Goal: Task Accomplishment & Management: Manage account settings

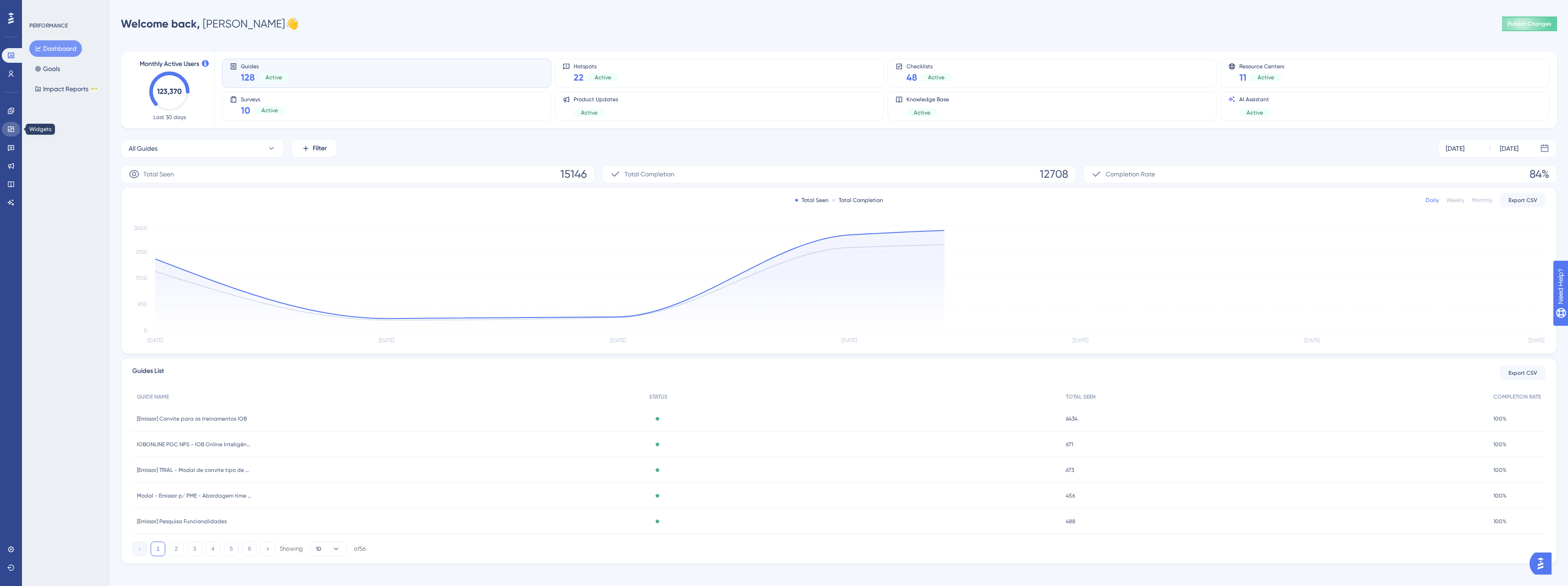
click at [13, 132] on icon at bounding box center [11, 129] width 6 height 5
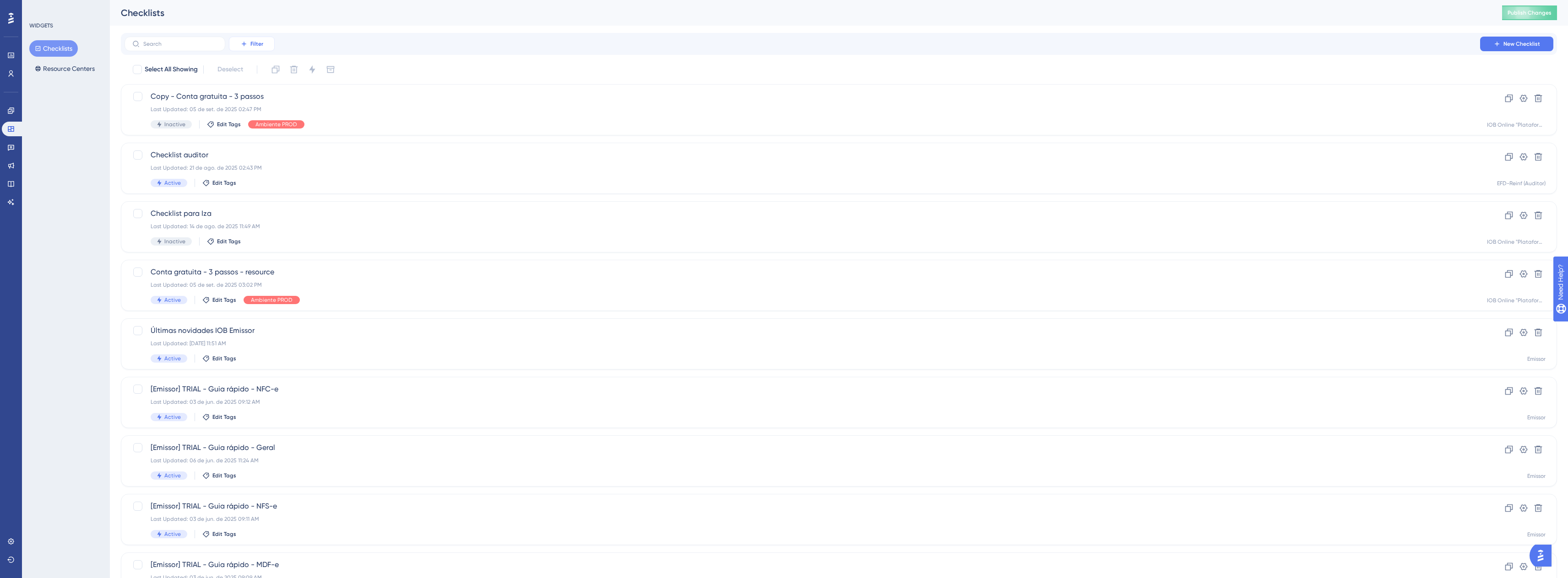
click at [261, 46] on span "Filter" at bounding box center [256, 44] width 13 height 7
click at [263, 137] on div "Date Created Date Created" at bounding box center [261, 143] width 38 height 18
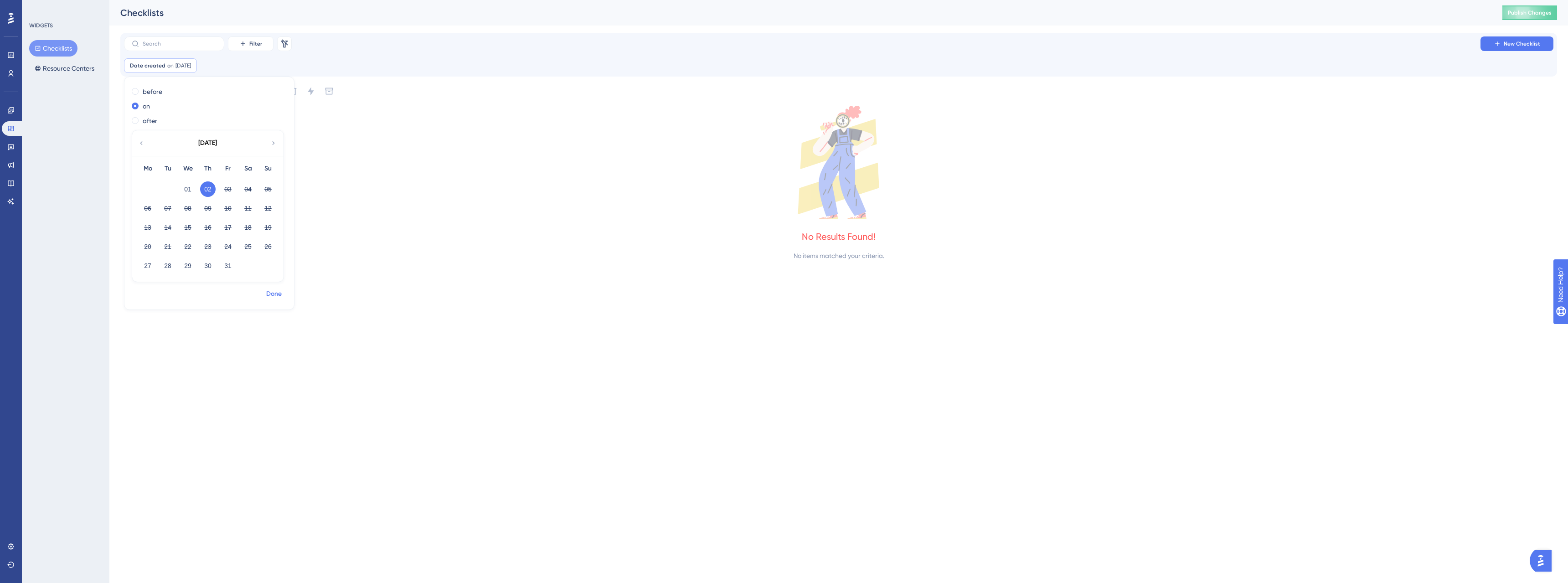
click at [274, 293] on span "Done" at bounding box center [274, 293] width 15 height 11
click at [170, 63] on span "on" at bounding box center [170, 66] width 7 height 7
click at [191, 191] on button "01" at bounding box center [187, 188] width 15 height 15
click at [142, 95] on label "before" at bounding box center [152, 91] width 20 height 11
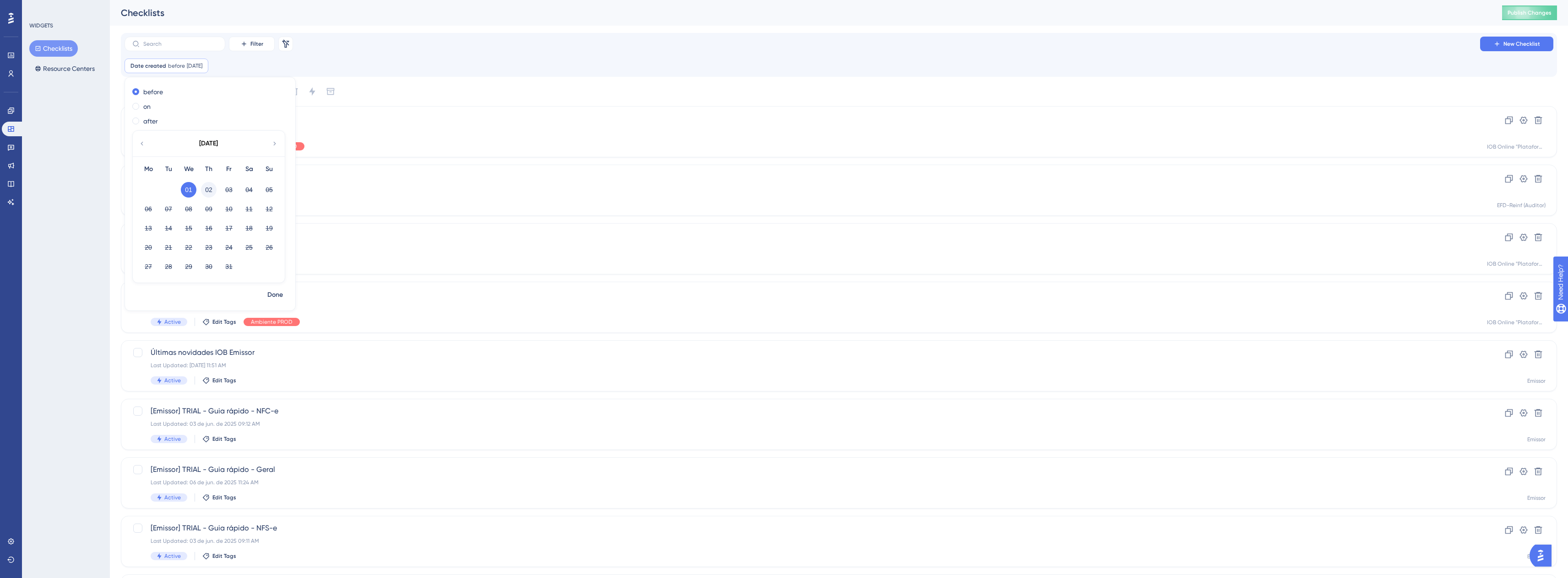
click at [210, 185] on button "02" at bounding box center [209, 189] width 15 height 15
click at [271, 295] on span "Done" at bounding box center [275, 295] width 15 height 11
click at [154, 85] on div "Select All Showing Deselect" at bounding box center [844, 91] width 1425 height 15
click at [153, 85] on div "Select All Showing Deselect" at bounding box center [844, 91] width 1425 height 15
click at [160, 63] on span "Date created" at bounding box center [148, 66] width 35 height 7
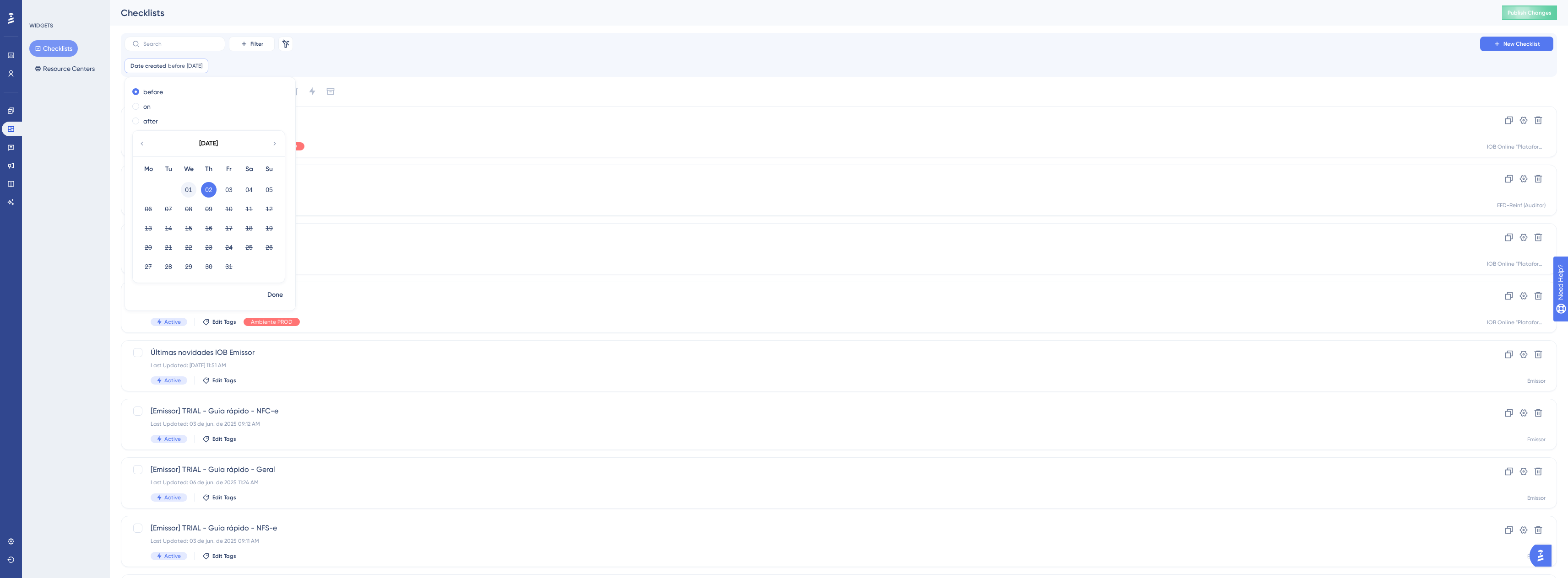
click at [183, 190] on button "01" at bounding box center [188, 189] width 15 height 15
click at [141, 120] on div "after" at bounding box center [209, 121] width 152 height 11
checkbox input "true"
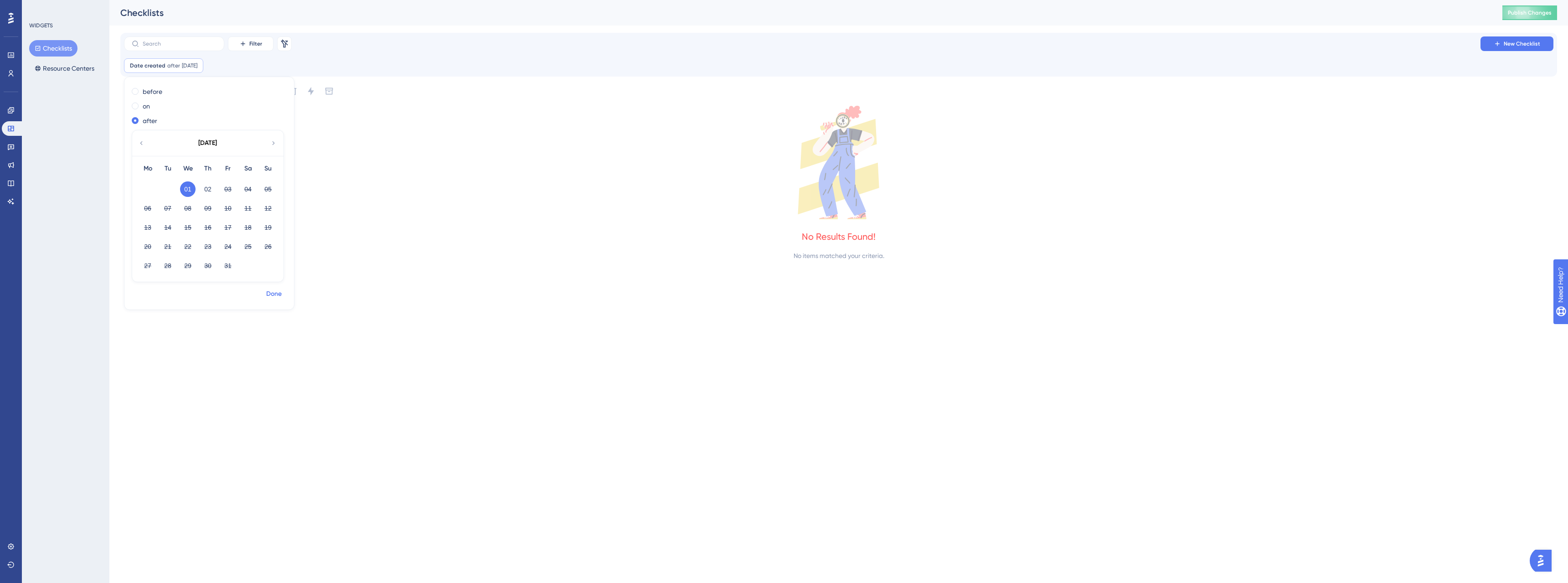
click at [275, 292] on span "Done" at bounding box center [274, 293] width 15 height 11
click at [322, 189] on icon at bounding box center [838, 162] width 1437 height 114
click at [10, 106] on link at bounding box center [10, 110] width 18 height 15
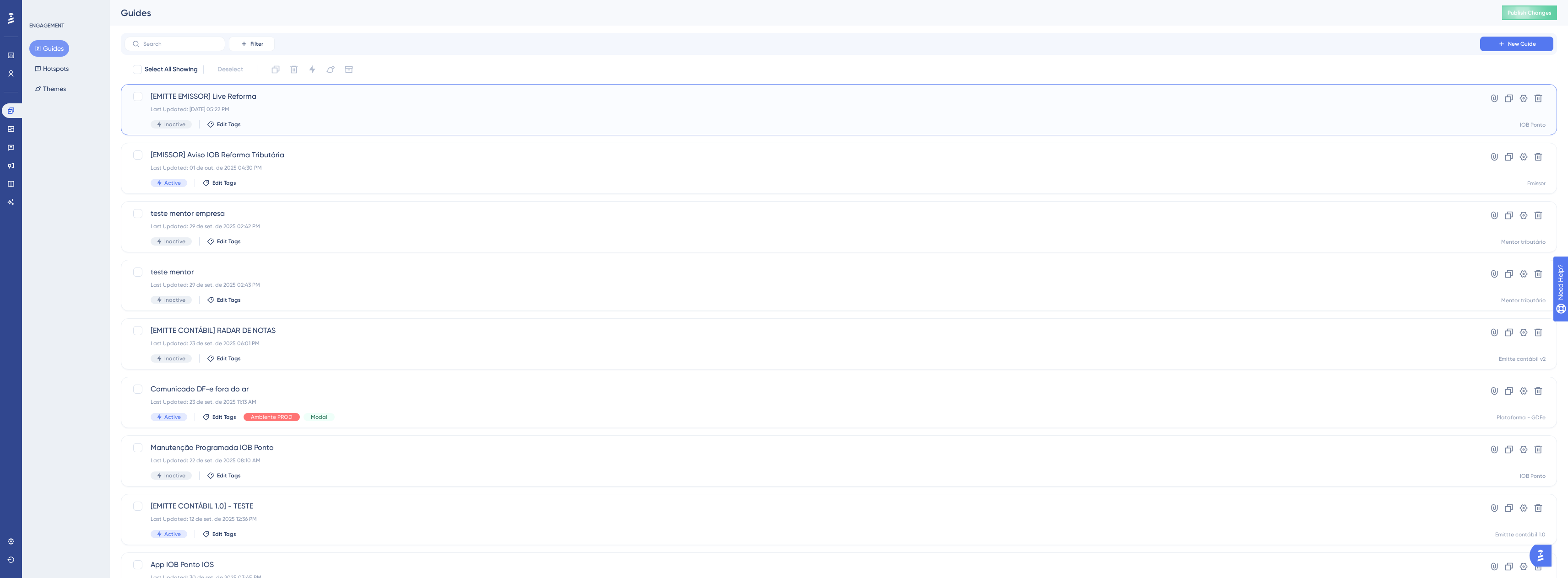
click at [256, 112] on div "Last Updated: 02 de out. de 2025 05:22 PM" at bounding box center [802, 110] width 1303 height 7
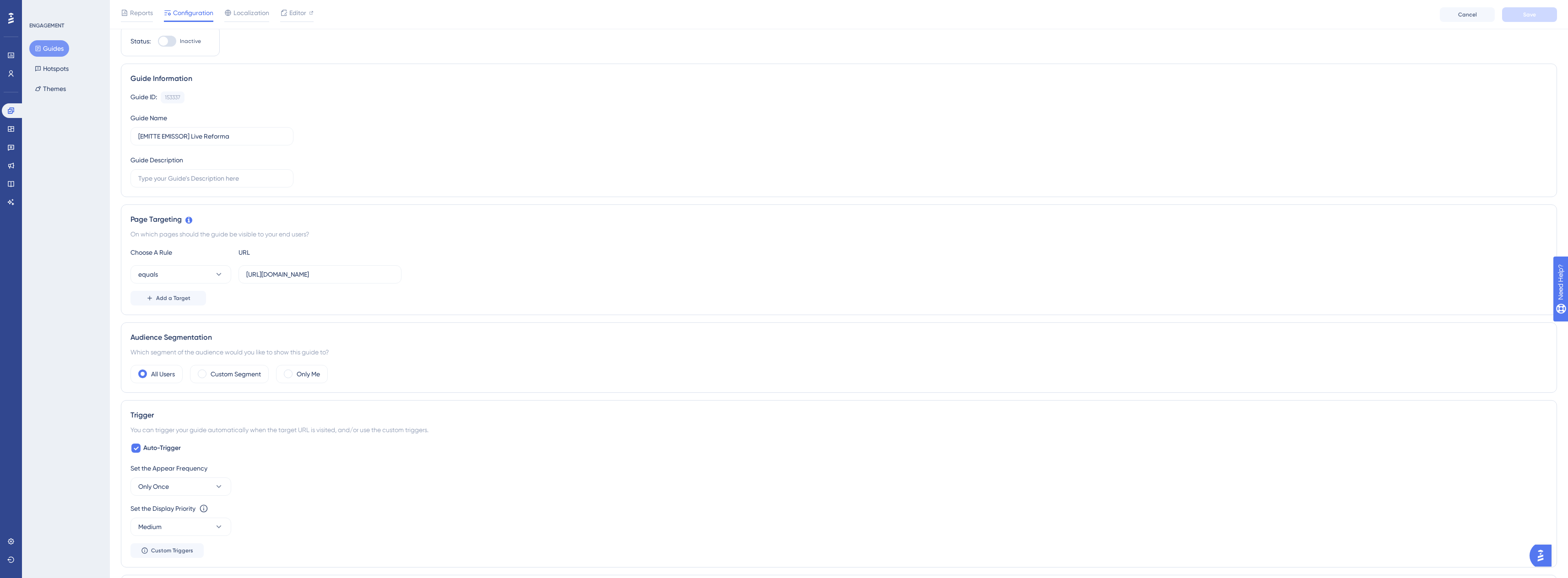
scroll to position [91, 0]
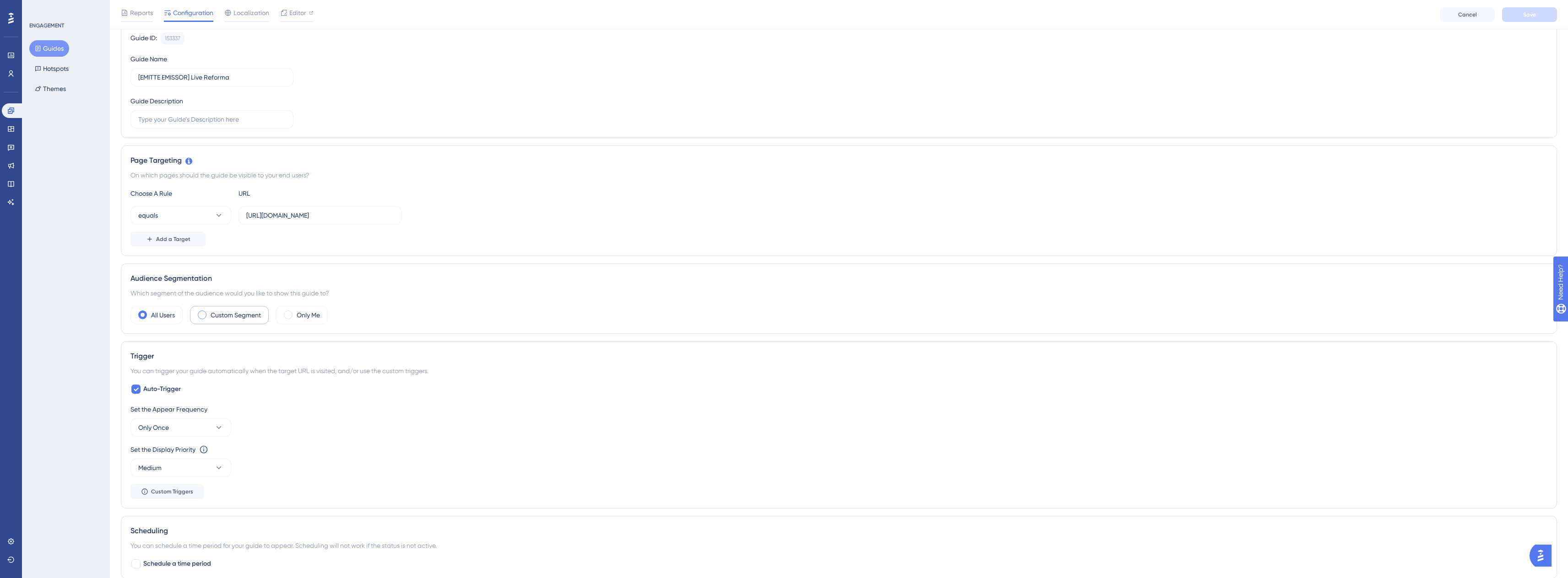
click at [246, 315] on label "Custom Segment" at bounding box center [236, 315] width 50 height 11
click at [205, 342] on button "matches" at bounding box center [181, 342] width 101 height 18
click at [294, 346] on span "Choose a segment" at bounding box center [273, 342] width 55 height 11
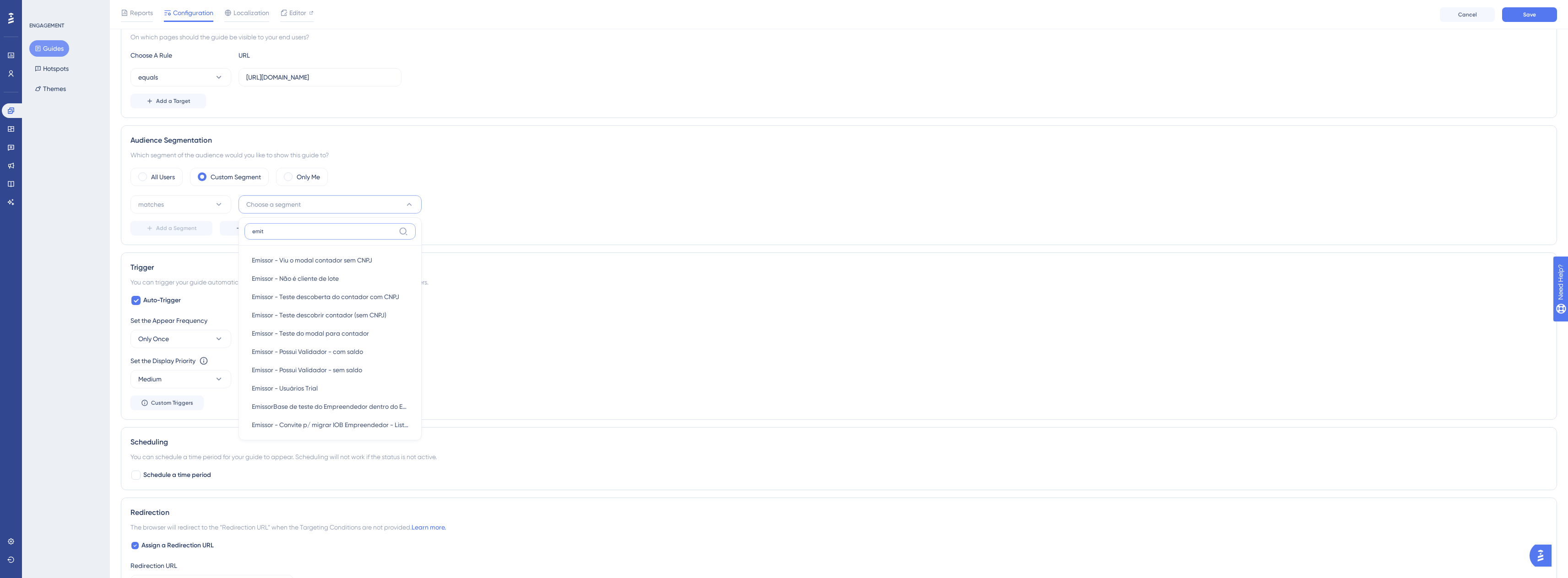
scroll to position [0, 0]
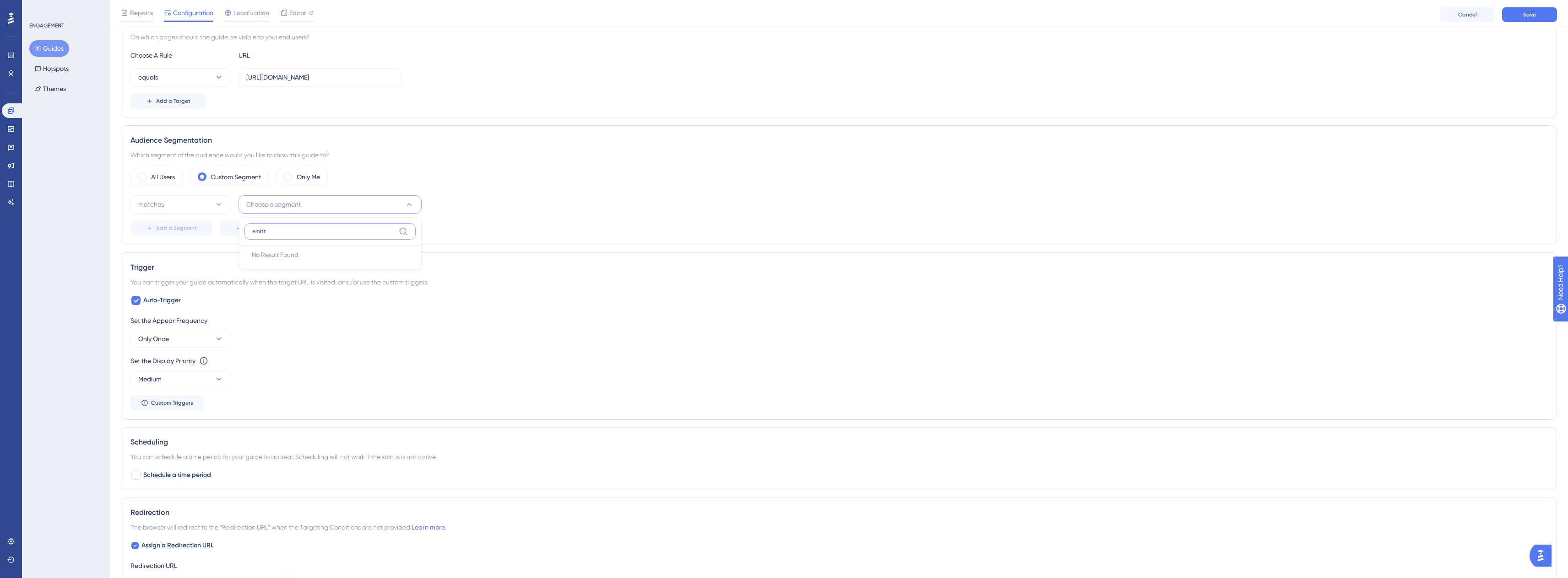
type input "emit"
click at [538, 118] on div "Page Targeting On which pages should the guide be visible to your end users? Ch…" at bounding box center [839, 63] width 1436 height 110
click at [274, 224] on button "Create a Segment" at bounding box center [264, 228] width 89 height 15
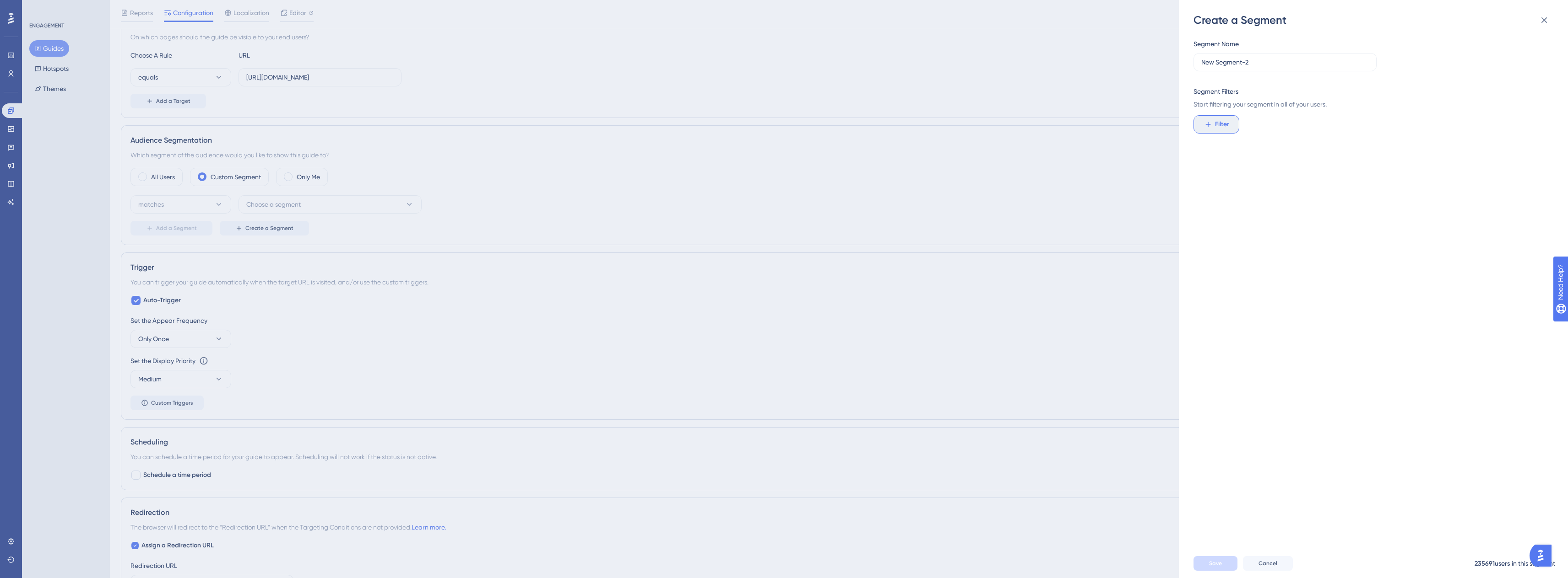
click at [1215, 123] on span "Filter" at bounding box center [1222, 124] width 14 height 11
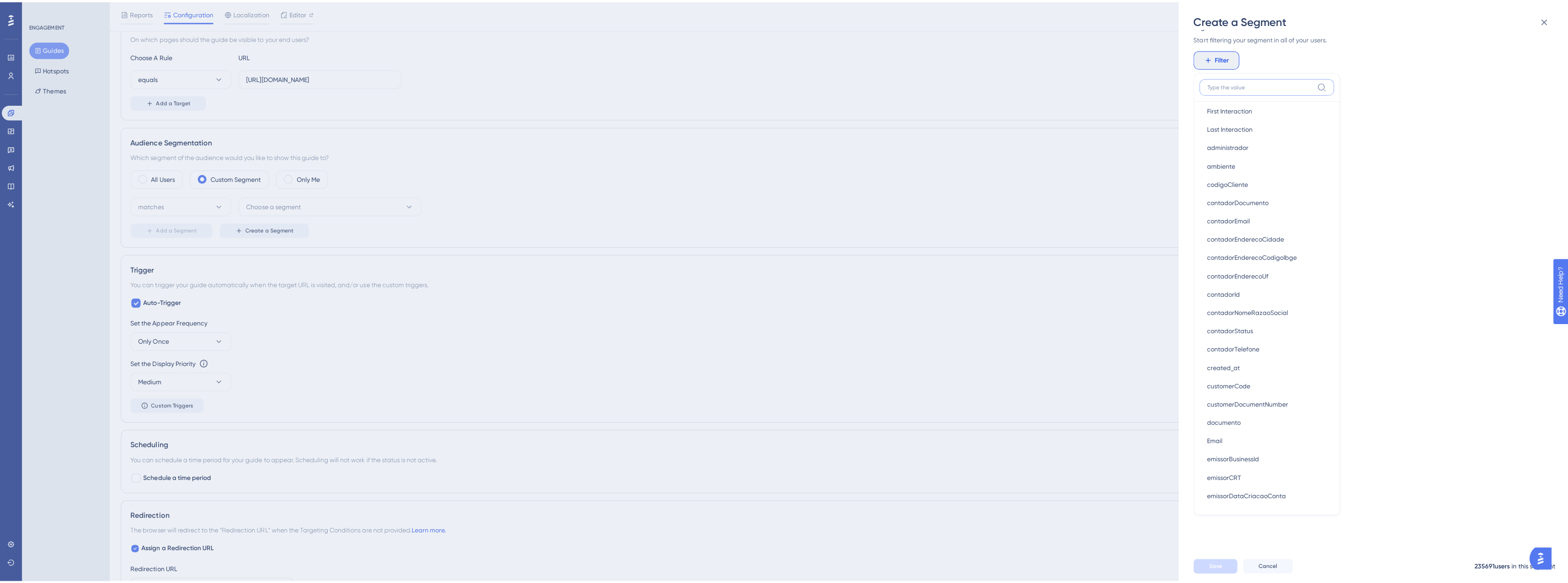
scroll to position [455, 0]
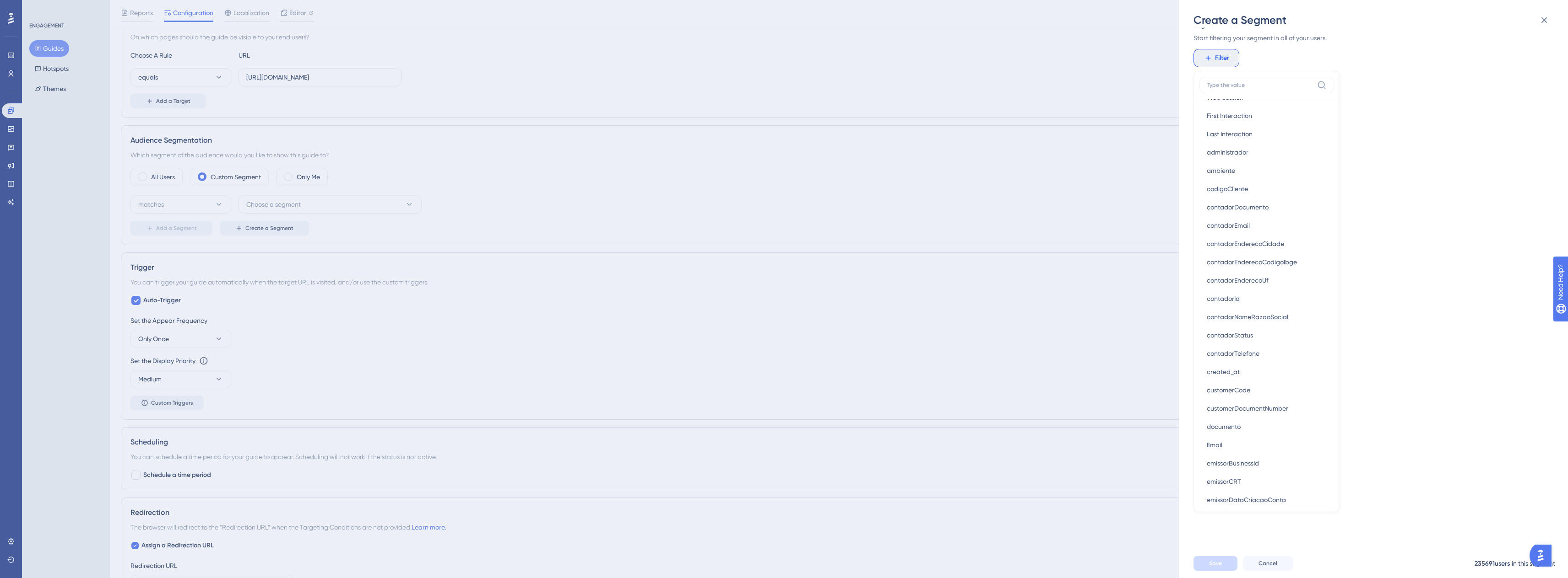
click at [7, 138] on div "Create a Segment Segment Name New Segment-2 Segment Filters Start filtering you…" at bounding box center [784, 289] width 1568 height 578
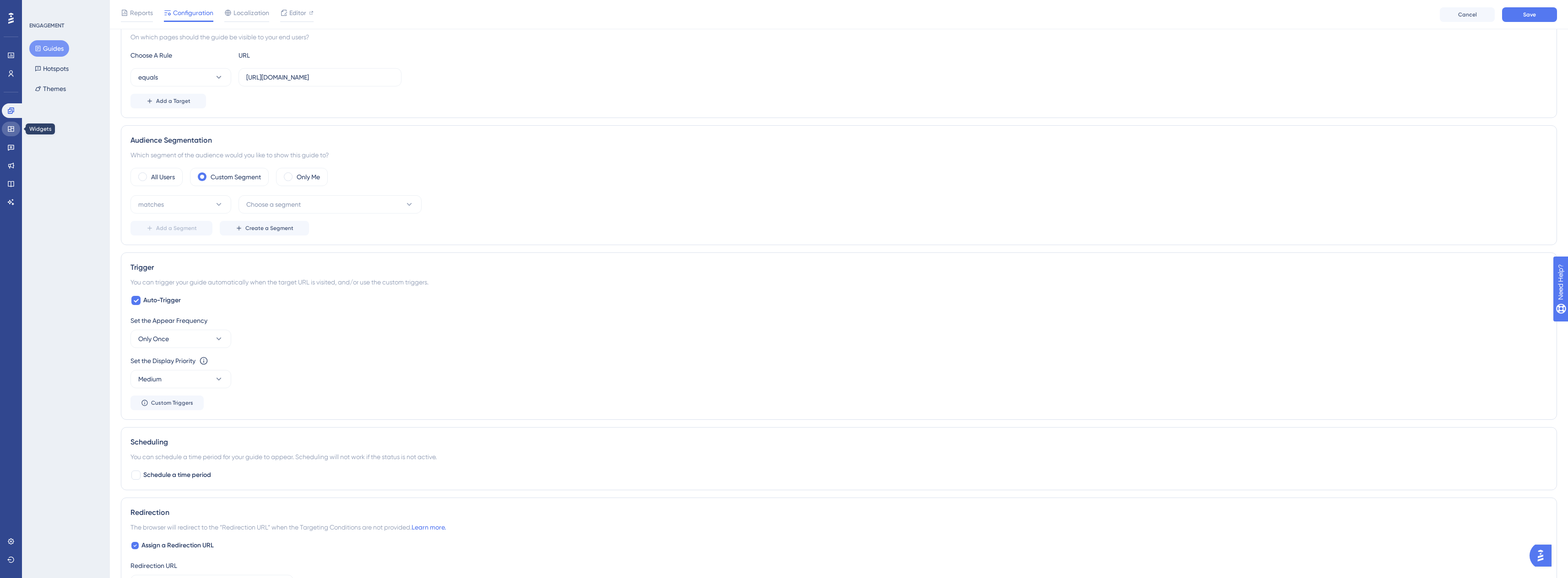
click at [13, 129] on icon at bounding box center [11, 129] width 6 height 5
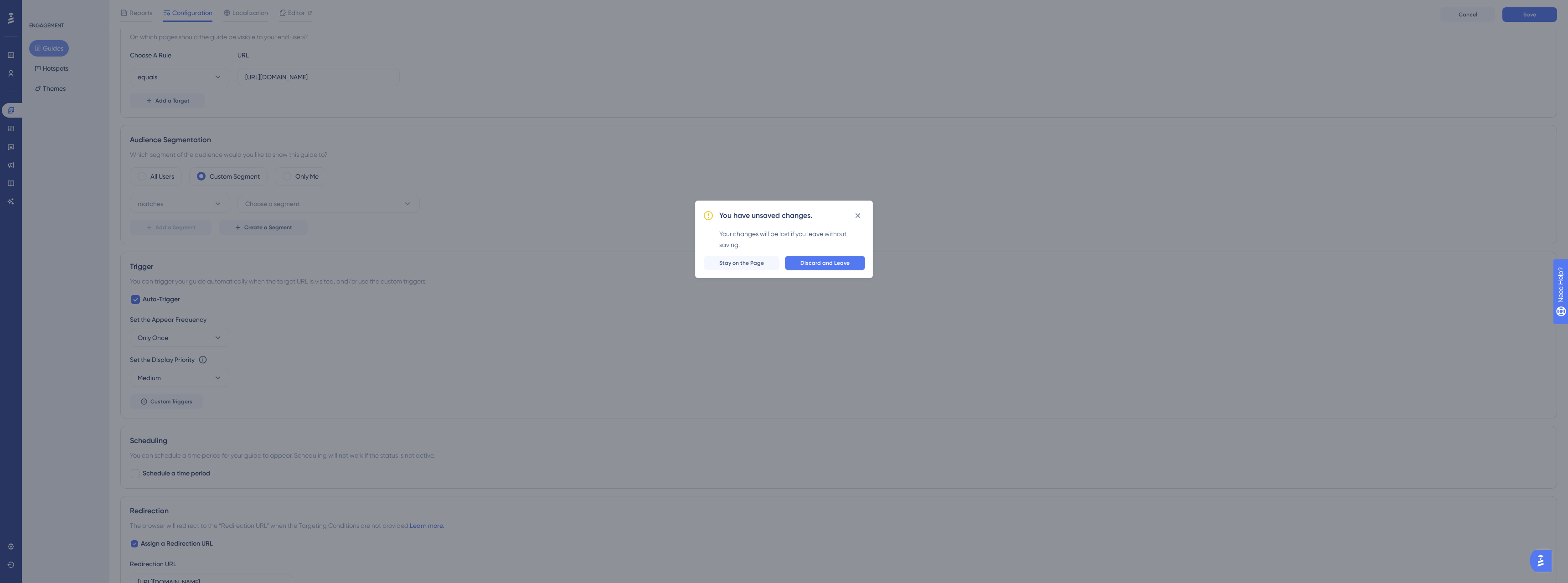
click at [763, 252] on div "You have unsaved changes. Your changes will be lost if you leave without saving…" at bounding box center [784, 239] width 177 height 78
click at [755, 257] on button "Stay on the Page" at bounding box center [741, 263] width 76 height 15
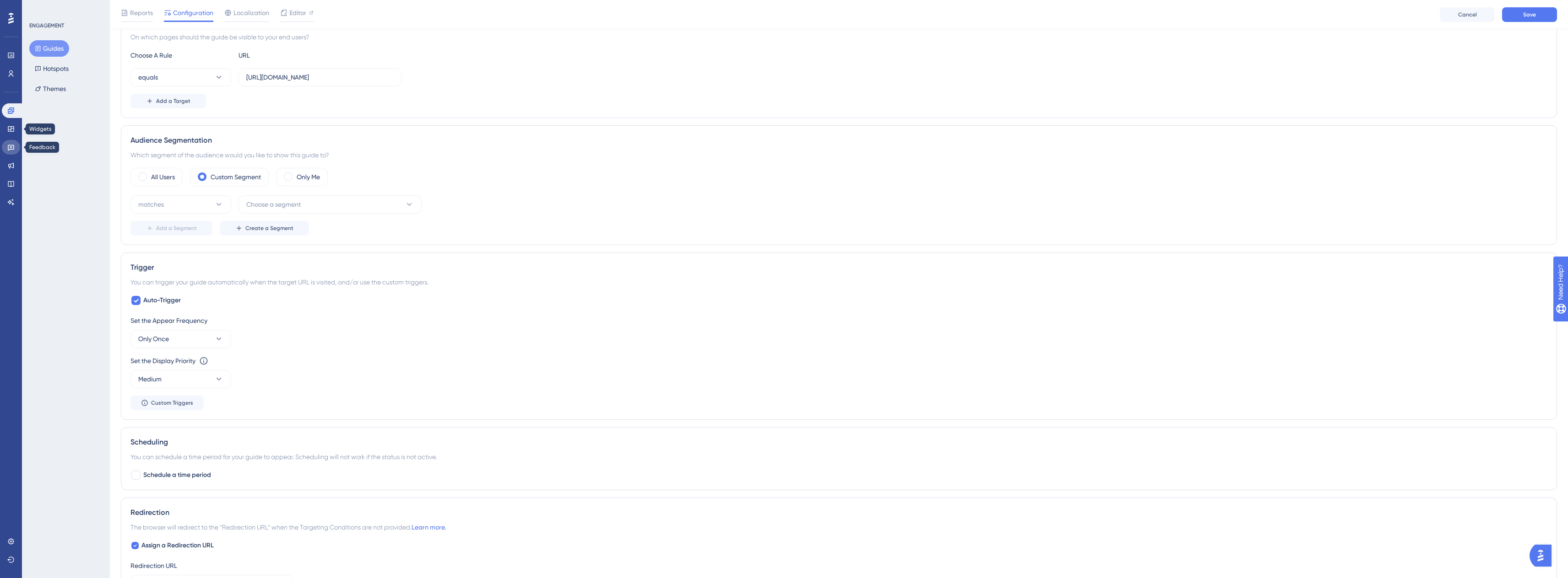
click at [13, 153] on link at bounding box center [10, 147] width 18 height 15
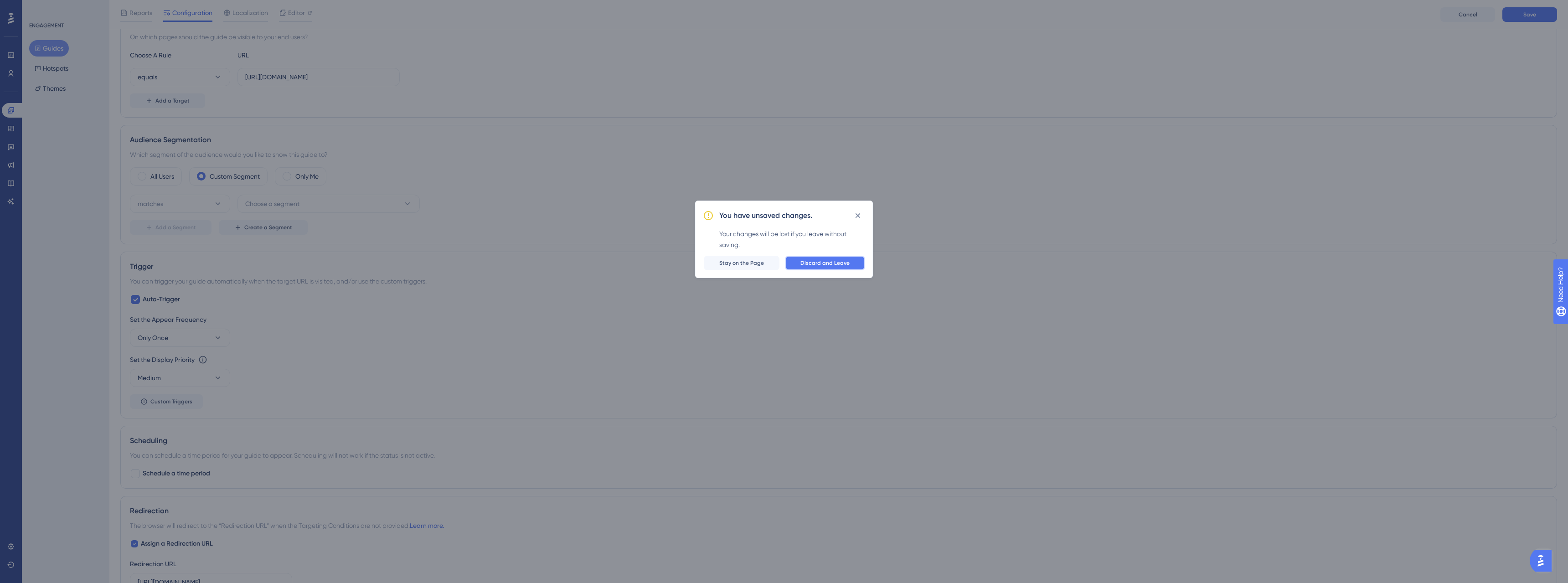
click at [821, 261] on span "Discard and Leave" at bounding box center [824, 263] width 49 height 7
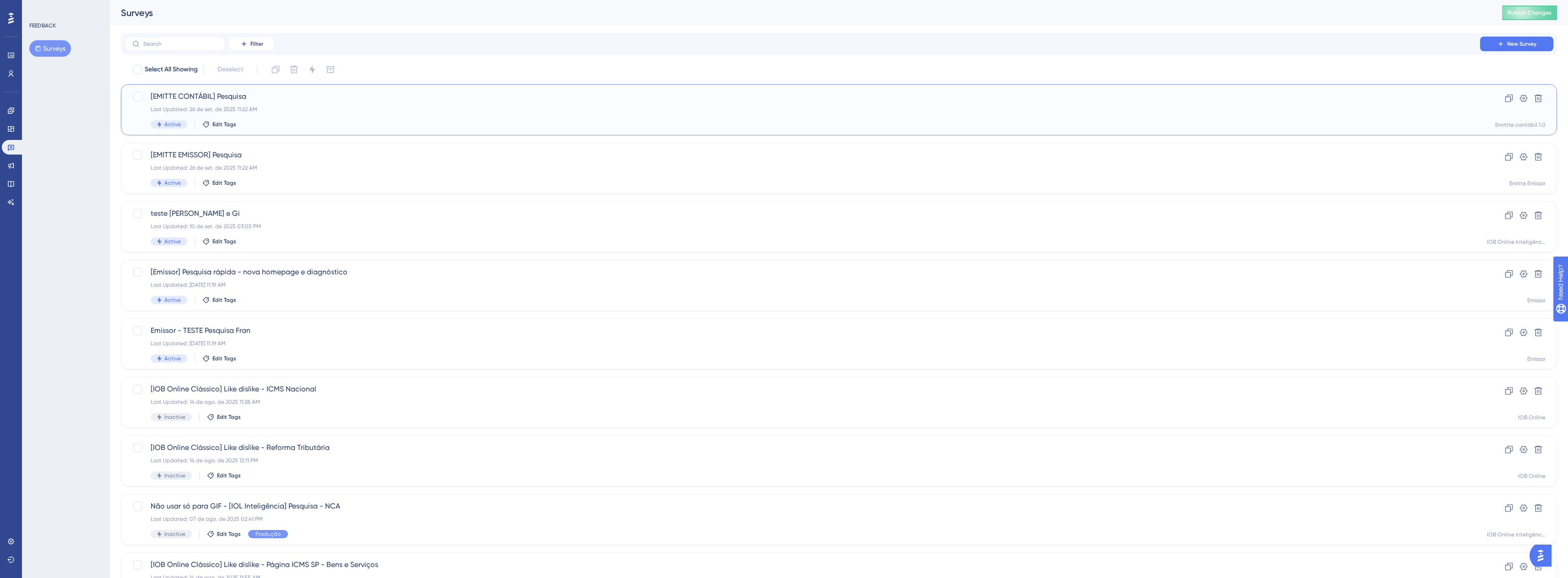
click at [262, 120] on div "Active Edit Tags" at bounding box center [802, 124] width 1303 height 8
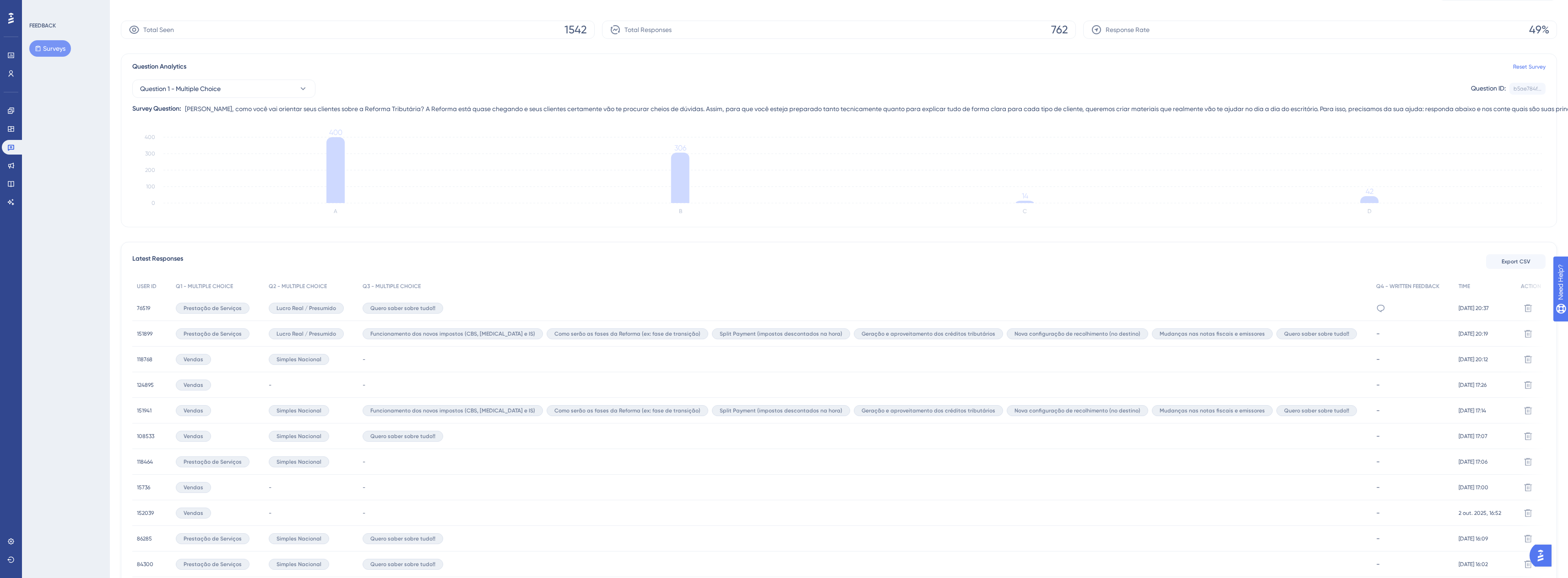
scroll to position [137, 0]
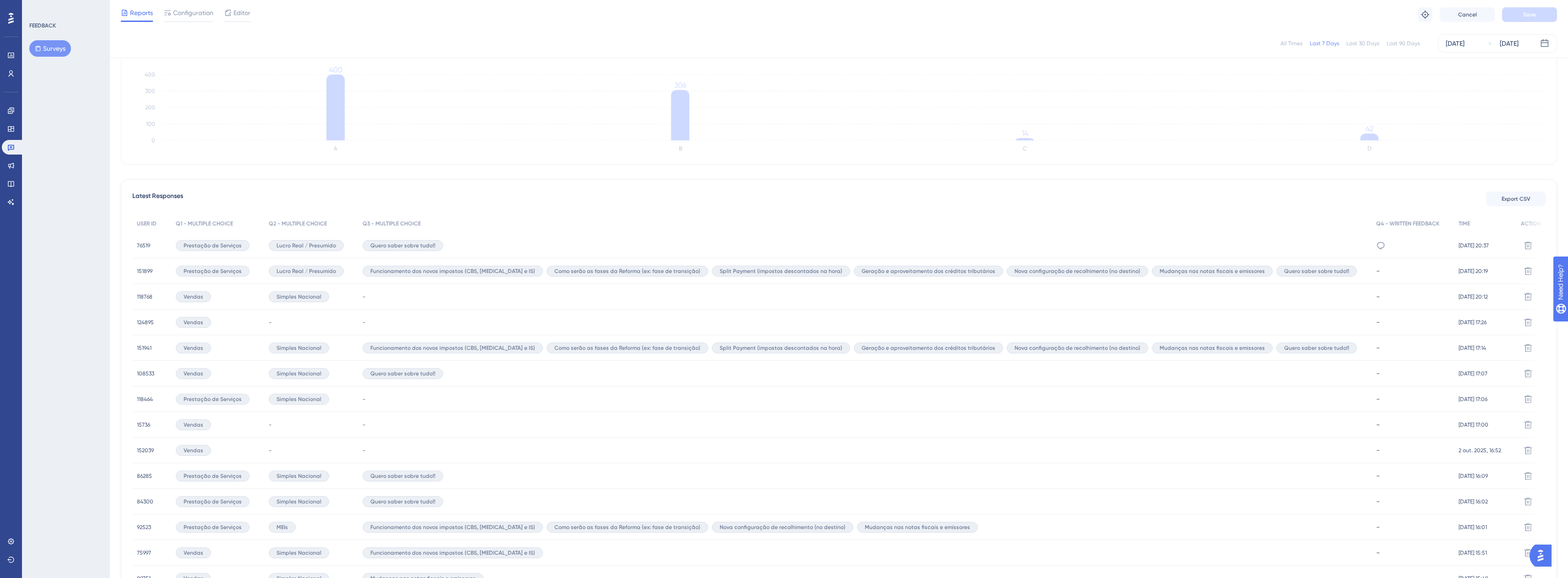
click at [148, 244] on span "76519" at bounding box center [144, 246] width 13 height 7
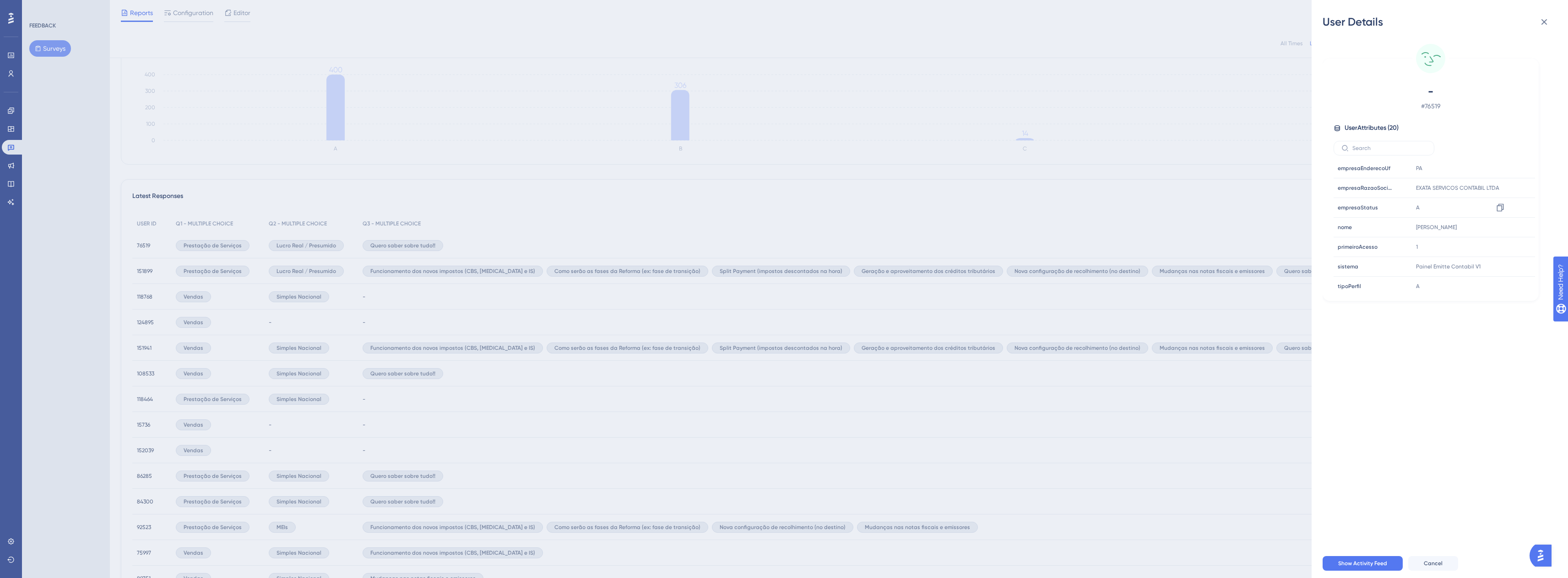
scroll to position [259, 0]
click at [1543, 22] on icon at bounding box center [1544, 21] width 11 height 11
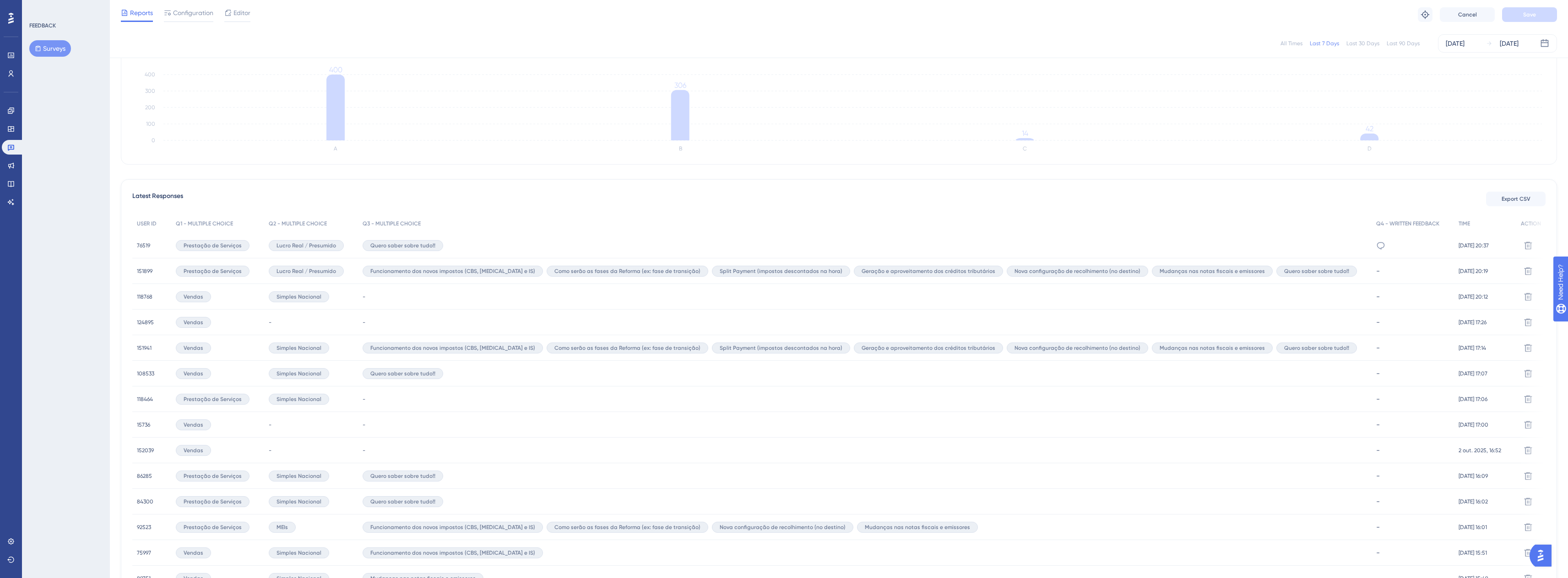
click at [152, 295] on span "118768" at bounding box center [144, 297] width 15 height 7
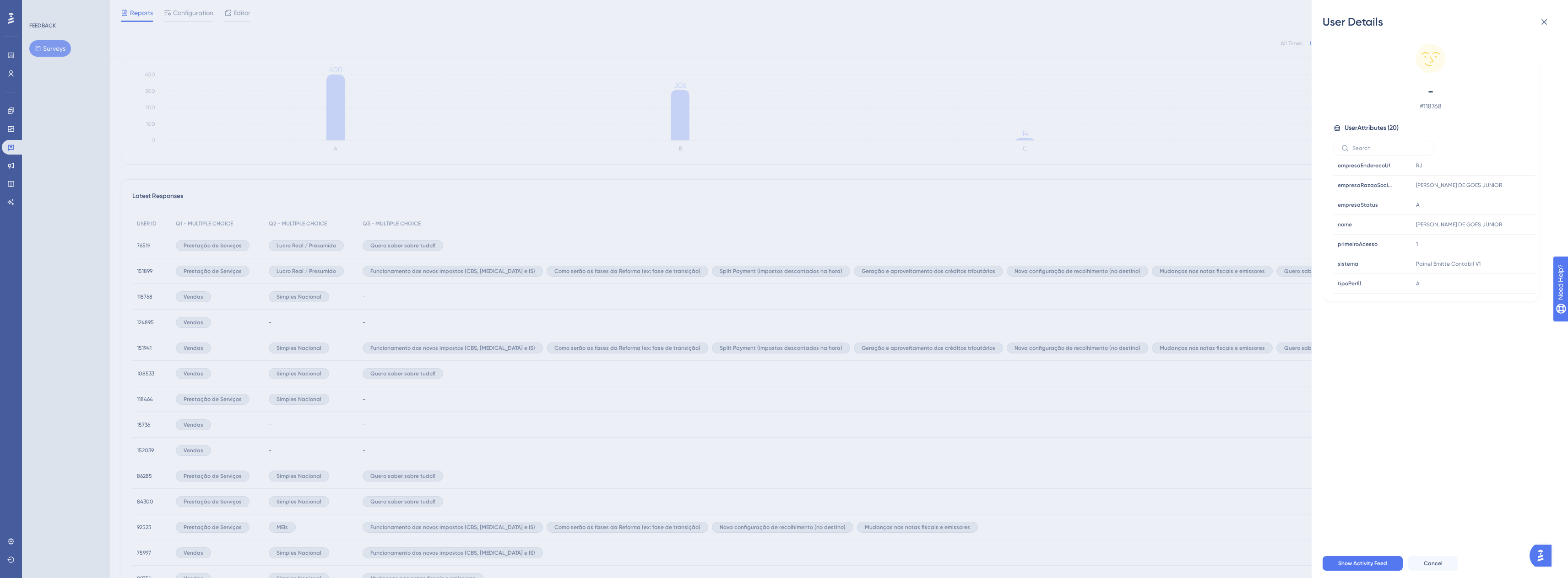
click at [1418, 395] on div "- # 118768 User Attributes ( 20 ) Email Email CARLOS.ALBERTOCONTATO@HOTMAIL.COM…" at bounding box center [1443, 289] width 242 height 520
click at [1546, 15] on button at bounding box center [1544, 21] width 18 height 18
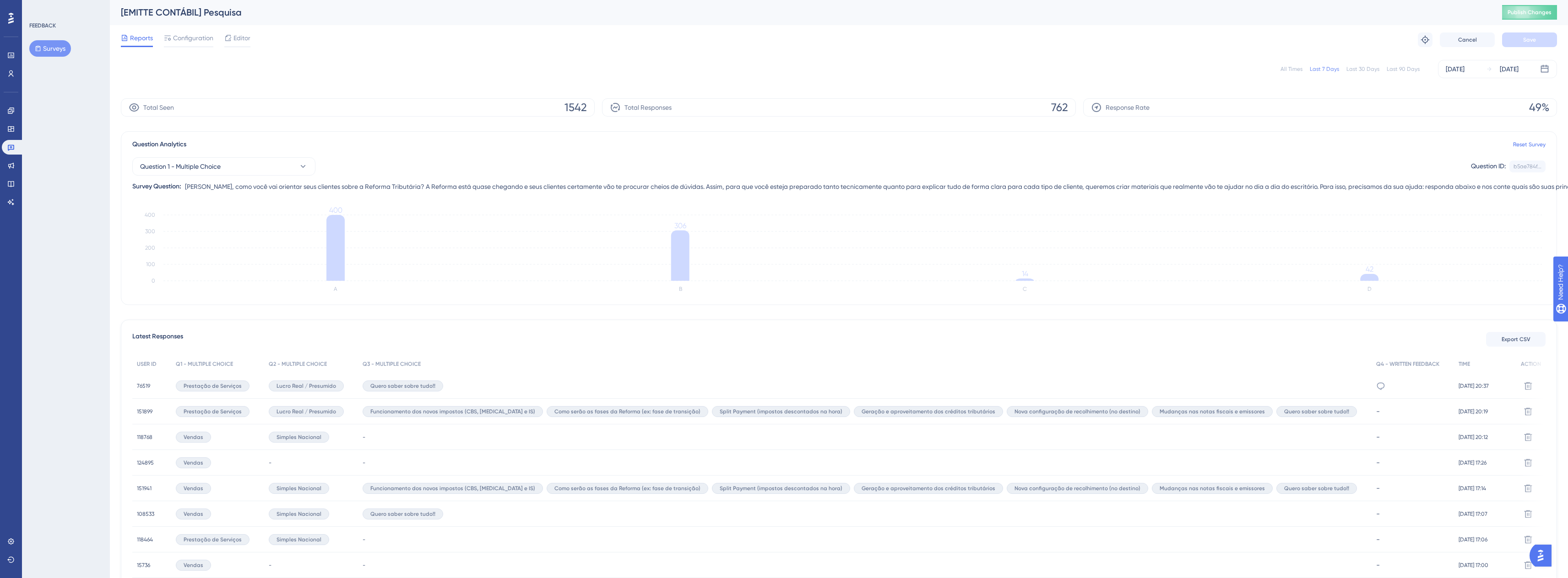
scroll to position [0, 0]
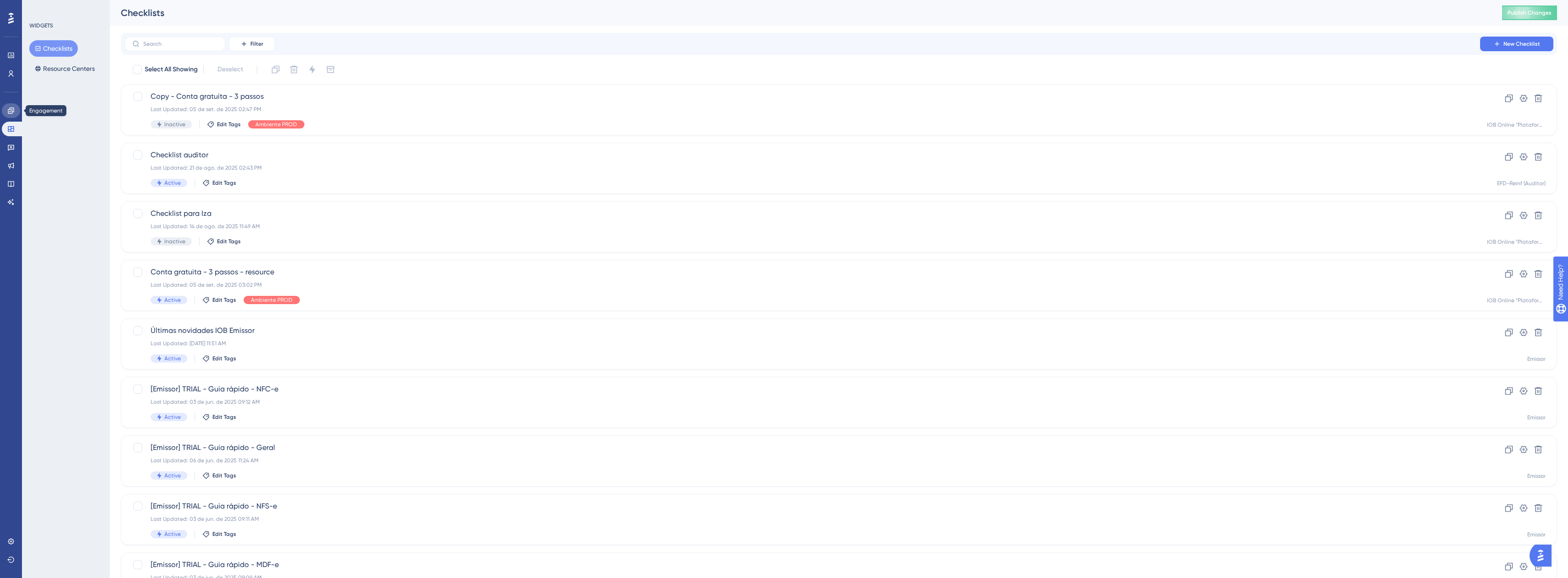
click at [8, 110] on icon at bounding box center [11, 110] width 6 height 6
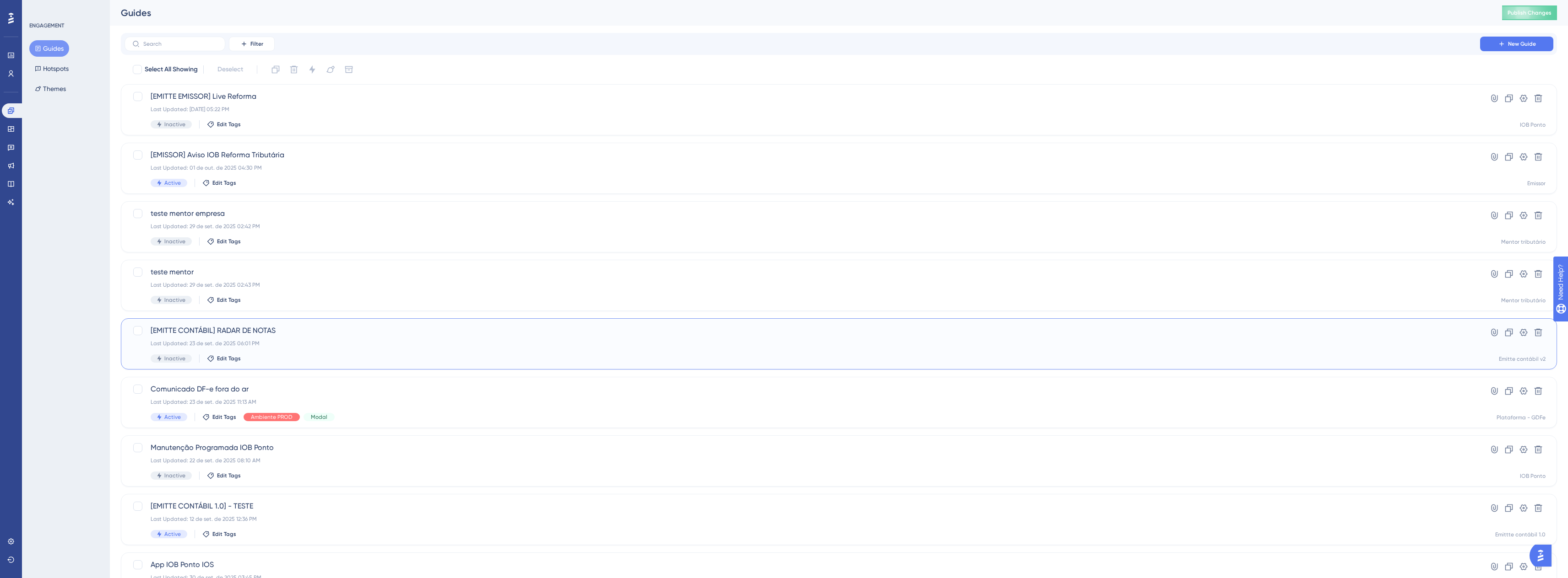
click at [269, 345] on div "Last Updated: 23 de set. de 2025 06:01 PM" at bounding box center [802, 344] width 1303 height 7
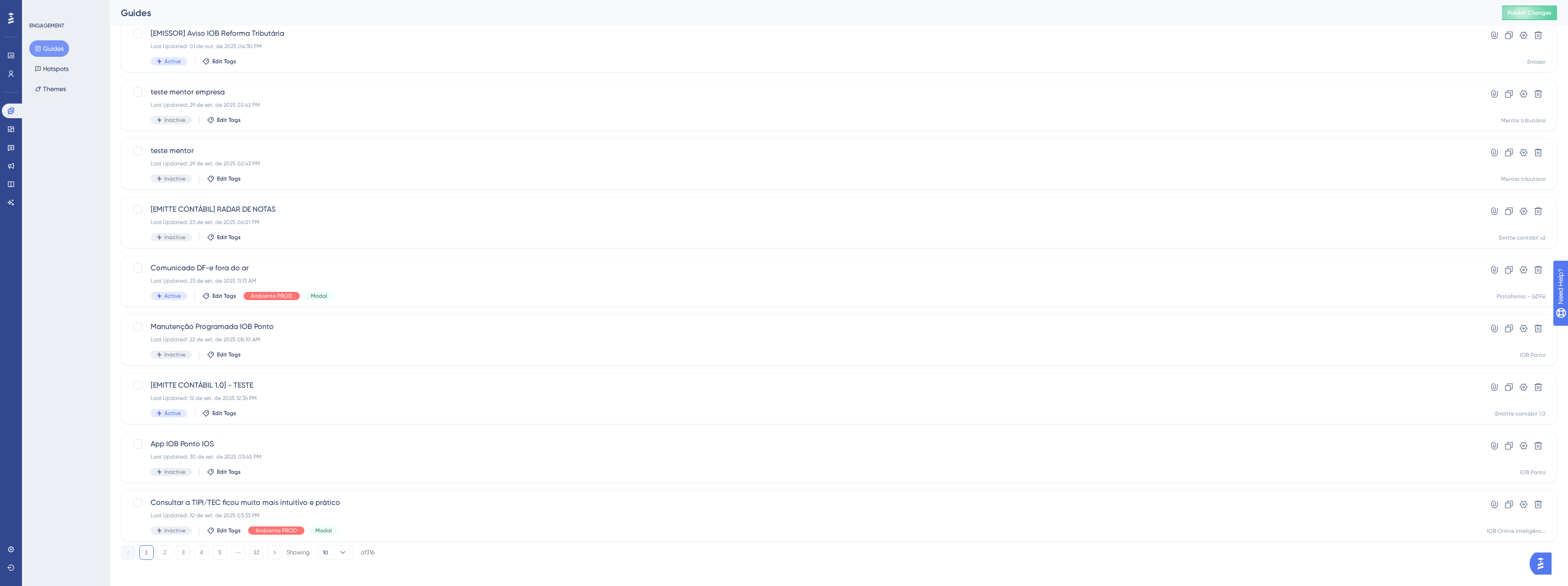
scroll to position [125, 0]
click at [271, 401] on div "[EMITTE CONTÁBIL 1.0] - TESTE Last Updated: 12 de set. de 2025 12:36 PM Active …" at bounding box center [802, 395] width 1303 height 38
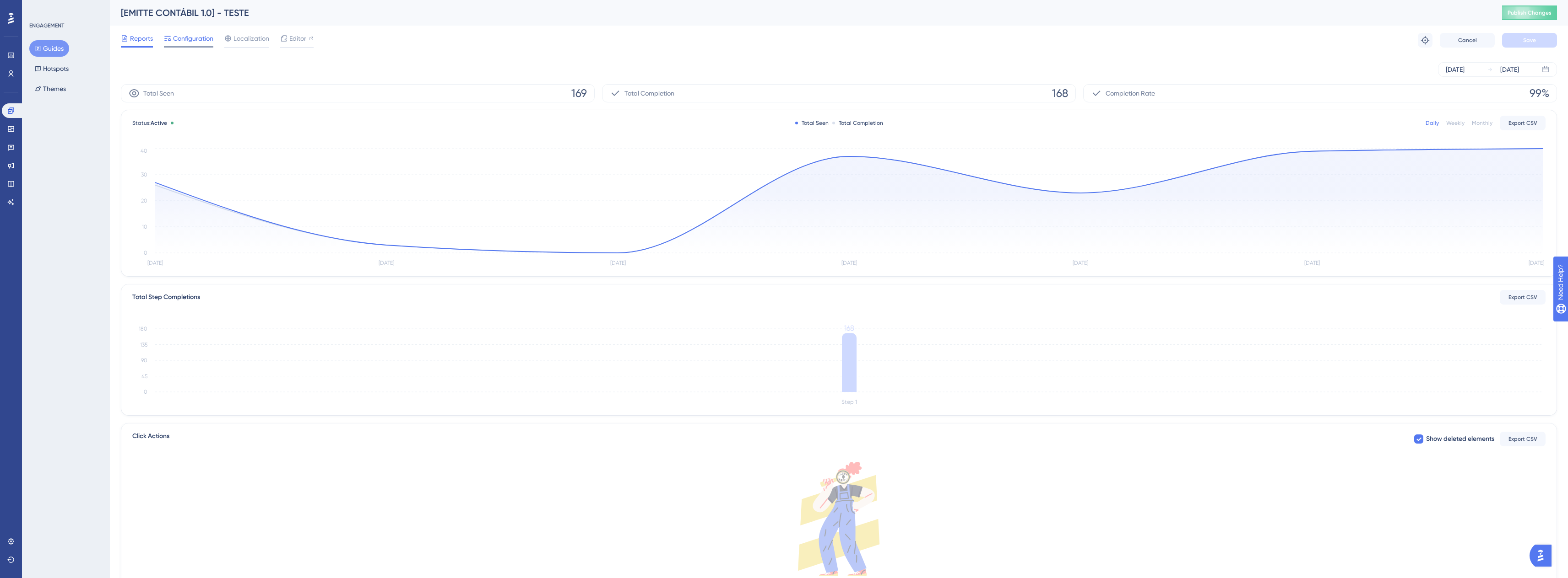
click at [185, 35] on span "Configuration" at bounding box center [193, 38] width 41 height 11
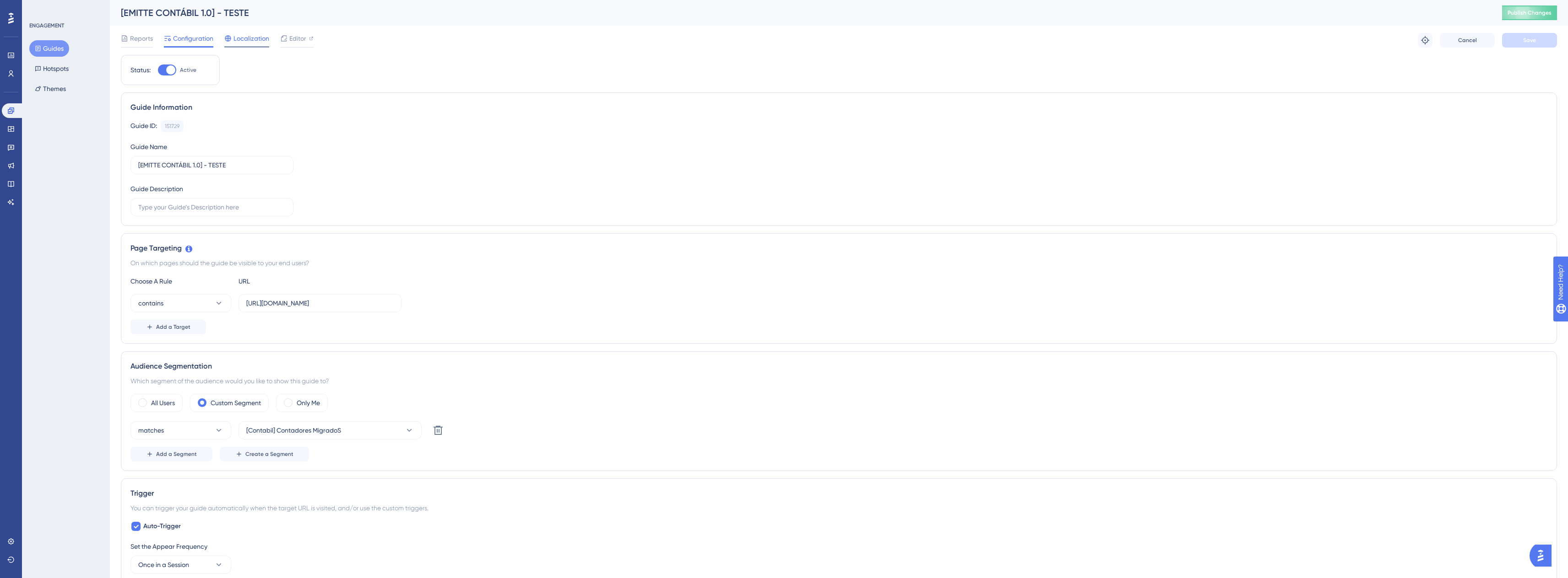
click at [262, 44] on div "Localization" at bounding box center [246, 40] width 45 height 15
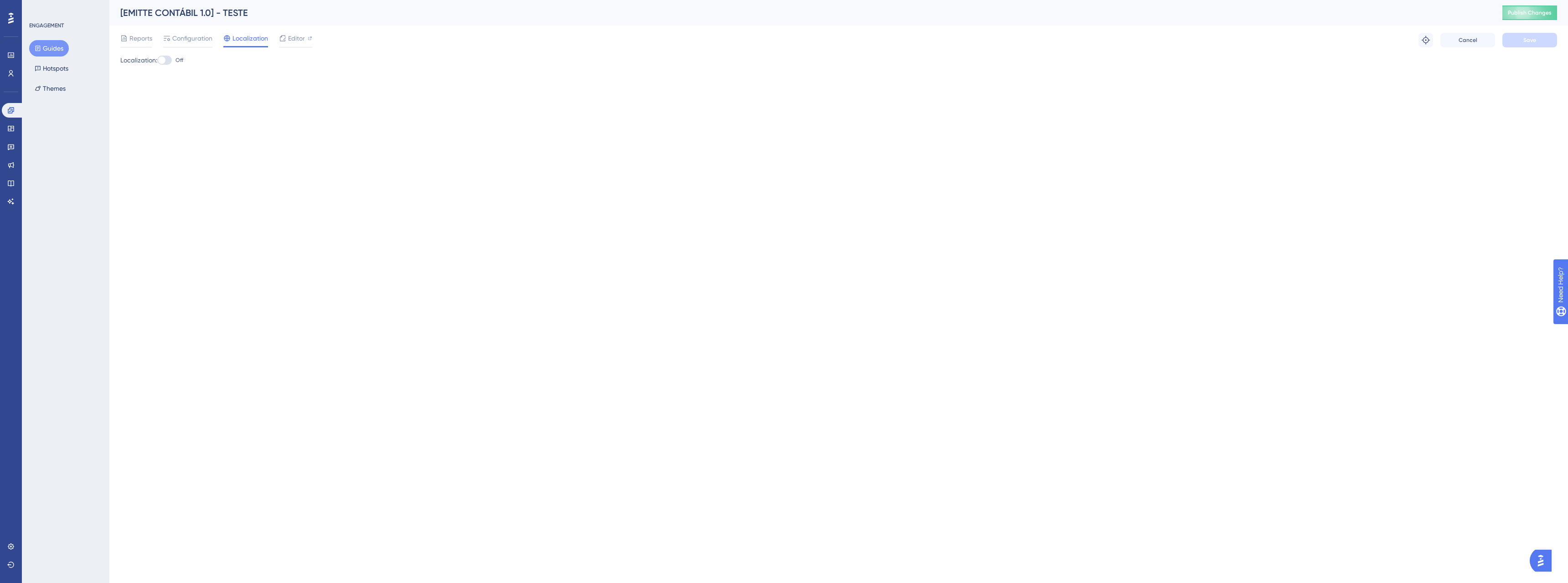
click at [314, 39] on div "Reports Configuration Localization Editor Troubleshoot Cancel Save" at bounding box center [838, 40] width 1437 height 29
click at [306, 39] on div "Editor" at bounding box center [295, 38] width 33 height 11
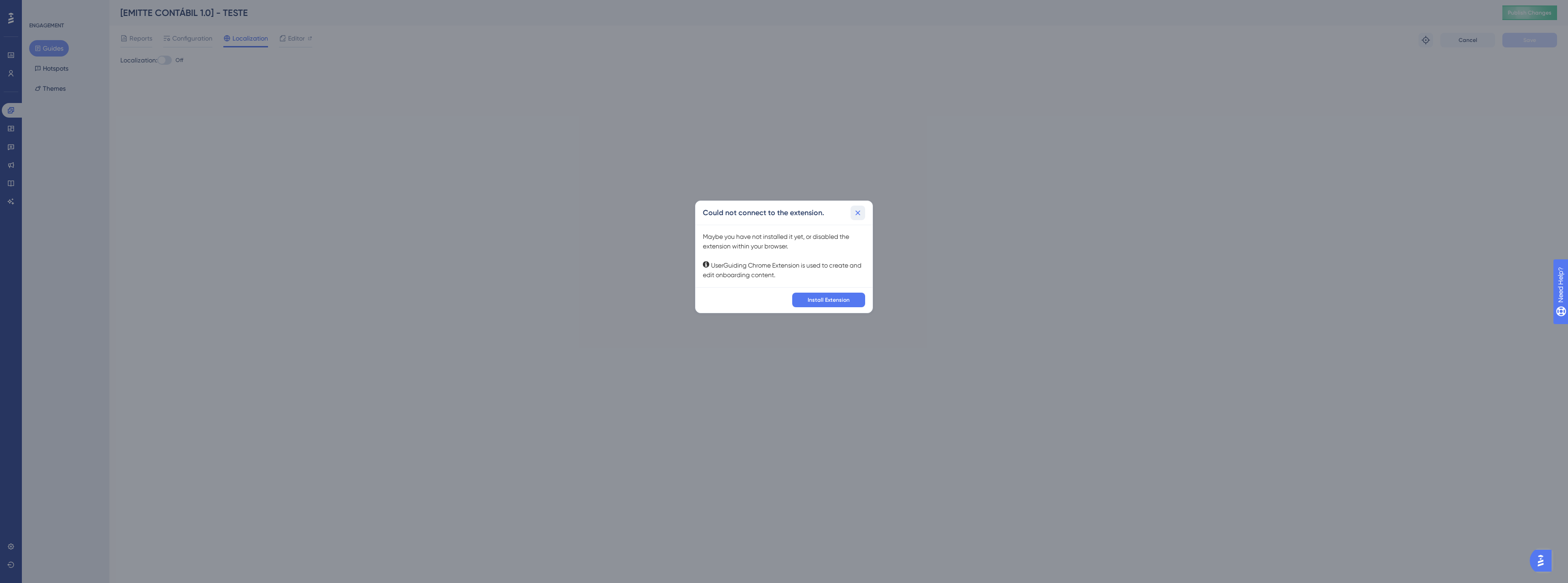
click at [855, 209] on icon at bounding box center [857, 213] width 9 height 9
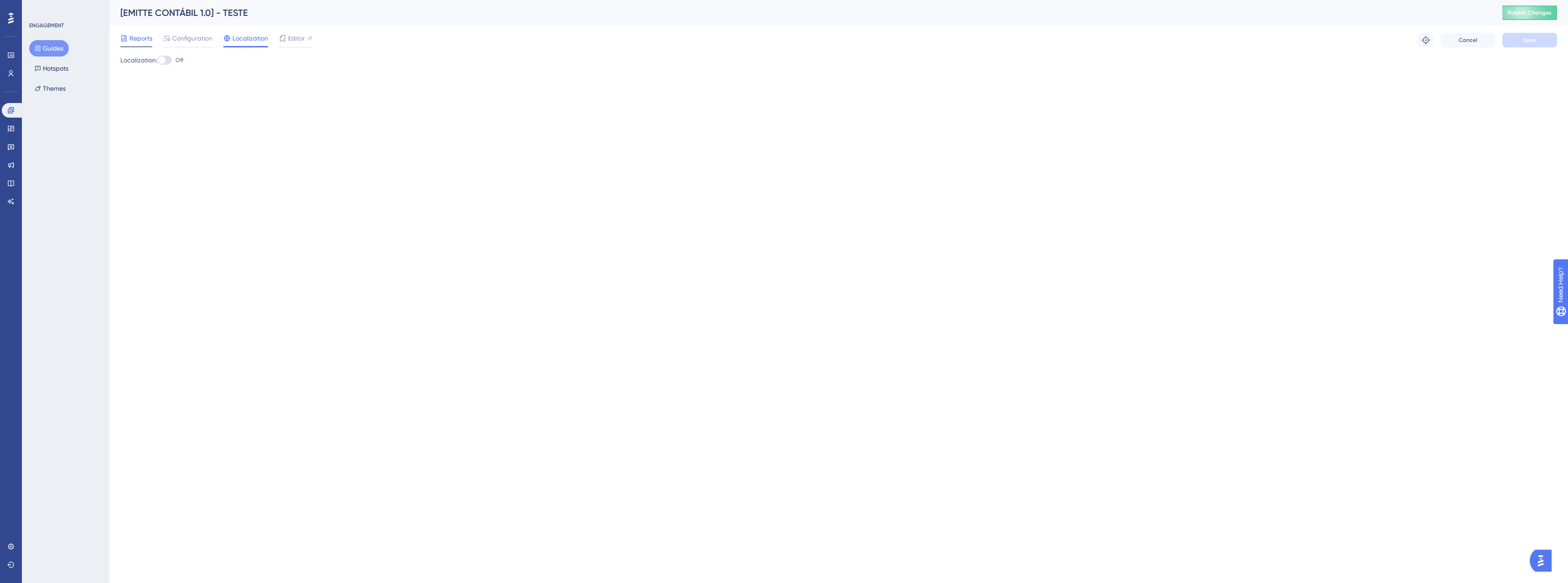
click at [136, 38] on span "Reports" at bounding box center [140, 38] width 23 height 11
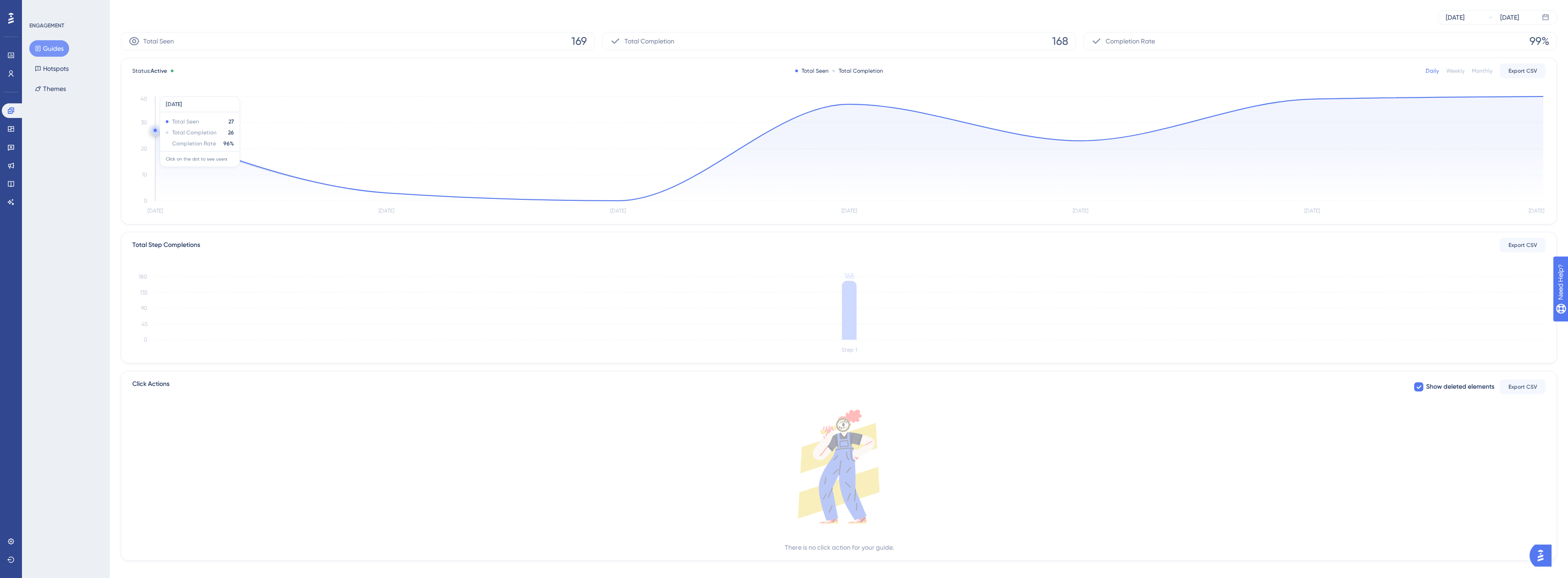
scroll to position [60, 0]
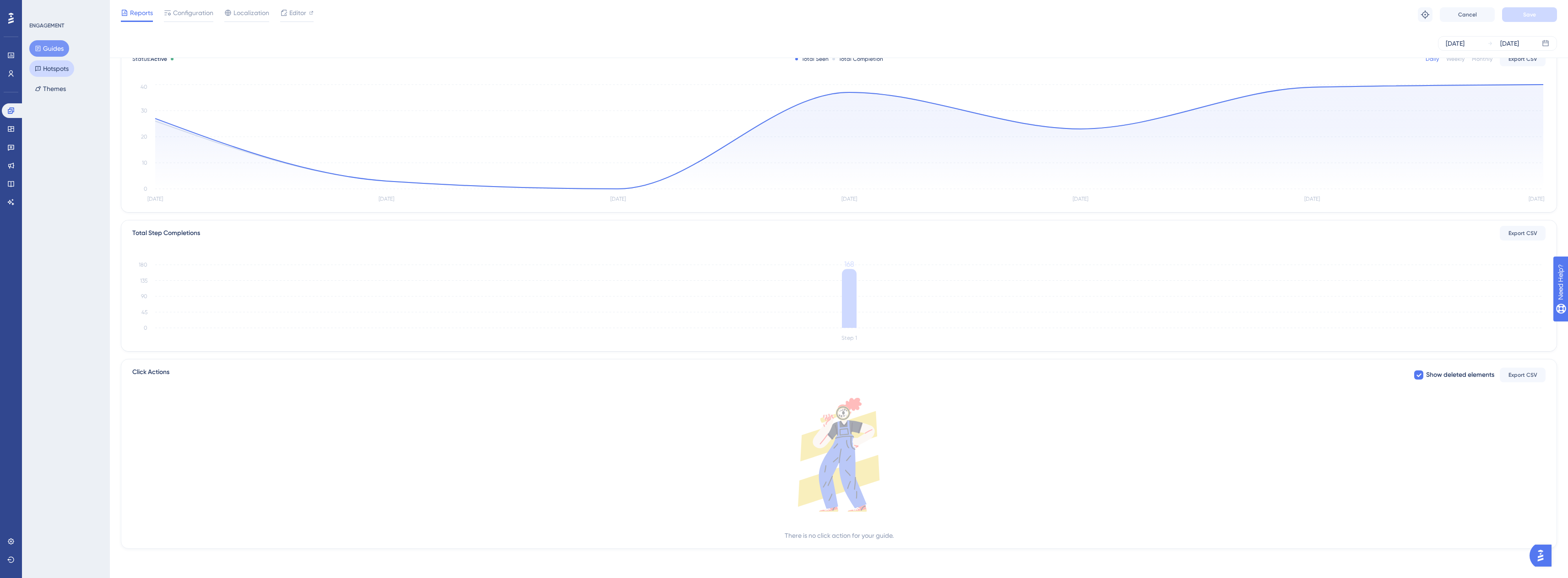
click at [70, 72] on button "Hotspots" at bounding box center [52, 68] width 45 height 16
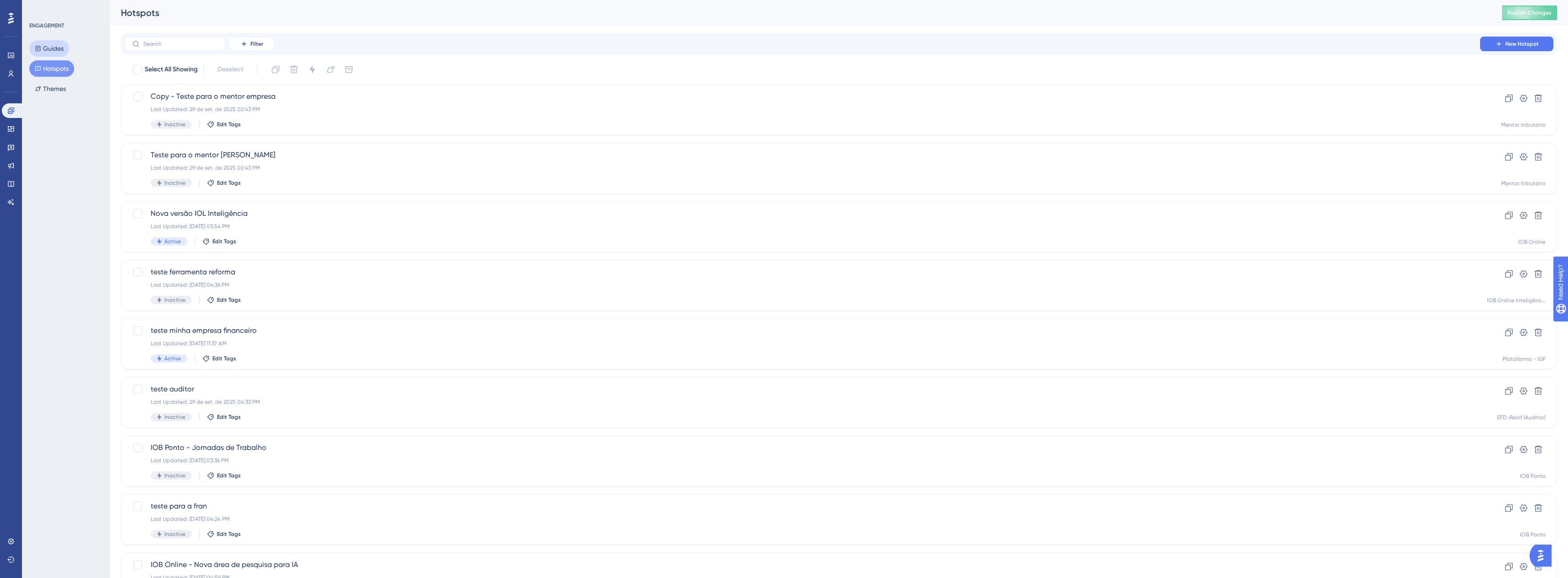
click at [64, 51] on button "Guides" at bounding box center [49, 49] width 40 height 16
click at [205, 48] on label at bounding box center [175, 44] width 101 height 15
click at [205, 47] on input "text" at bounding box center [180, 43] width 74 height 7
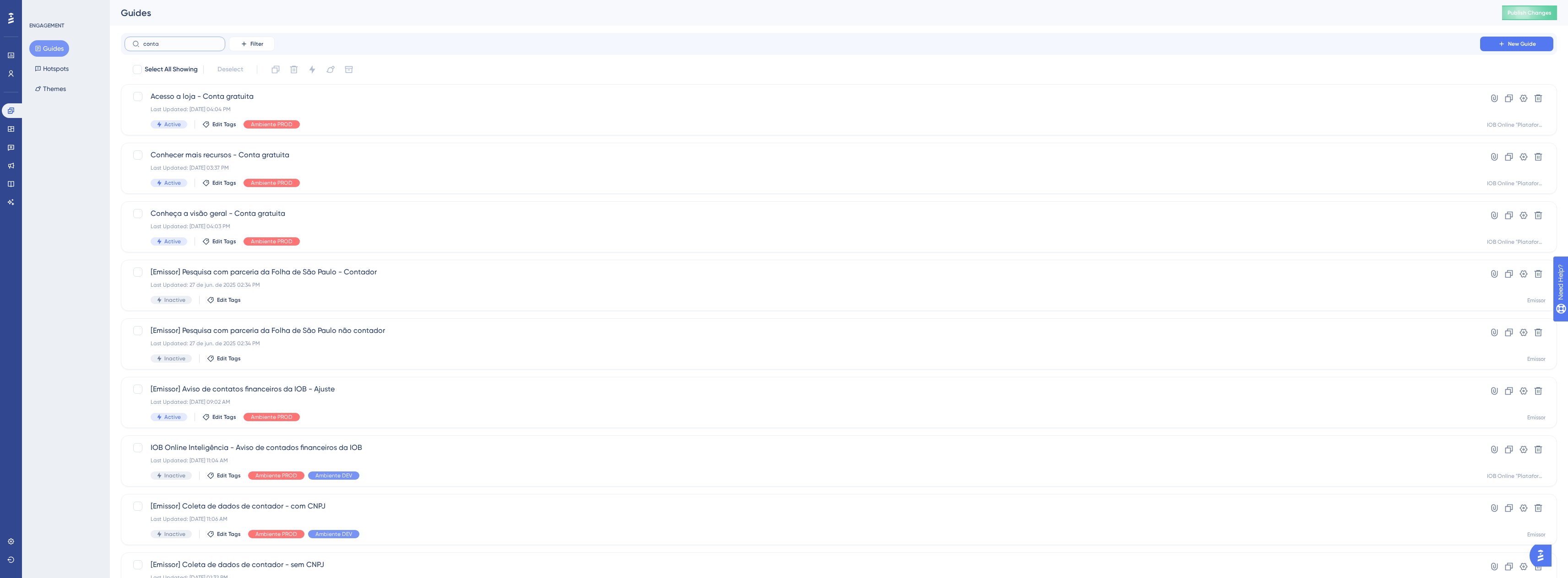
type input "contab"
checkbox input "true"
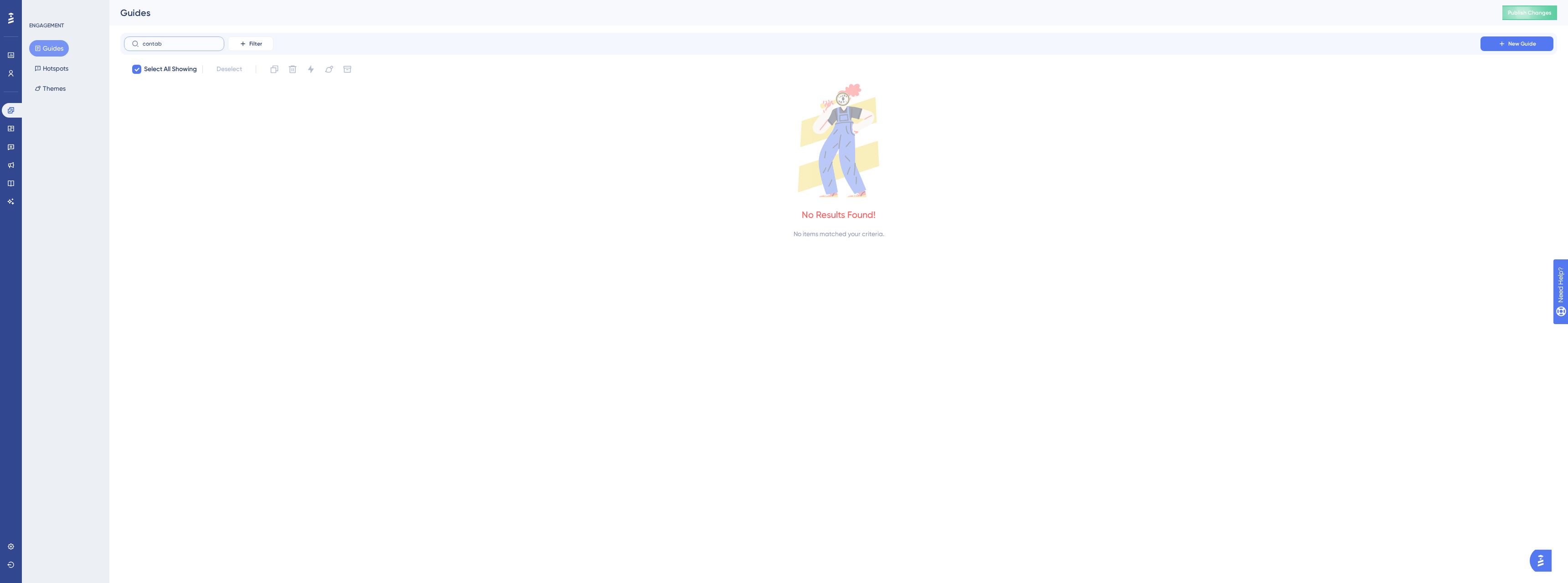
type input "conta"
checkbox input "false"
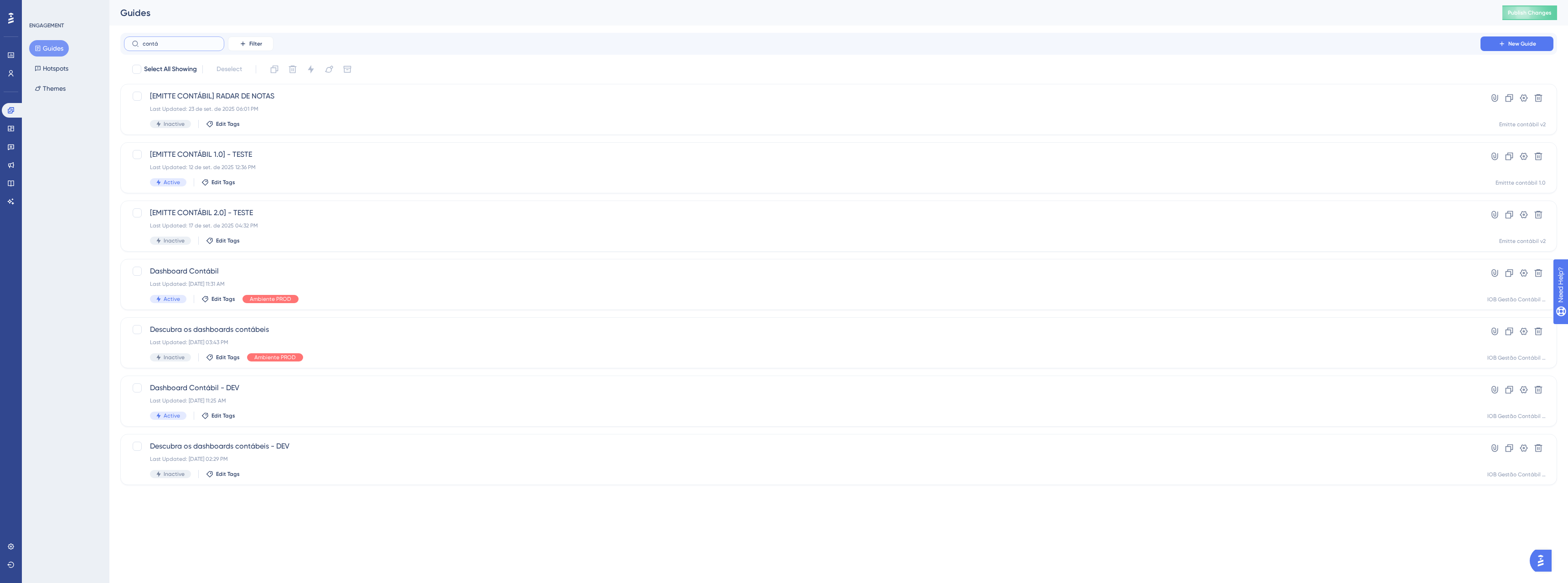
type input "contáb"
drag, startPoint x: 197, startPoint y: 45, endPoint x: 55, endPoint y: 37, distance: 142.2
click at [109, 37] on div "Performance Users Engagement Widgets Feedback Product Updates Knowledge Base AI…" at bounding box center [838, 249] width 1458 height 499
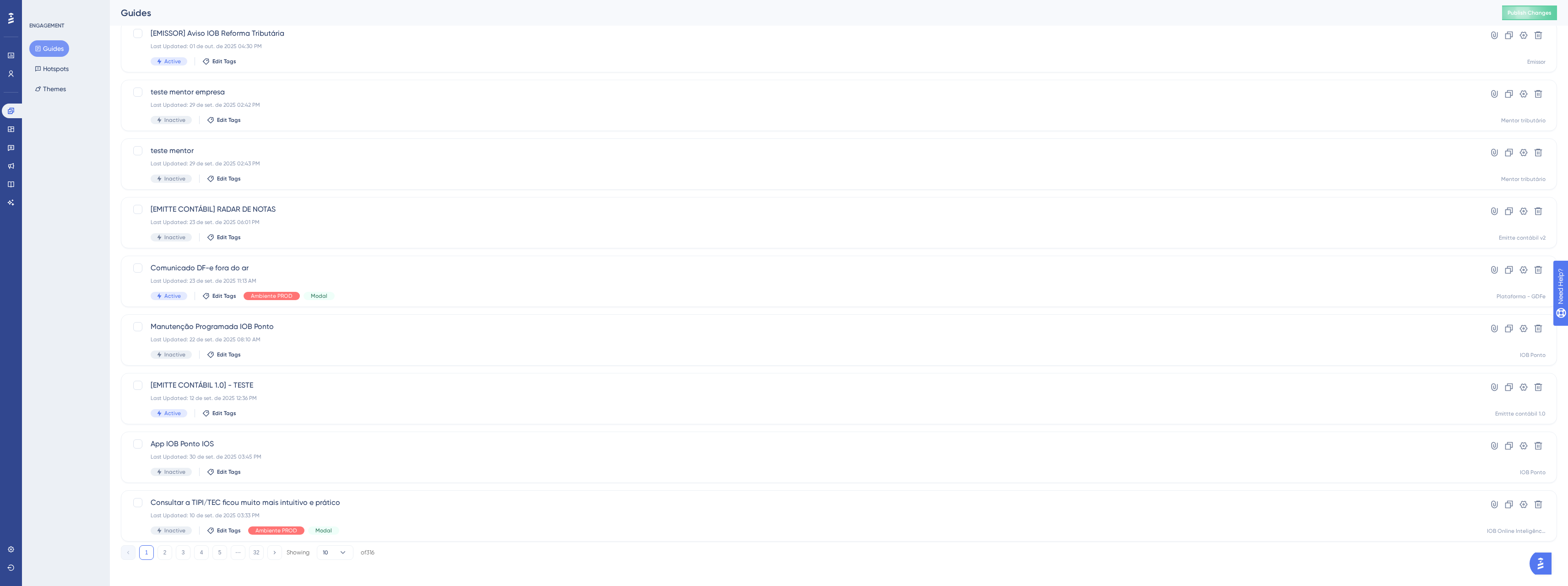
scroll to position [125, 0]
click at [315, 407] on div "Active Edit Tags" at bounding box center [802, 410] width 1303 height 8
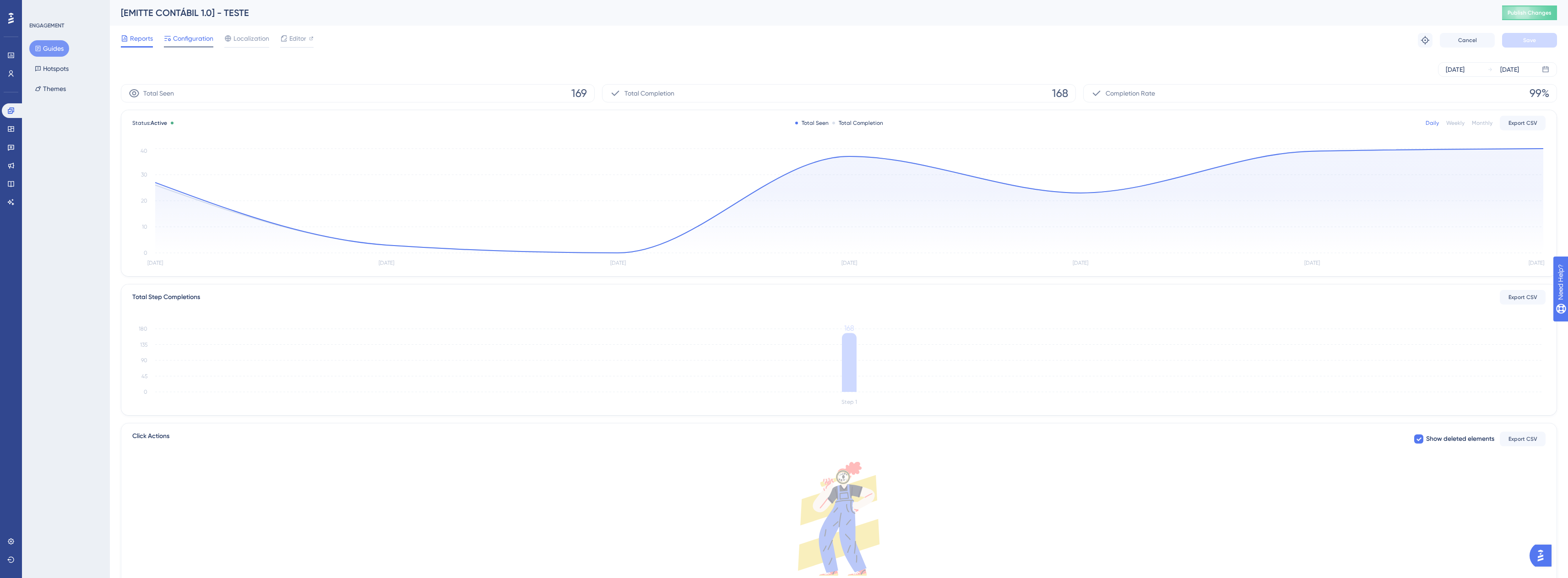
click at [200, 45] on div "Configuration" at bounding box center [188, 40] width 49 height 15
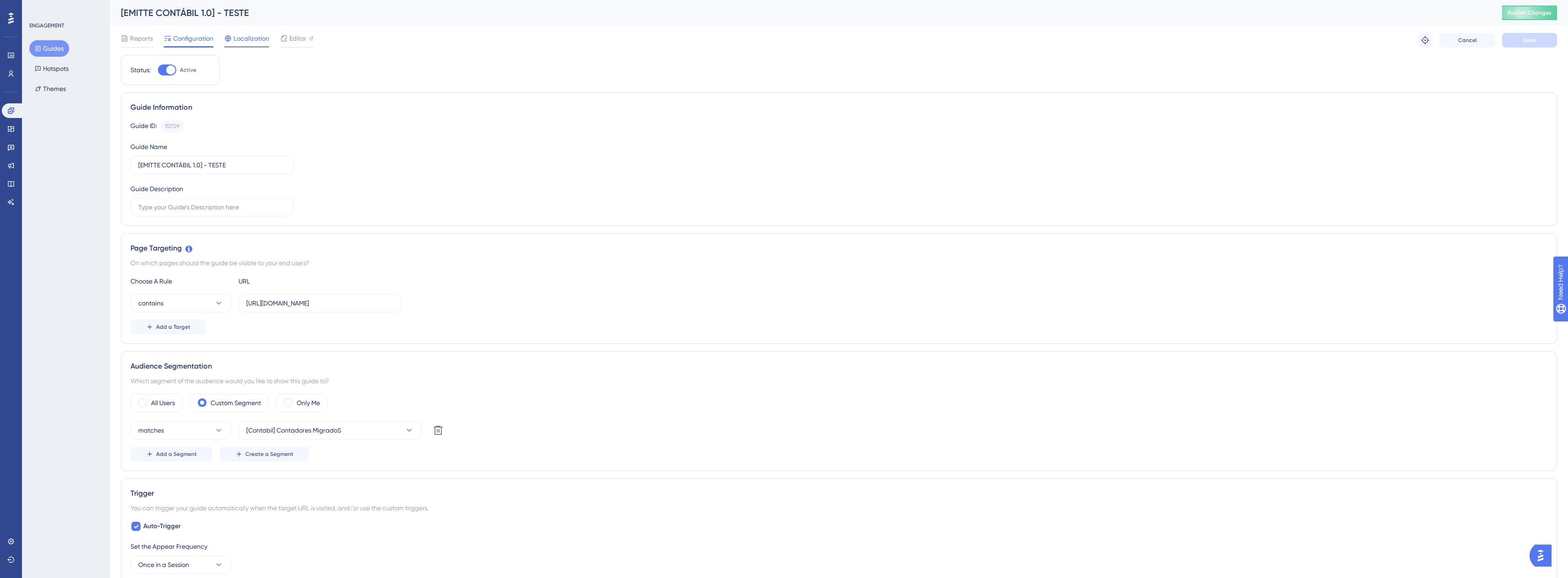
click at [240, 44] on div "Localization" at bounding box center [246, 40] width 45 height 15
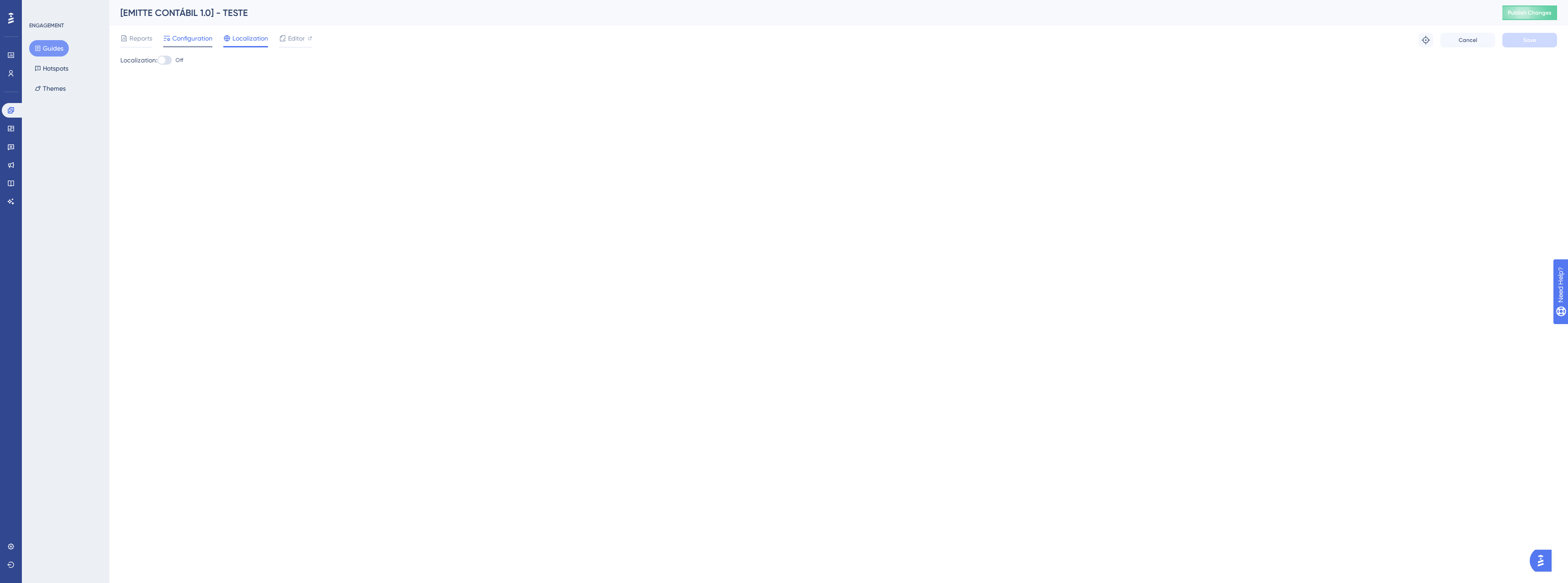
click at [193, 40] on span "Configuration" at bounding box center [192, 38] width 40 height 11
drag, startPoint x: 260, startPoint y: 92, endPoint x: 268, endPoint y: 95, distance: 8.5
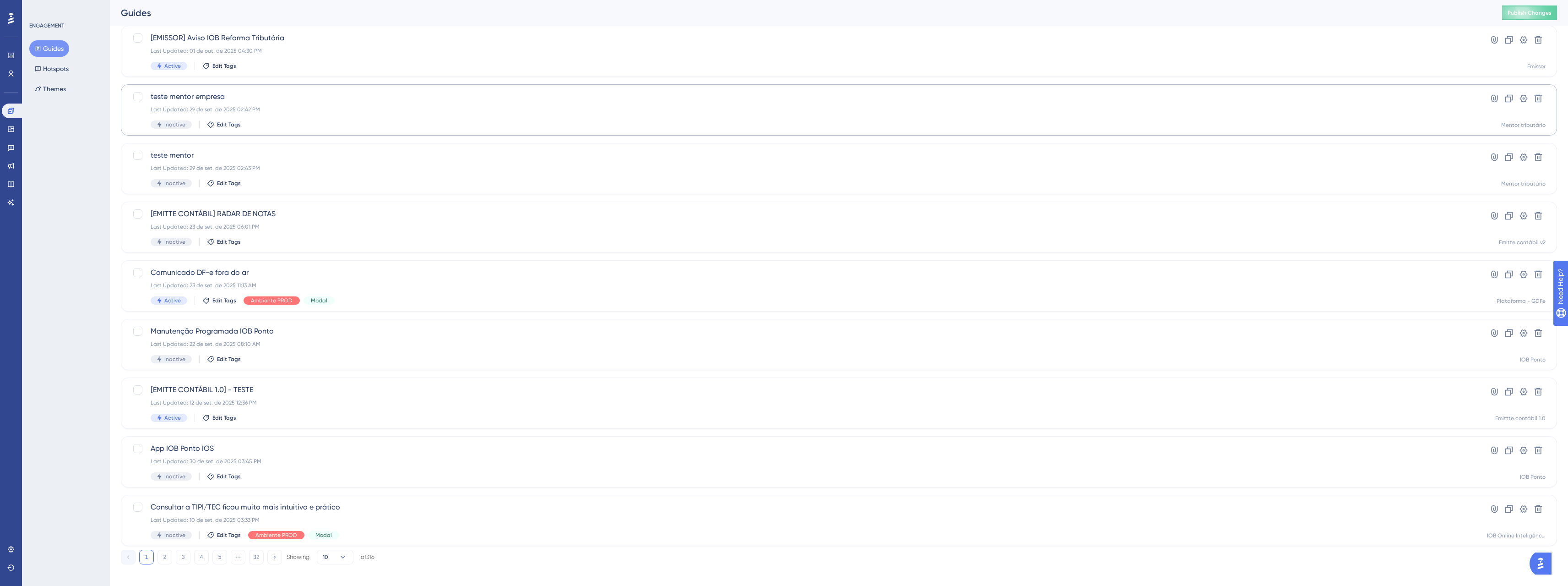
scroll to position [125, 0]
click at [158, 551] on button "2" at bounding box center [165, 549] width 15 height 15
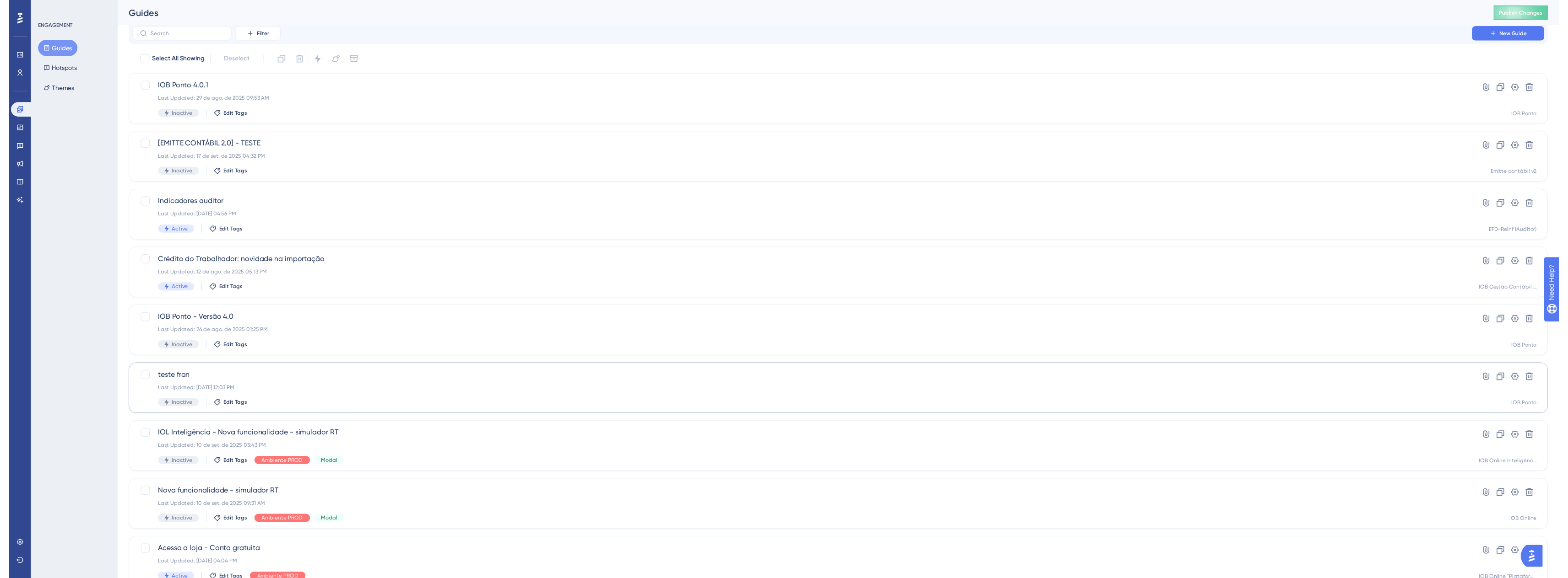
scroll to position [0, 0]
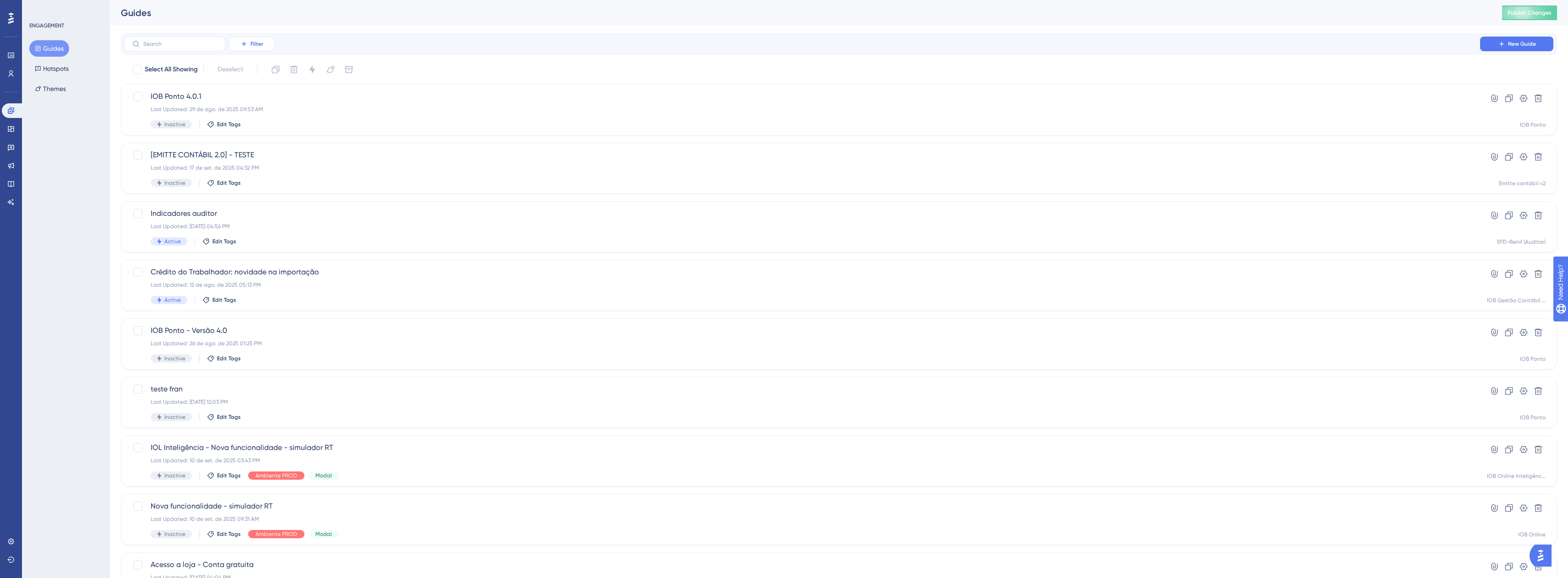
click at [251, 40] on span "Filter" at bounding box center [256, 44] width 13 height 7
click at [261, 124] on span "Status" at bounding box center [251, 124] width 18 height 11
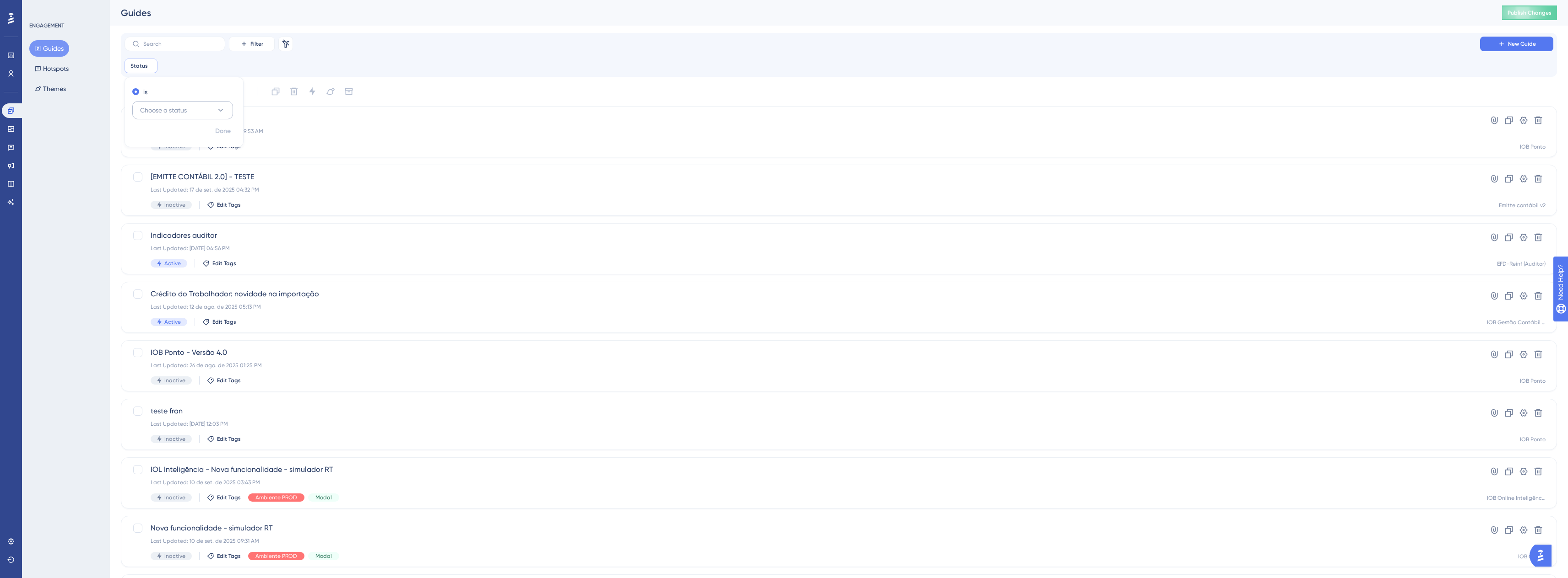
click at [150, 107] on span "Choose a status" at bounding box center [163, 110] width 46 height 11
click at [160, 134] on span "Active" at bounding box center [155, 138] width 18 height 11
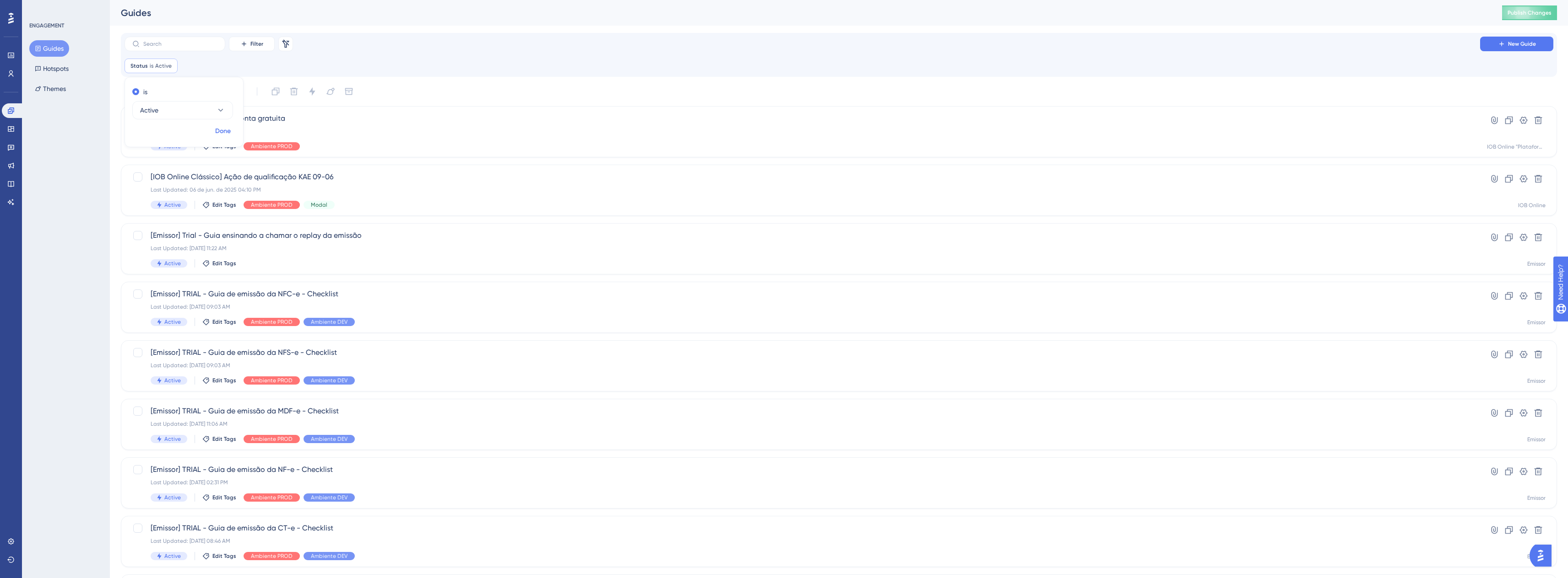
click at [220, 133] on span "Done" at bounding box center [223, 131] width 15 height 11
click at [157, 69] on span "Active" at bounding box center [164, 66] width 16 height 7
click at [170, 64] on icon at bounding box center [170, 66] width 5 height 5
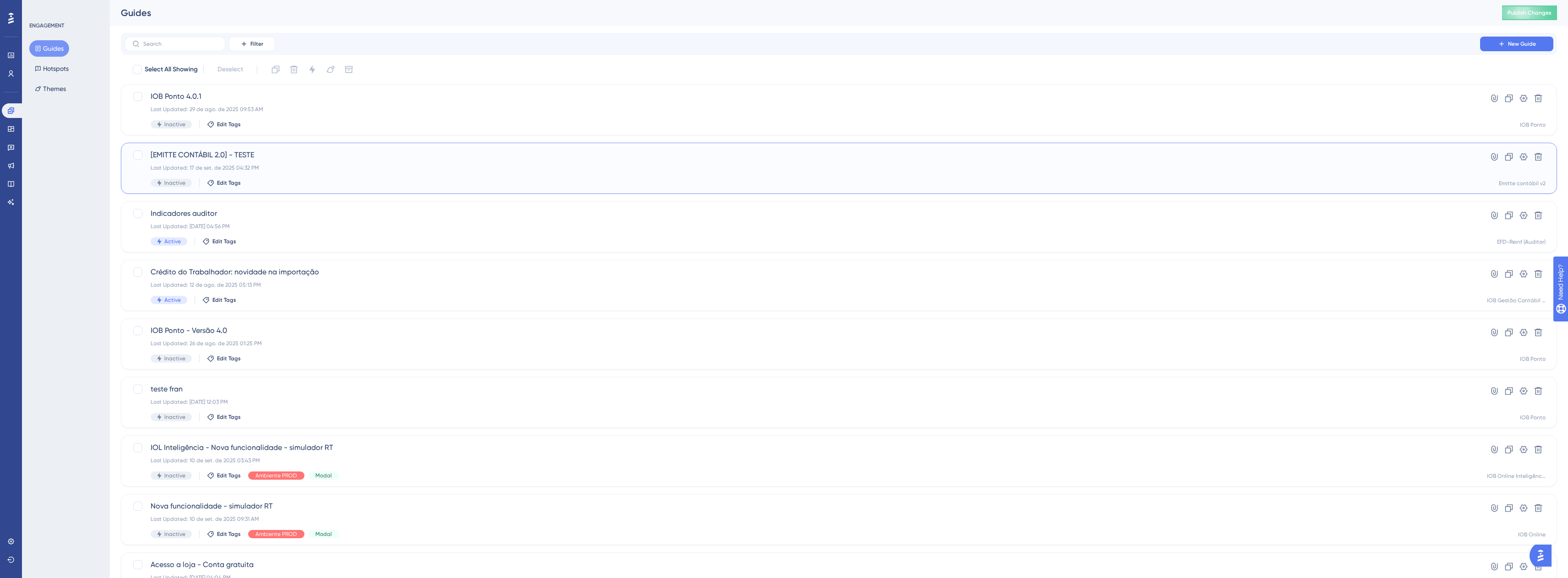
click at [258, 172] on div "[EMITTE CONTÁBIL 2.0] - TESTE Last Updated: 17 de set. de 2025 04:32 PM Inactiv…" at bounding box center [802, 168] width 1303 height 38
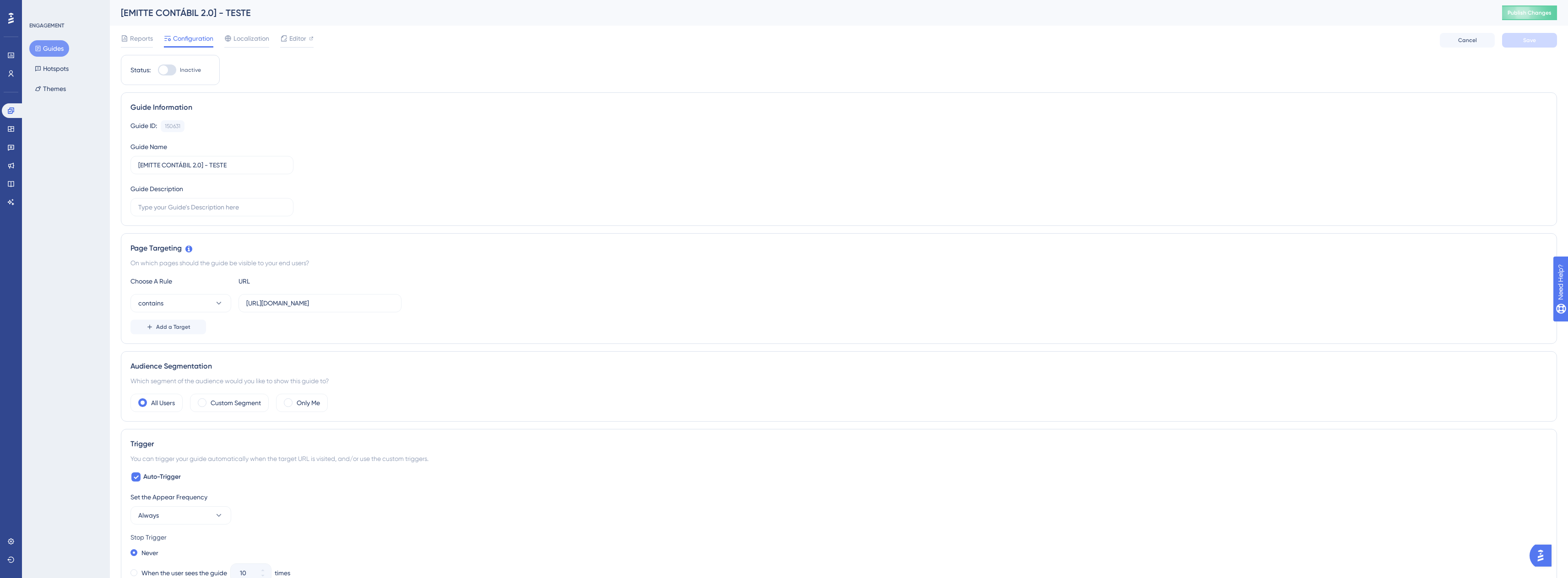
click at [49, 51] on button "Guides" at bounding box center [49, 49] width 40 height 16
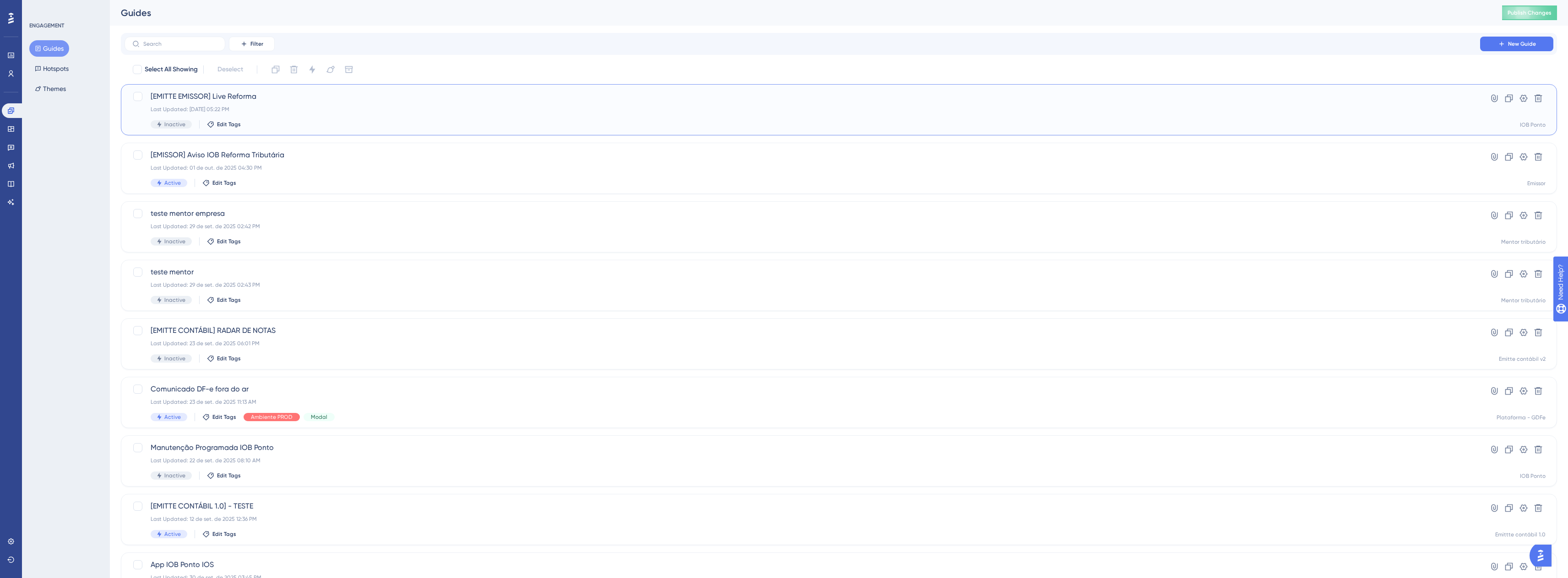
click at [229, 107] on div "Last Updated: 02 de out. de 2025 05:22 PM" at bounding box center [802, 110] width 1303 height 7
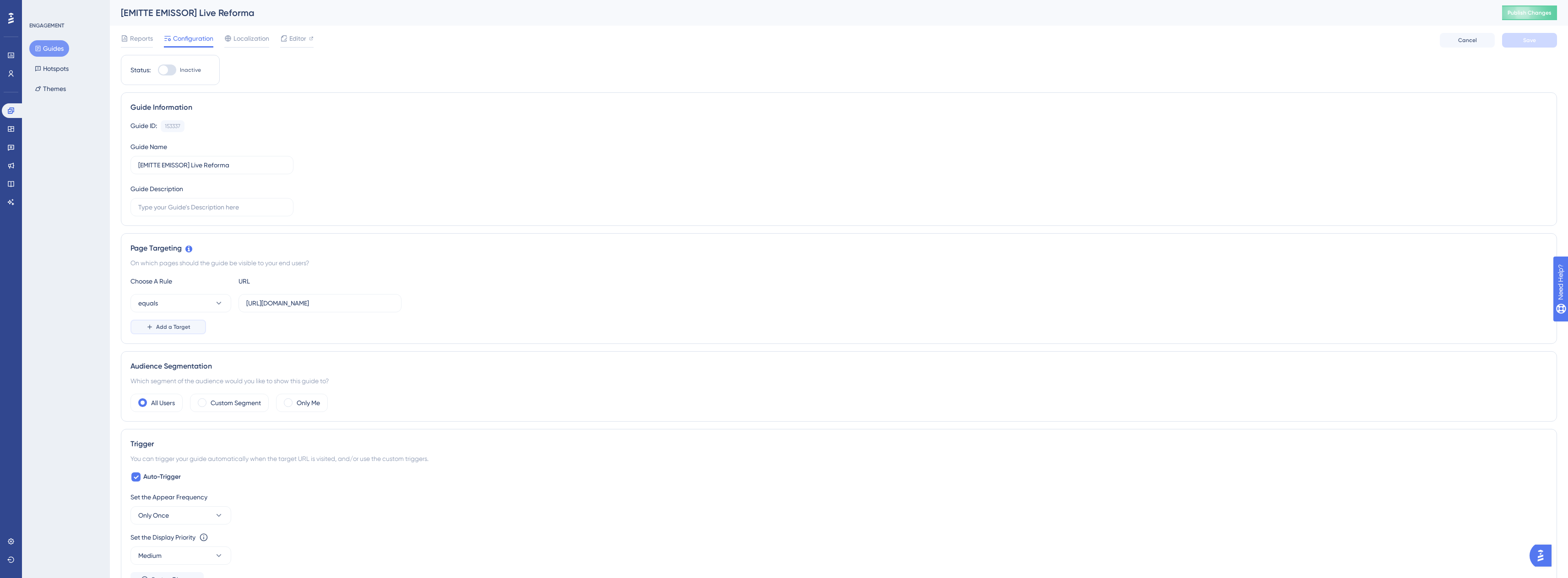
click at [173, 328] on span "Add a Target" at bounding box center [173, 327] width 35 height 7
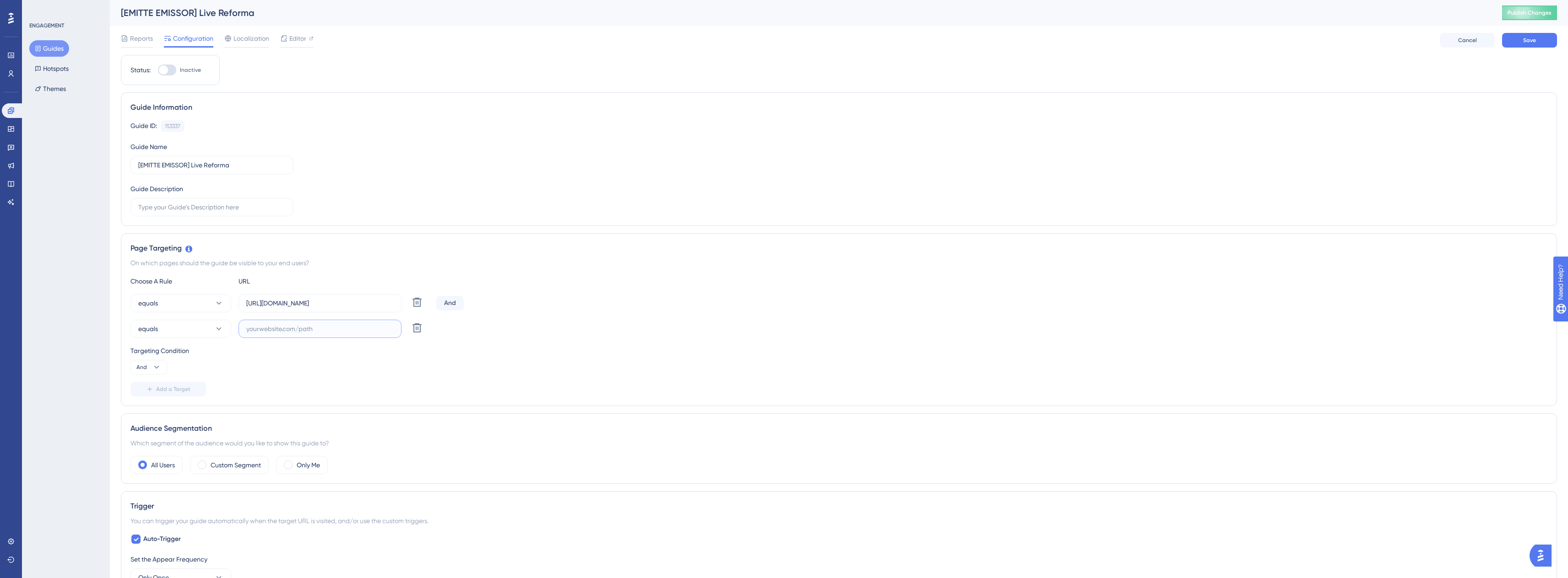
click at [262, 325] on input "text" at bounding box center [320, 329] width 147 height 10
paste input "https://contabil.emitte.com.br/dashboard"
type input "https://contabil.emitte.com.br/dashboard"
click at [442, 353] on div "Targeting Condition" at bounding box center [839, 350] width 1417 height 11
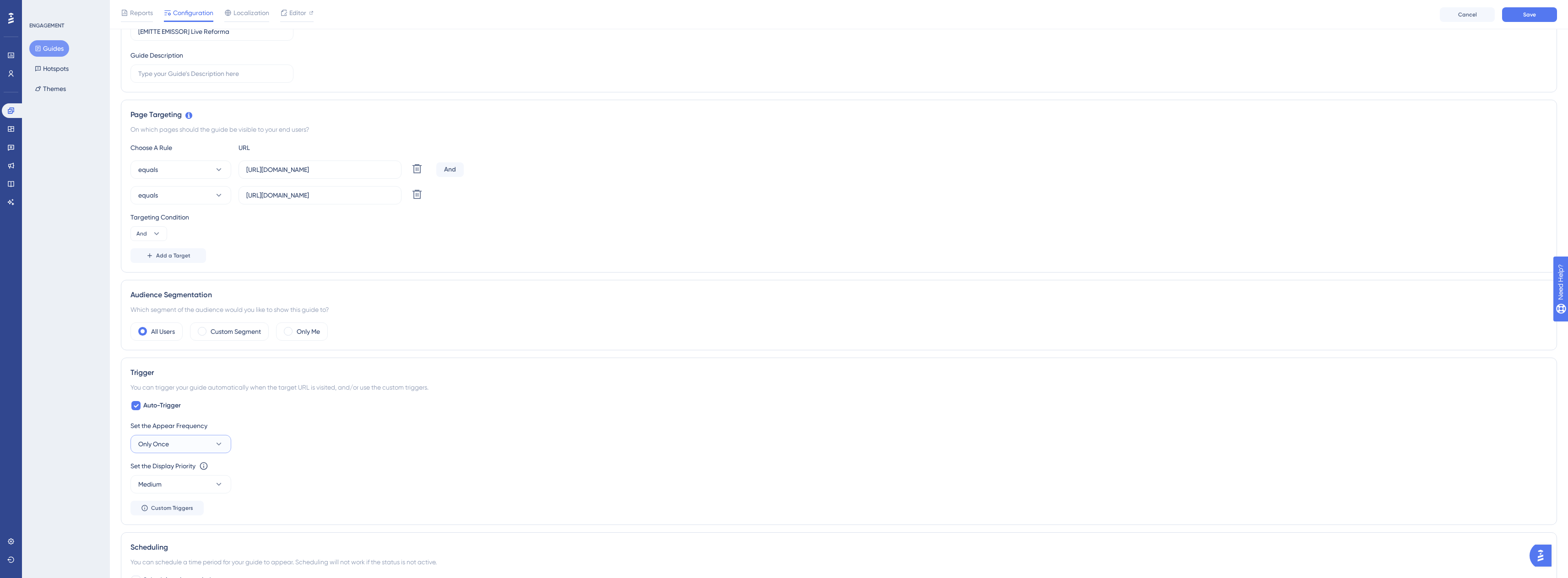
click at [185, 450] on button "Only Once" at bounding box center [181, 444] width 101 height 18
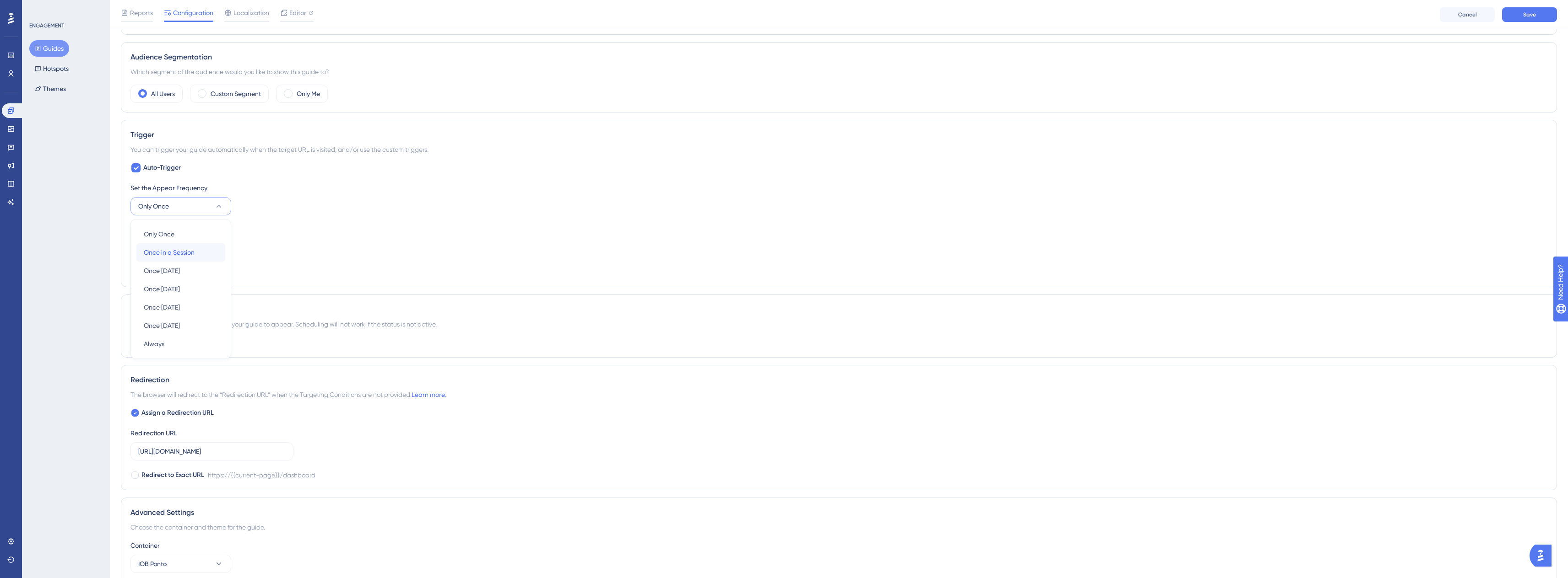
click at [220, 246] on button "Once in a Session Once in a Session" at bounding box center [181, 253] width 89 height 18
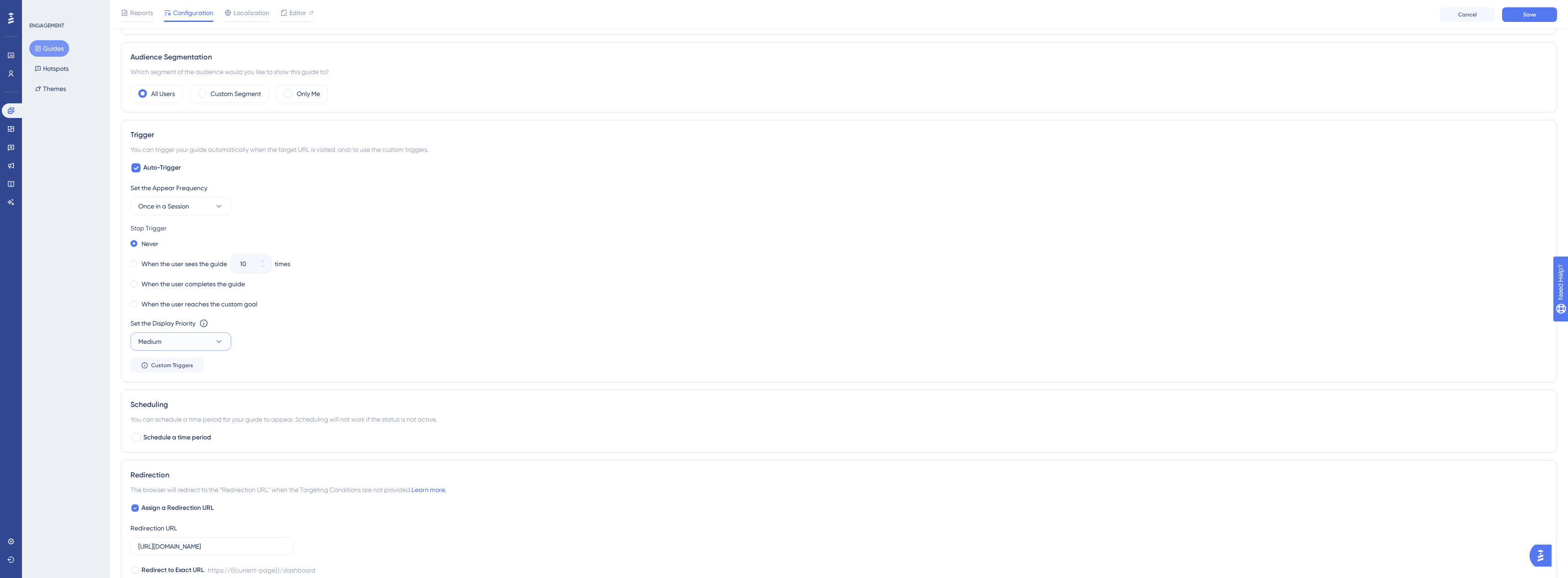
click at [173, 339] on button "Medium" at bounding box center [181, 342] width 101 height 18
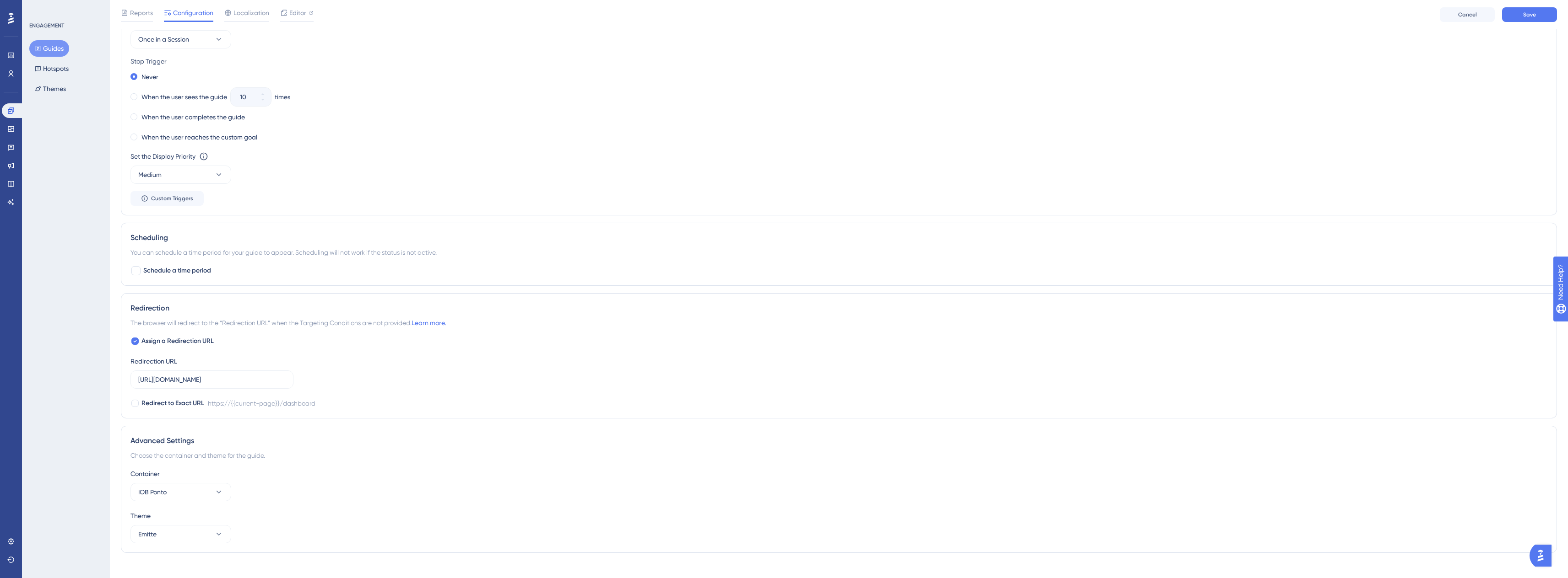
scroll to position [554, 0]
click at [155, 263] on span "Schedule a time period" at bounding box center [177, 259] width 68 height 11
checkbox input "true"
click at [169, 297] on div "Select Date" at bounding box center [155, 297] width 35 height 11
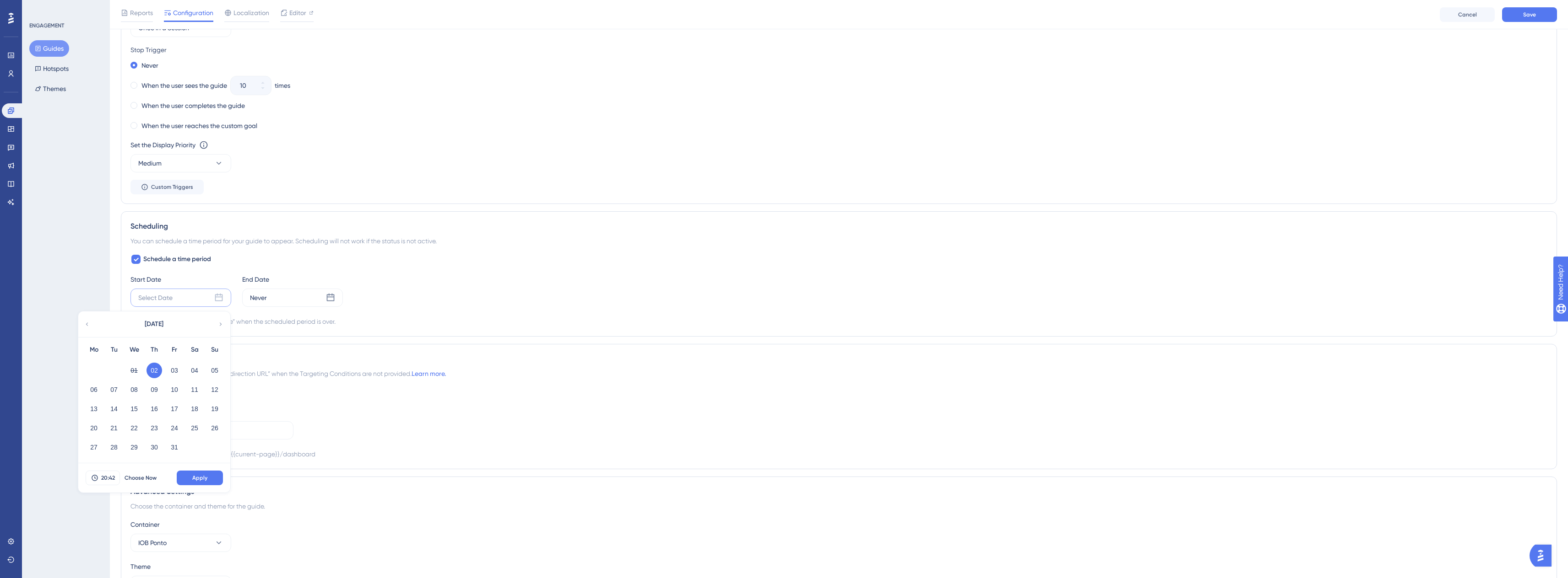
click at [153, 370] on button "02" at bounding box center [154, 370] width 15 height 15
click at [154, 367] on button "02" at bounding box center [154, 370] width 15 height 15
click at [336, 267] on div "Schedule a time period Start Date Select Date October 2025 Mo Tu We Th Fr Sa Su…" at bounding box center [839, 290] width 1417 height 73
click at [200, 301] on div "Select Date" at bounding box center [181, 297] width 101 height 18
click at [160, 370] on button "02" at bounding box center [154, 370] width 15 height 15
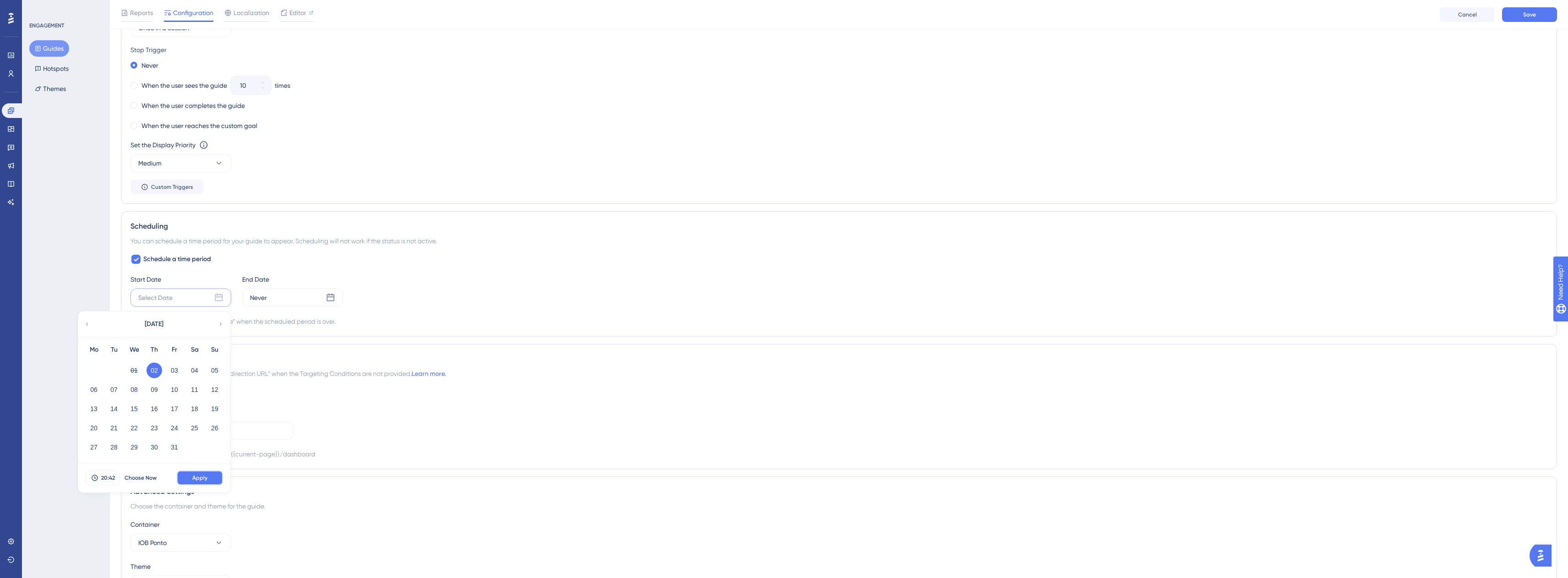
click at [197, 480] on span "Apply" at bounding box center [200, 478] width 15 height 7
click at [265, 303] on div "Never" at bounding box center [258, 297] width 17 height 11
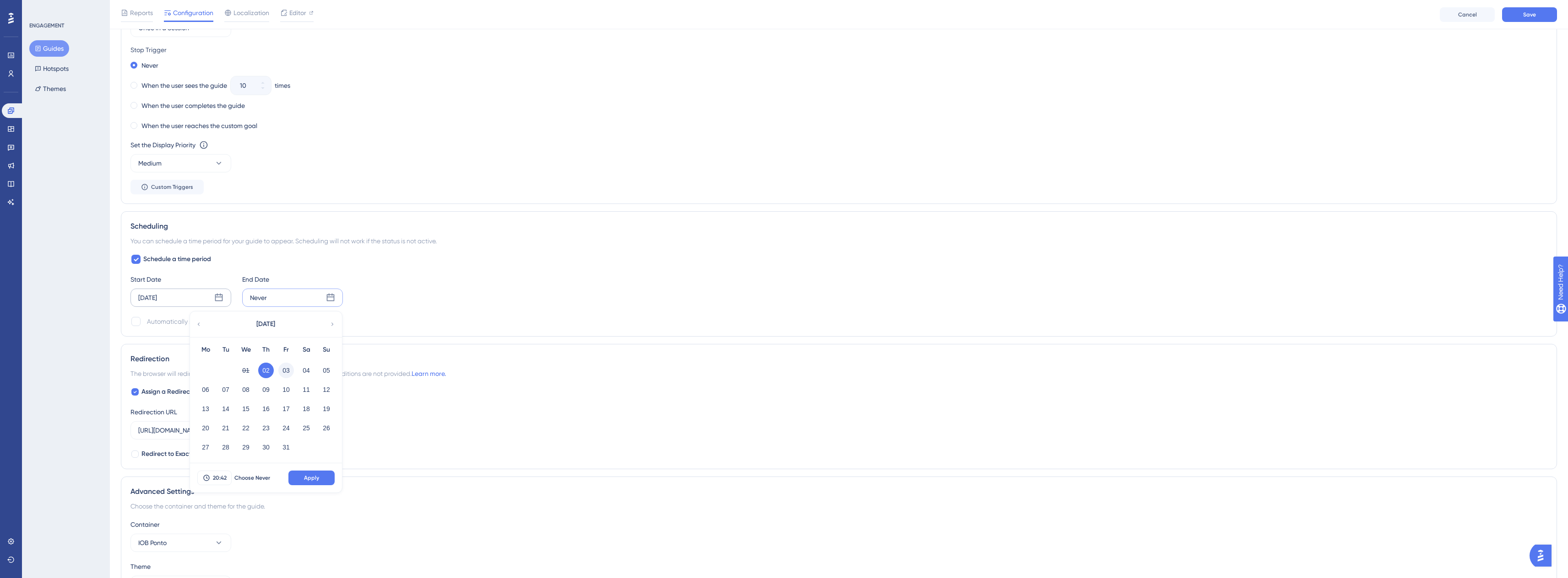
click at [283, 370] on button "03" at bounding box center [286, 370] width 15 height 15
click at [219, 480] on span "20:42" at bounding box center [220, 478] width 14 height 7
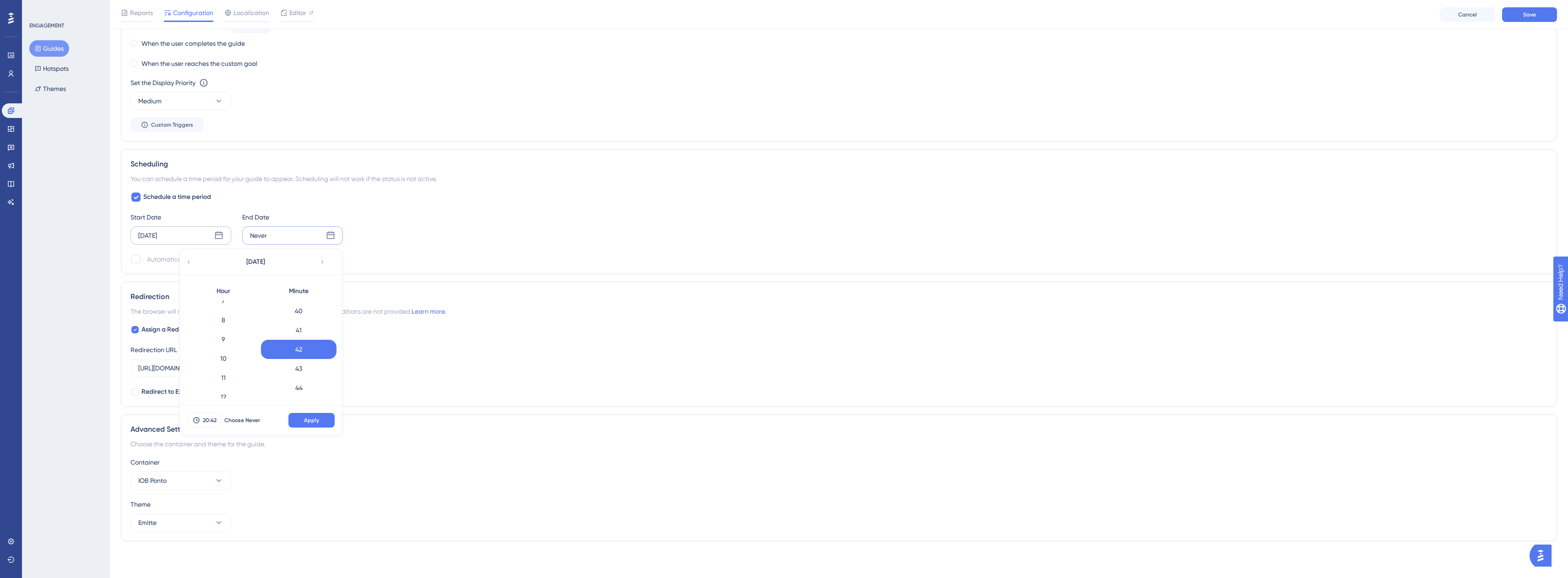
scroll to position [162, 0]
click at [214, 359] on div "11" at bounding box center [223, 359] width 76 height 19
click at [303, 313] on div "0" at bounding box center [298, 310] width 76 height 19
click at [312, 423] on span "Apply" at bounding box center [312, 420] width 15 height 7
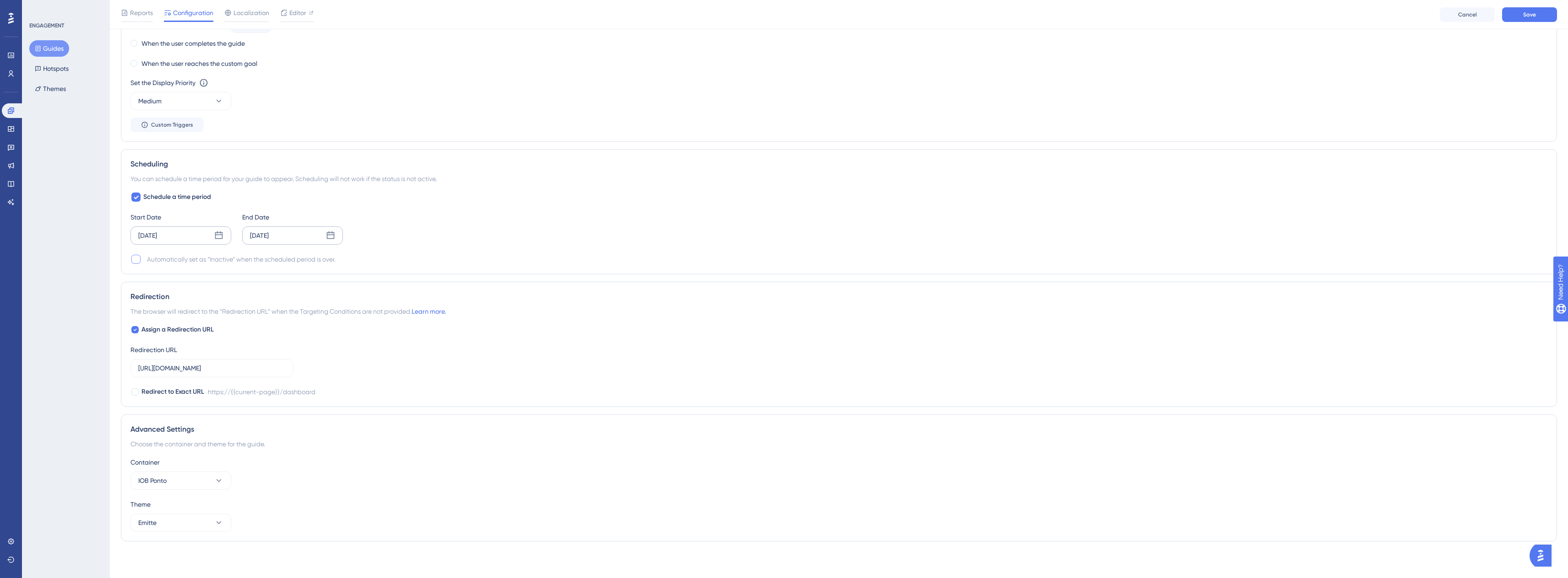
click at [133, 263] on div at bounding box center [136, 259] width 9 height 9
checkbox input "true"
click at [179, 482] on button "IOB Ponto" at bounding box center [181, 481] width 101 height 18
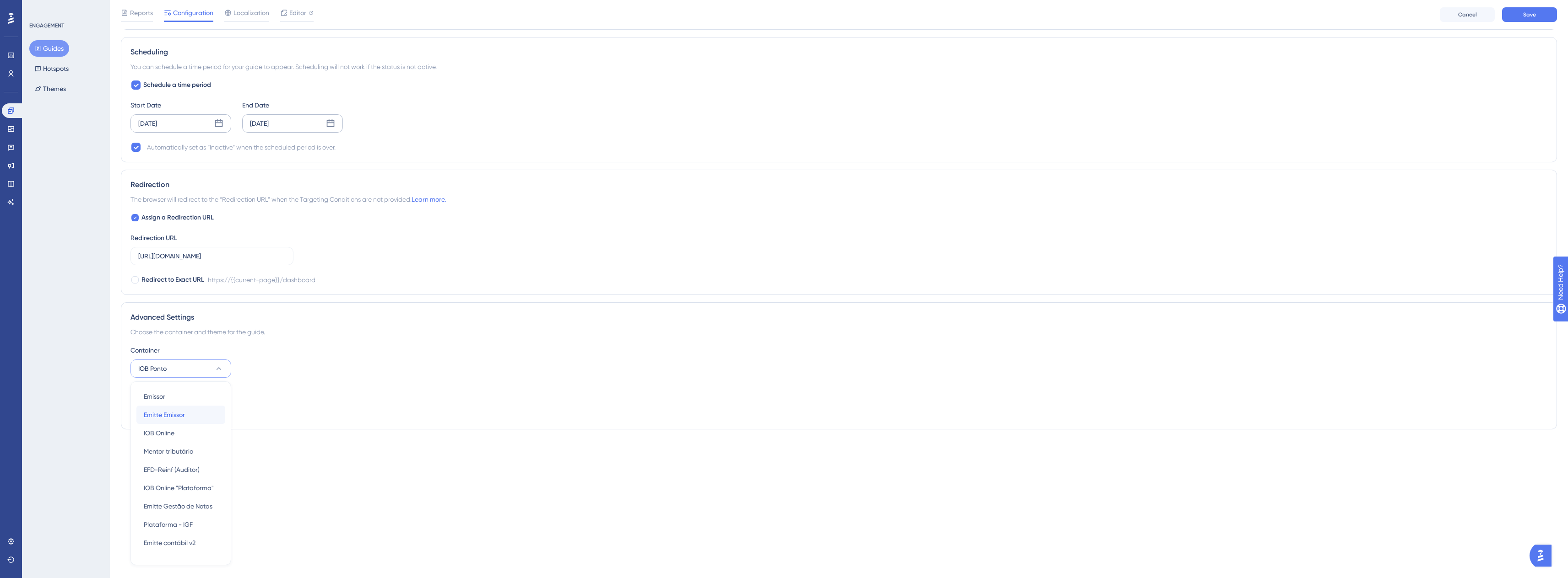
click at [178, 410] on span "Emitte Emissor" at bounding box center [164, 415] width 41 height 11
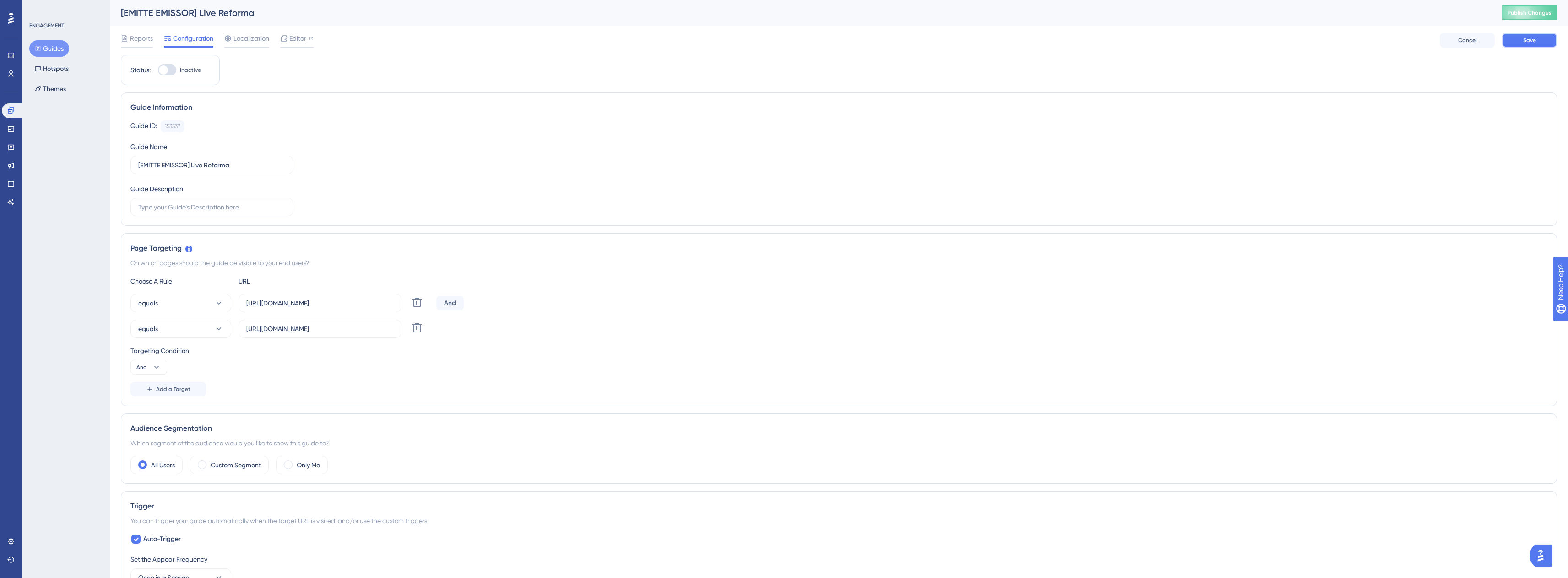
click at [1519, 44] on button "Save" at bounding box center [1530, 40] width 55 height 15
click at [201, 312] on button "equals" at bounding box center [181, 303] width 101 height 18
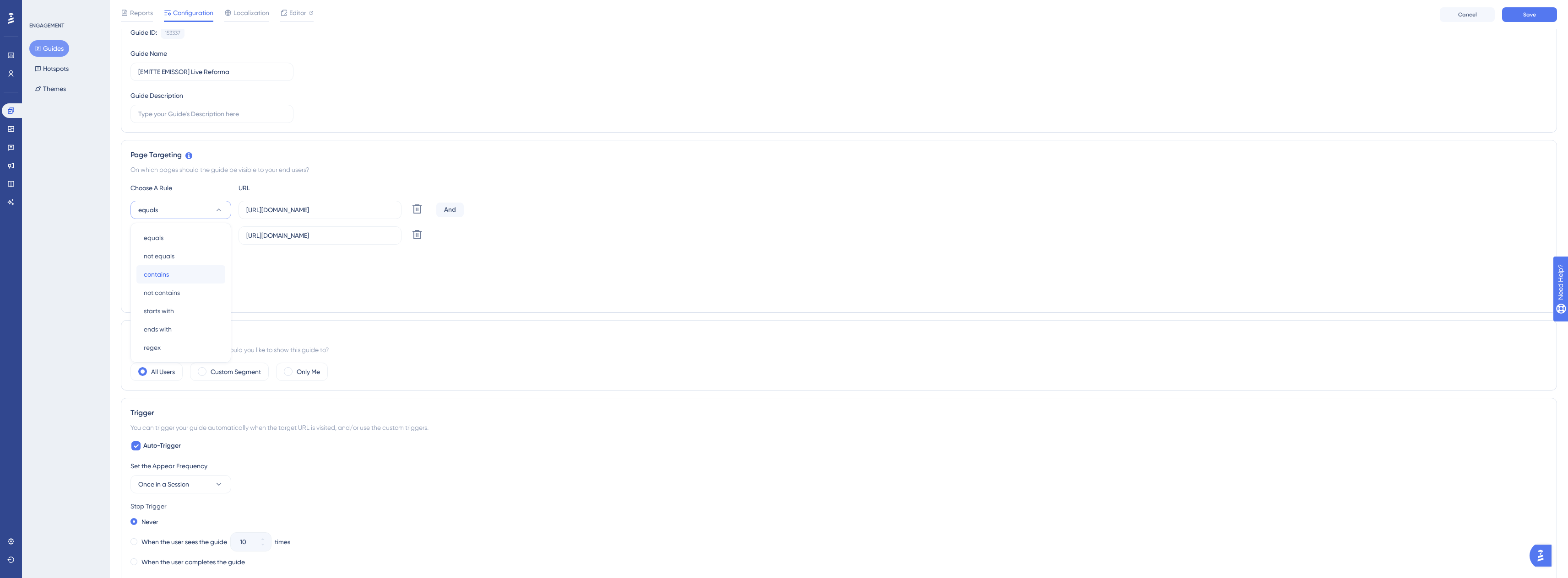
click at [192, 282] on div "contains contains" at bounding box center [181, 274] width 74 height 18
click at [202, 242] on button "equals" at bounding box center [181, 236] width 101 height 18
click at [171, 304] on div "contains contains" at bounding box center [181, 300] width 74 height 18
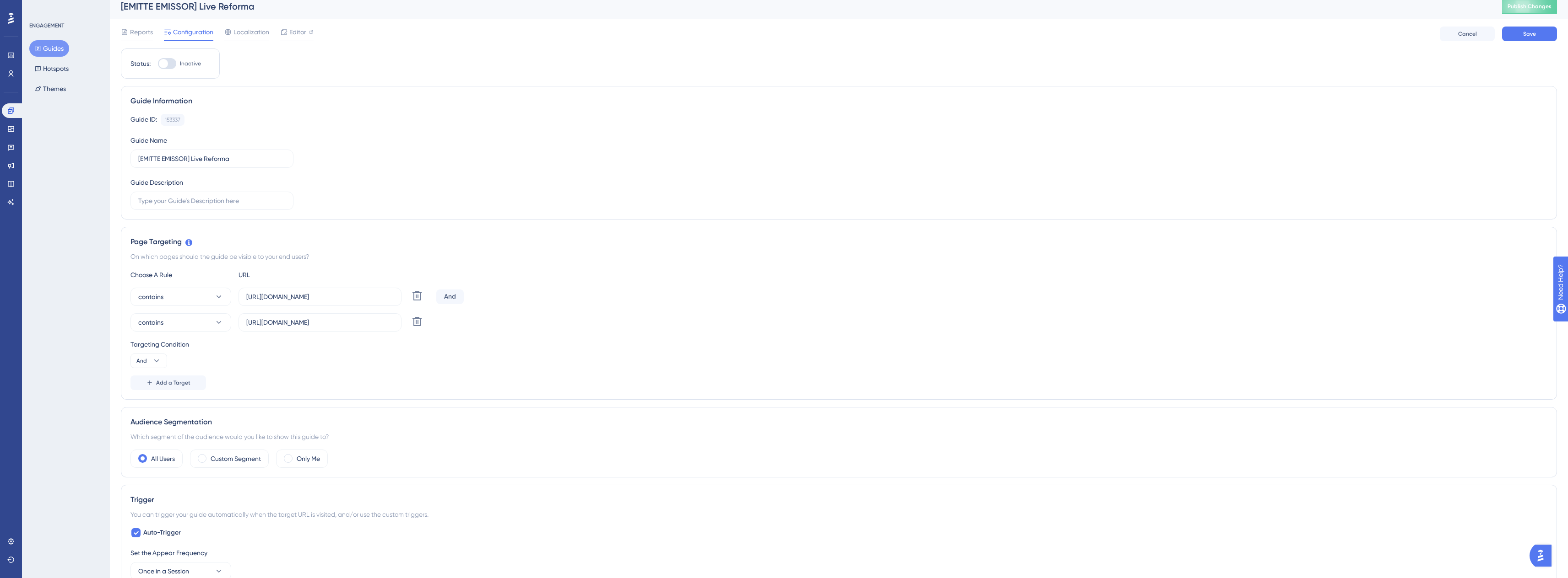
scroll to position [5, 0]
click at [454, 299] on div "And" at bounding box center [449, 298] width 27 height 15
click at [1531, 33] on span "Save" at bounding box center [1529, 35] width 13 height 7
click at [298, 43] on span "Editor" at bounding box center [298, 38] width 17 height 11
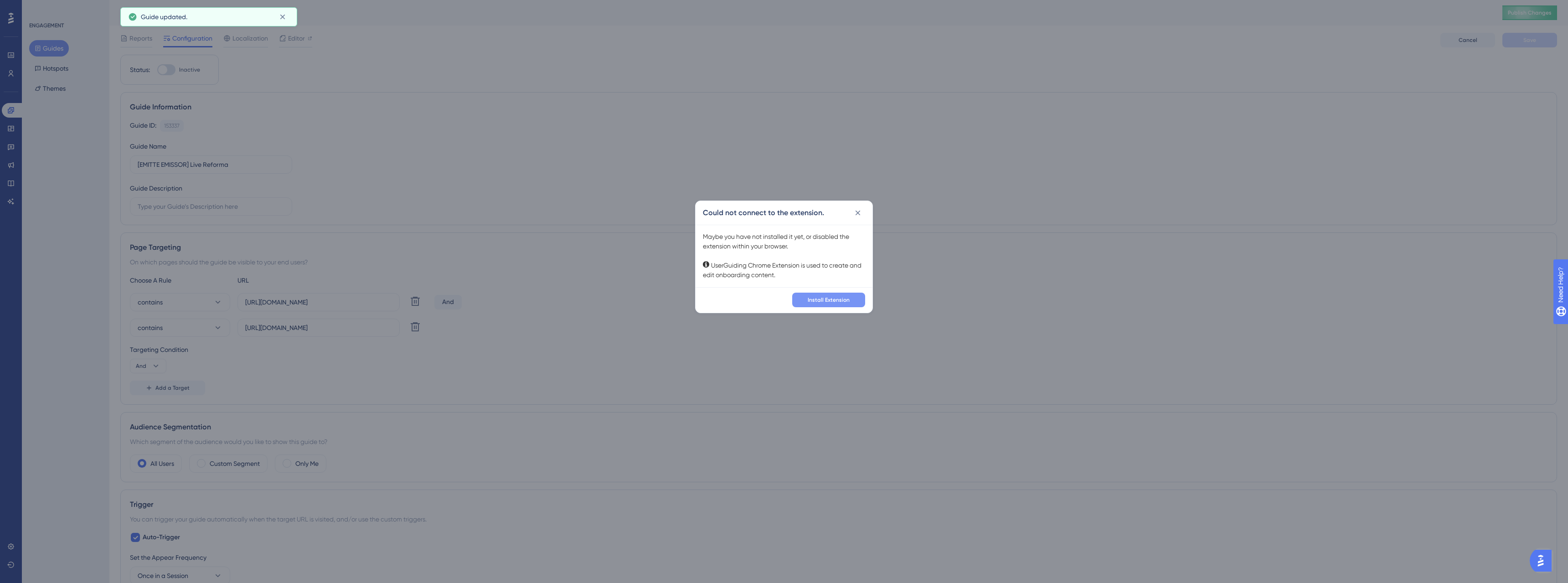
click at [829, 301] on span "Install Extension" at bounding box center [828, 300] width 42 height 7
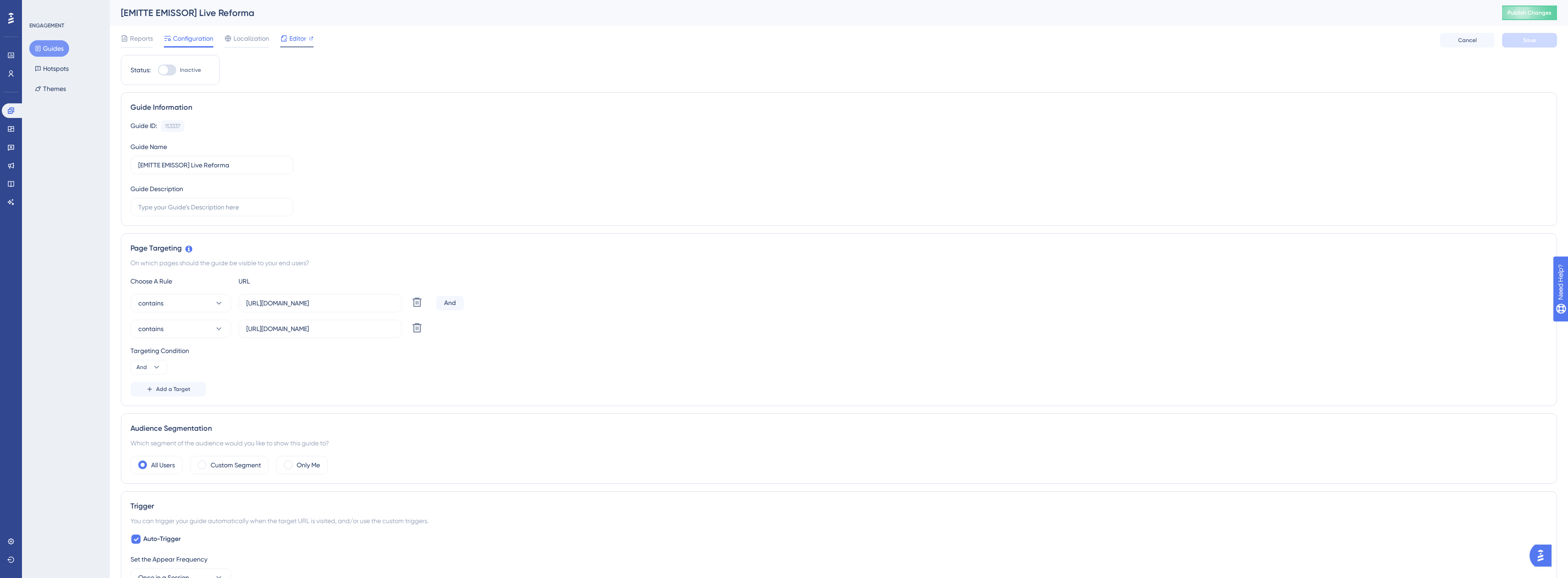
click at [301, 38] on span "Editor" at bounding box center [298, 38] width 17 height 11
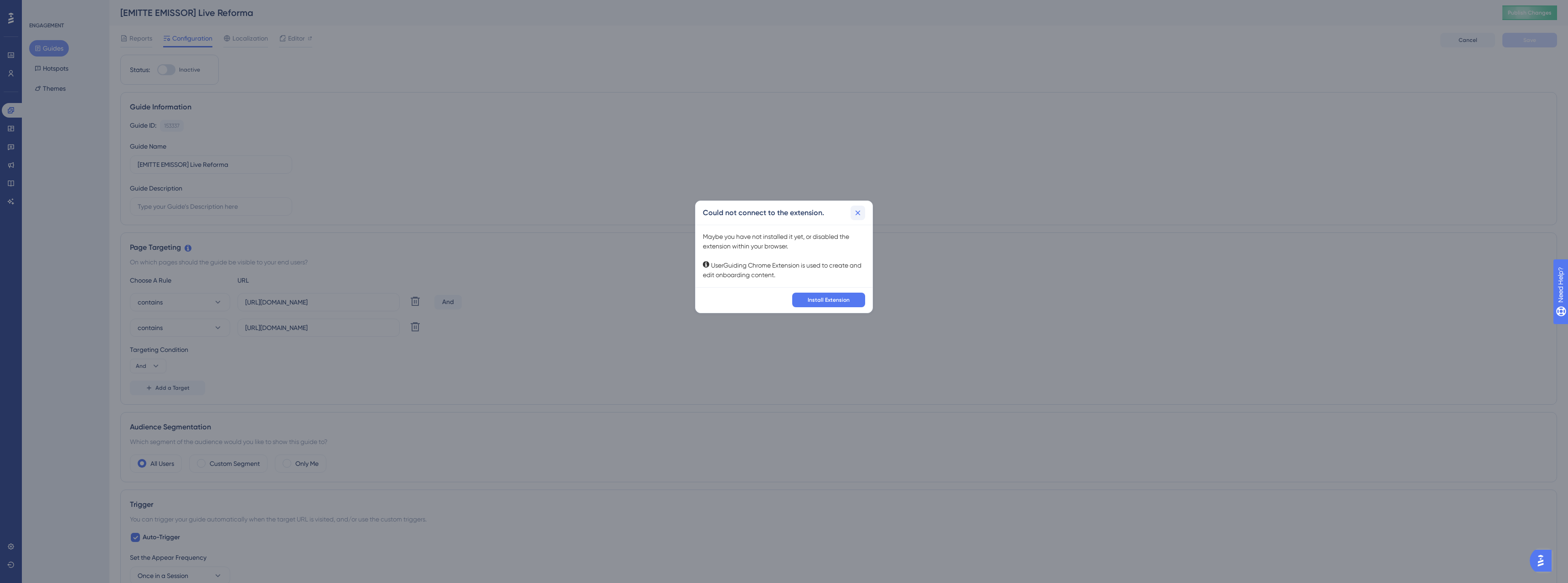
click at [860, 213] on icon at bounding box center [857, 213] width 9 height 9
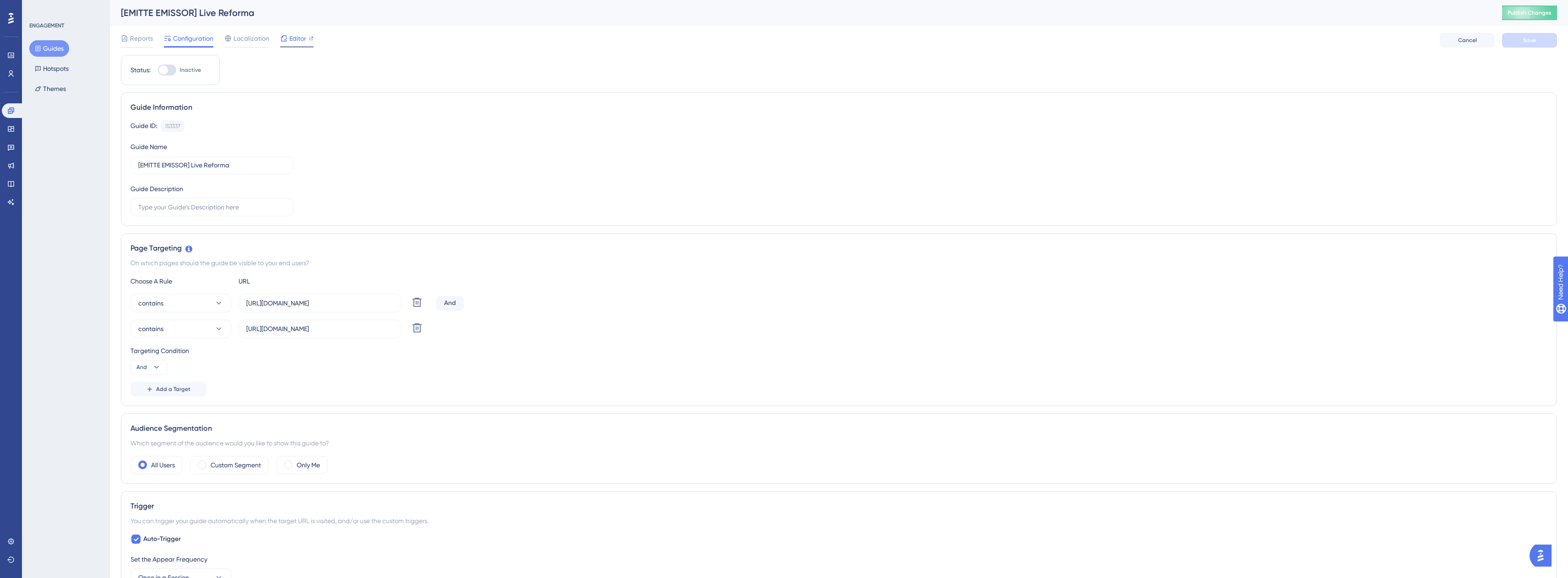
click at [292, 37] on span "Editor" at bounding box center [298, 38] width 17 height 11
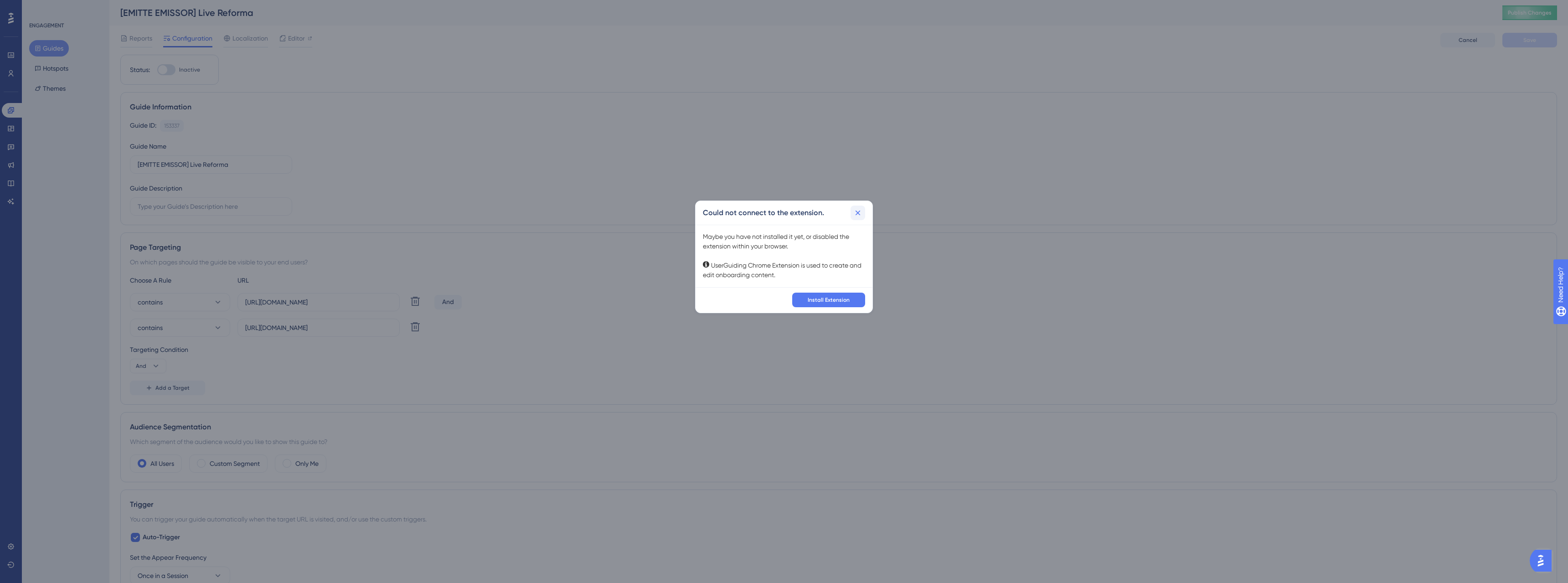
click at [864, 216] on button at bounding box center [857, 213] width 15 height 15
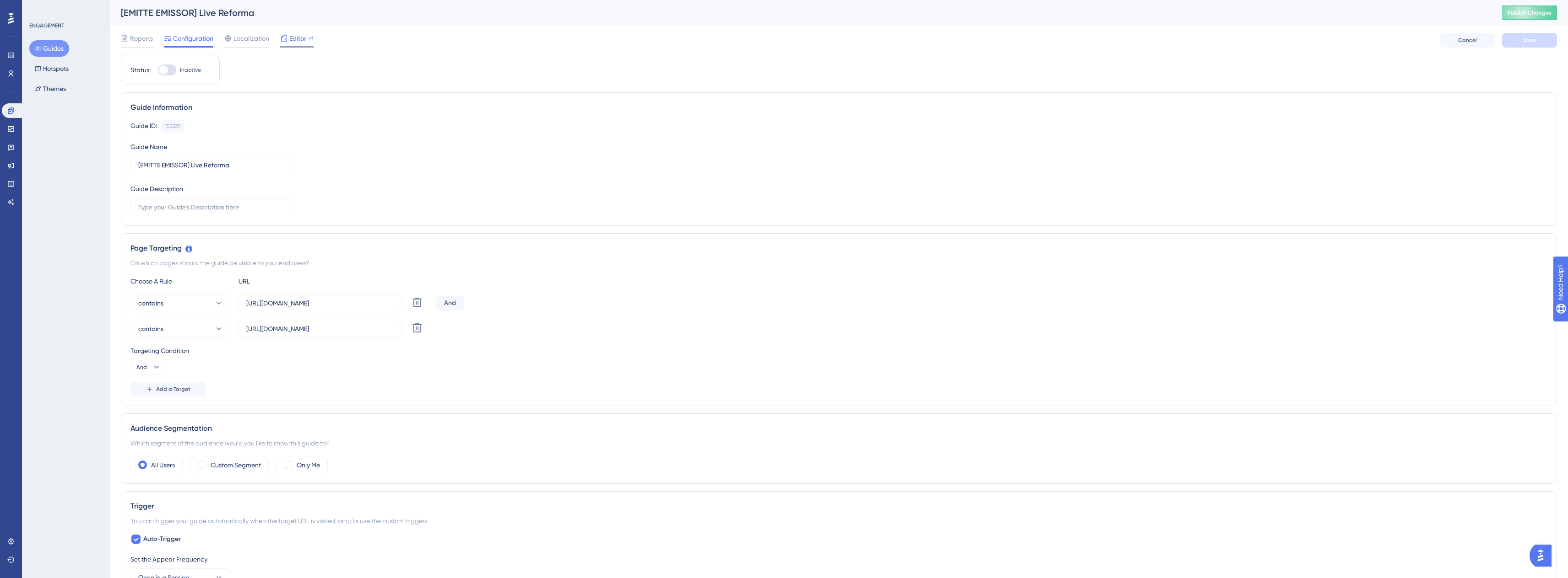
click at [309, 39] on icon at bounding box center [311, 38] width 4 height 4
click at [290, 40] on span "Editor" at bounding box center [298, 38] width 17 height 11
click at [167, 71] on div at bounding box center [164, 70] width 9 height 9
click at [158, 71] on input "Inactive" at bounding box center [158, 70] width 1 height 1
checkbox input "true"
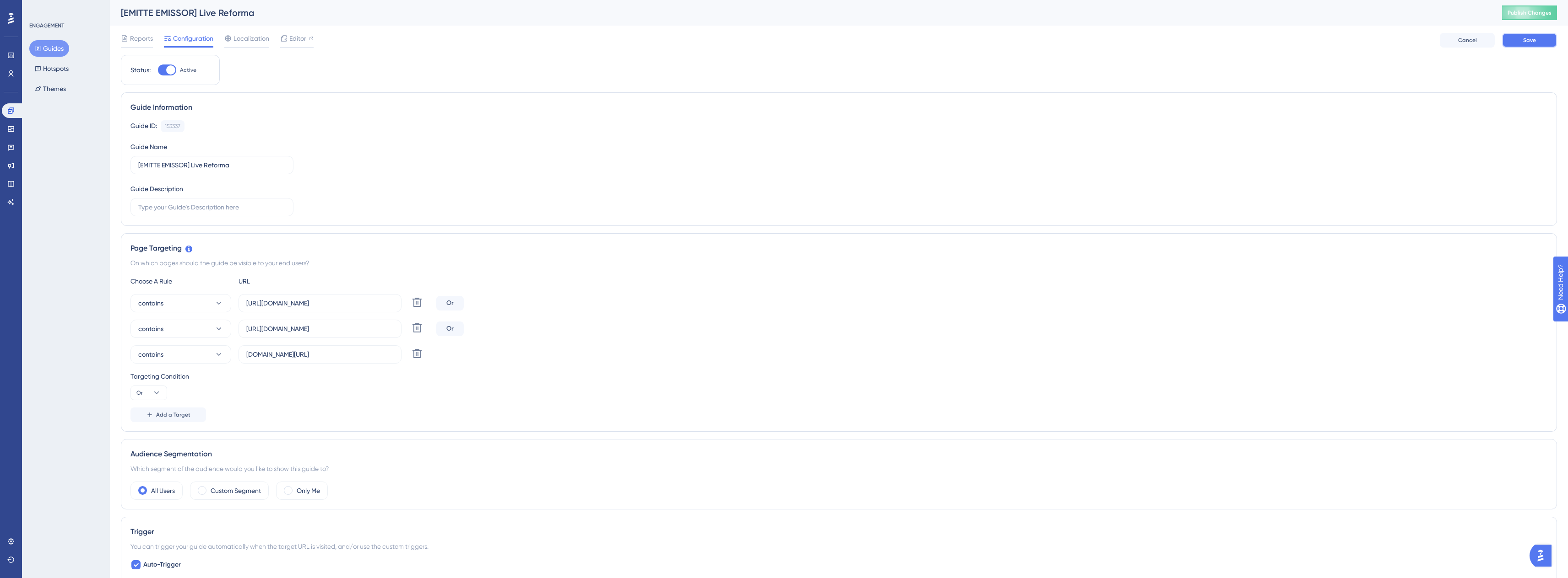
click at [1547, 44] on button "Save" at bounding box center [1530, 40] width 55 height 15
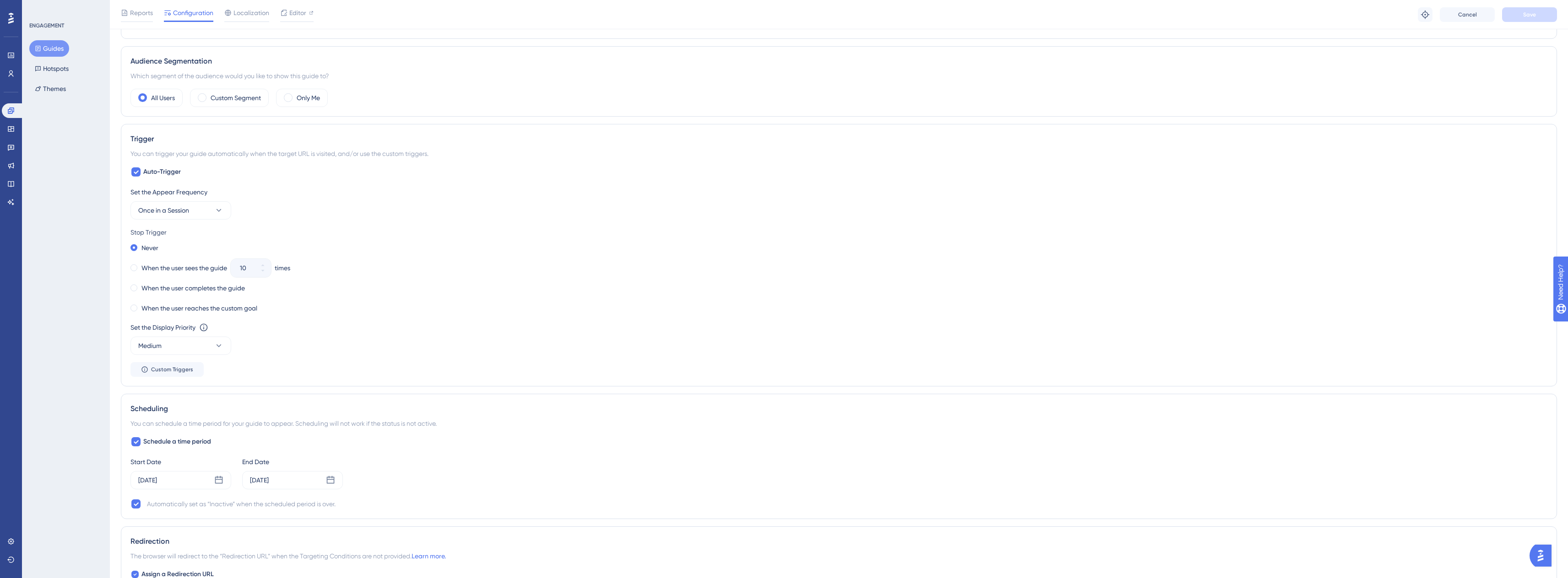
scroll to position [549, 0]
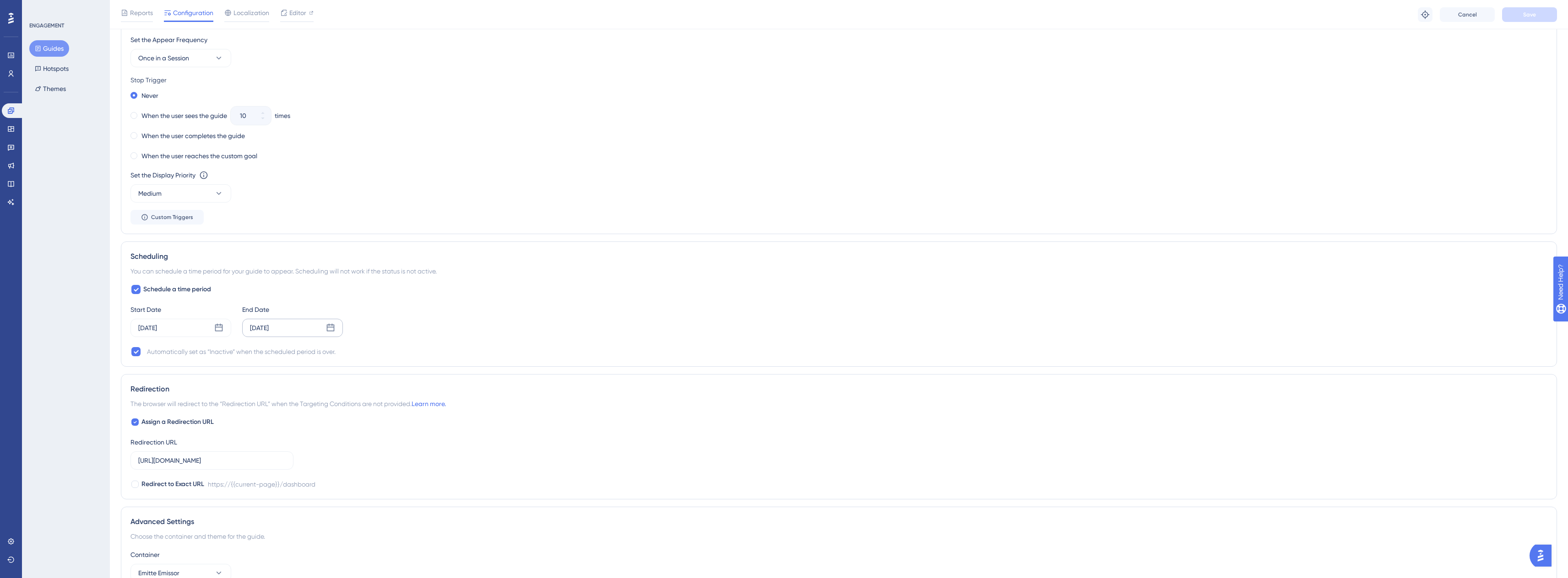
click at [287, 324] on div "Oct 03 2025" at bounding box center [293, 328] width 101 height 18
click at [250, 510] on span "Choose Never" at bounding box center [252, 508] width 35 height 7
click at [278, 328] on div "Never" at bounding box center [293, 328] width 101 height 18
click at [283, 404] on button "03" at bounding box center [286, 401] width 15 height 15
click at [214, 507] on span "20:54" at bounding box center [219, 508] width 14 height 7
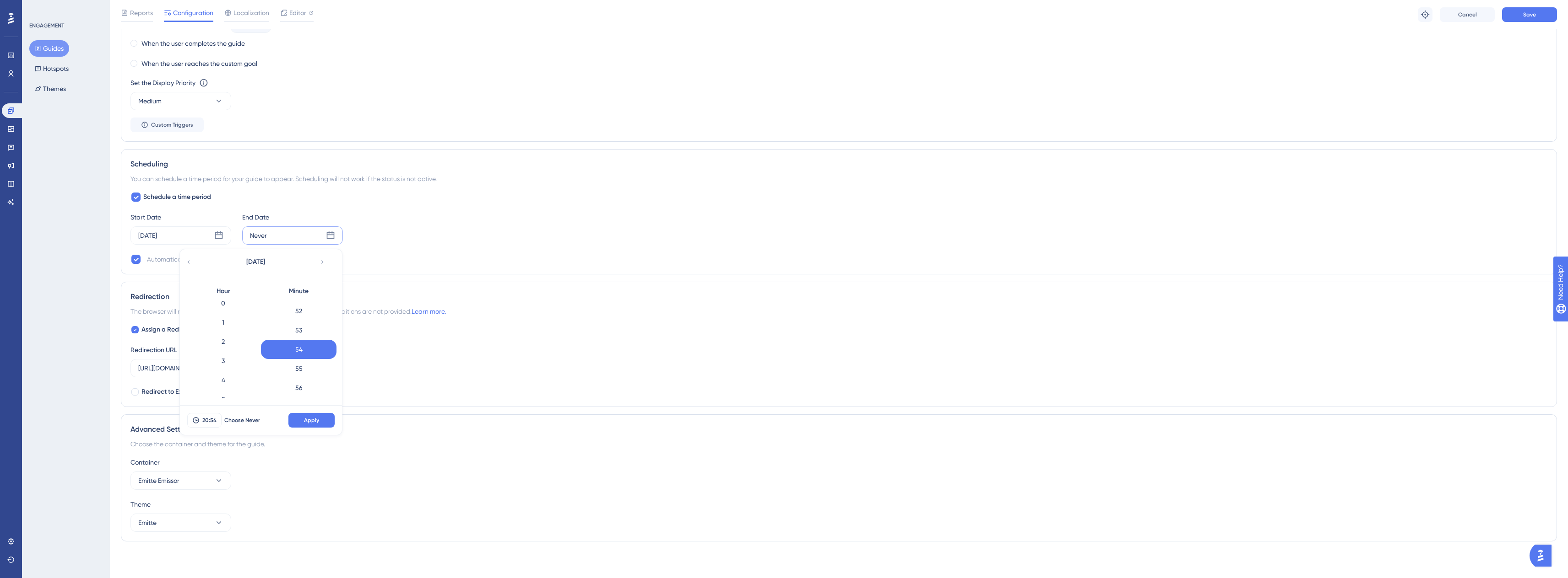
scroll to position [0, 0]
click at [227, 313] on div "0" at bounding box center [223, 310] width 76 height 19
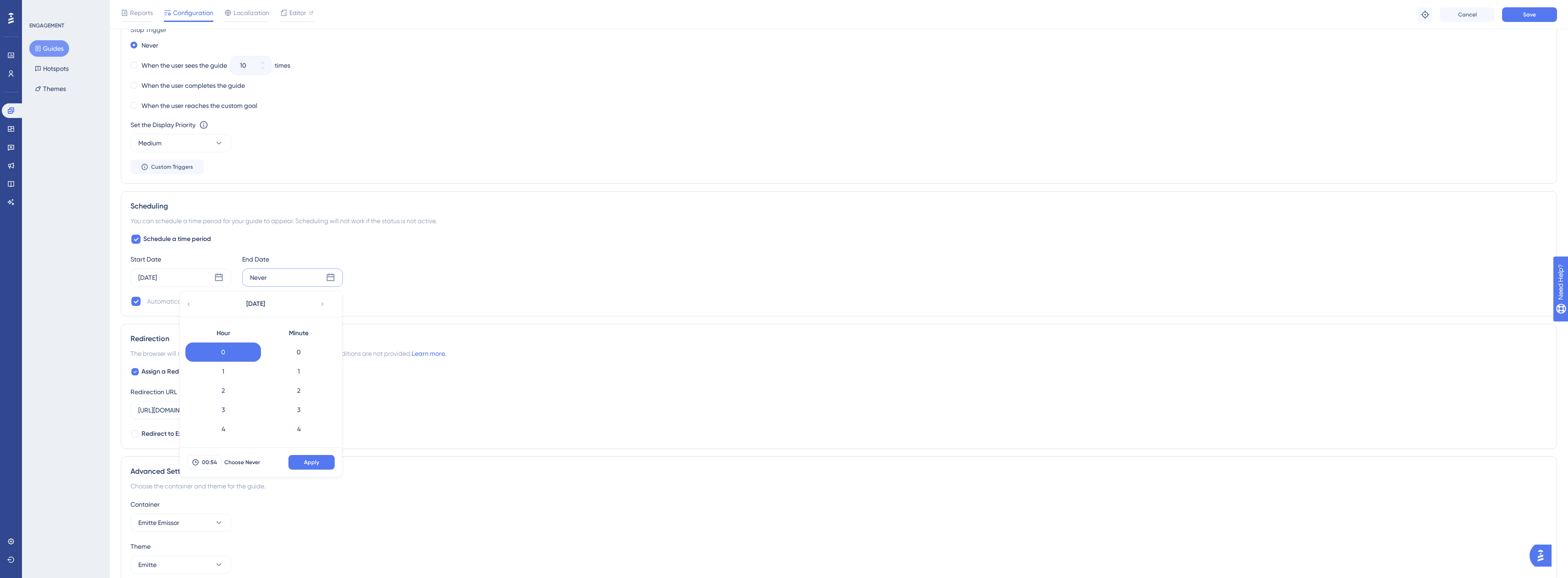
scroll to position [504, 0]
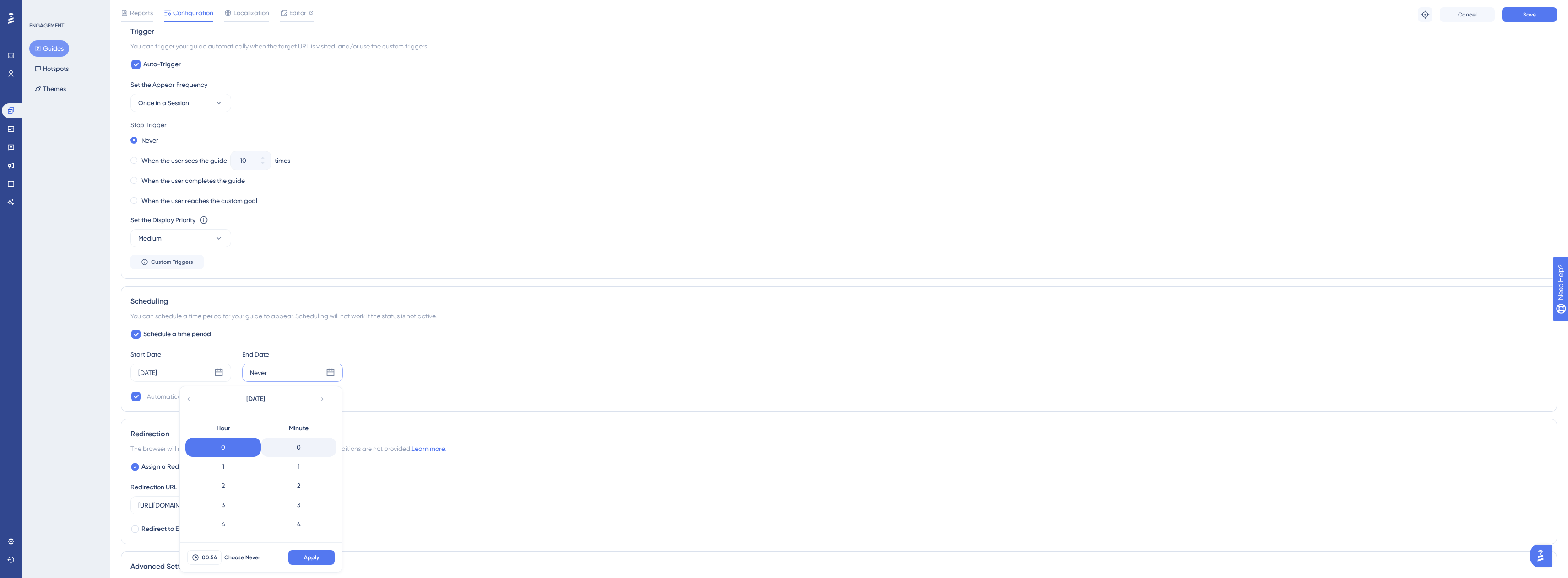
click at [302, 441] on div "0" at bounding box center [298, 448] width 76 height 19
click at [310, 555] on span "Apply" at bounding box center [312, 557] width 15 height 7
click at [269, 368] on div "Oct 03 2025" at bounding box center [259, 373] width 18 height 11
click at [221, 548] on button "00:00" at bounding box center [214, 553] width 35 height 15
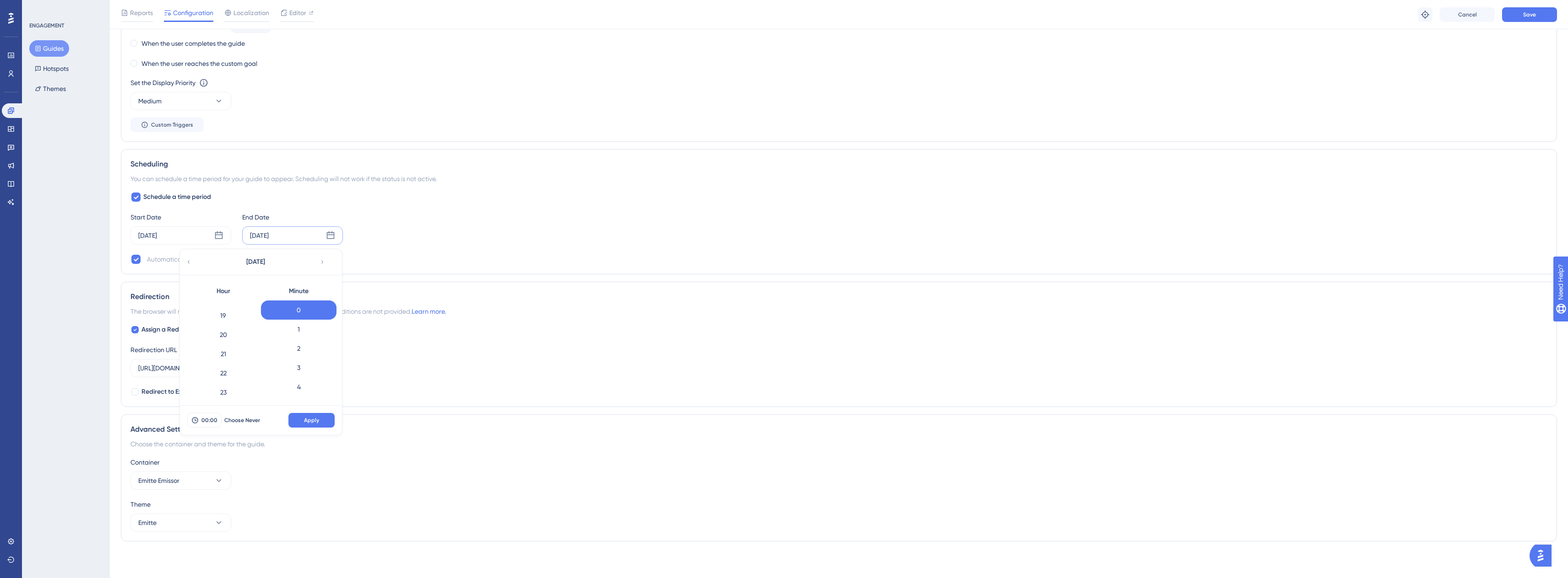
scroll to position [363, 0]
click at [234, 387] on div "23" at bounding box center [223, 389] width 76 height 19
click at [303, 420] on button "Apply" at bounding box center [311, 420] width 46 height 15
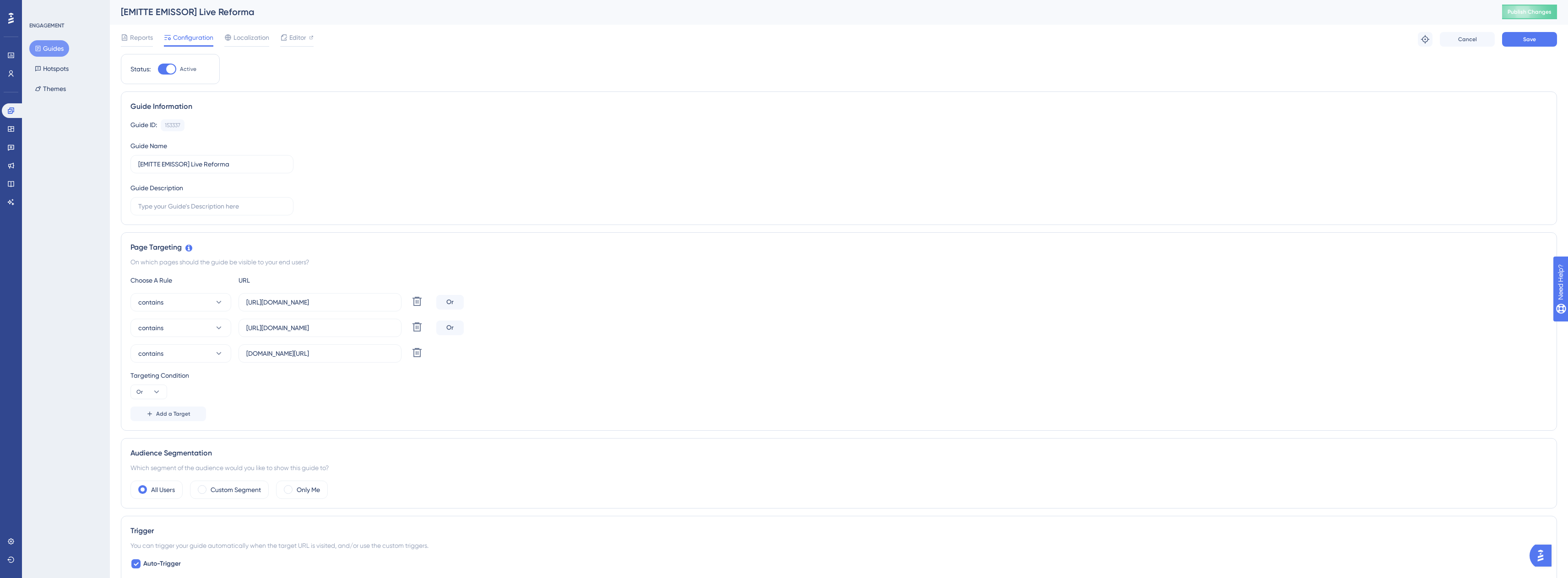
scroll to position [0, 0]
click at [1541, 48] on div "Reports Configuration Localization Editor Troubleshoot Cancel Save" at bounding box center [839, 40] width 1436 height 29
click at [1541, 45] on button "Save" at bounding box center [1530, 40] width 55 height 15
click at [1522, 4] on div "[EMITTE EMISSOR] Live Reforma Publish Changes" at bounding box center [839, 13] width 1458 height 26
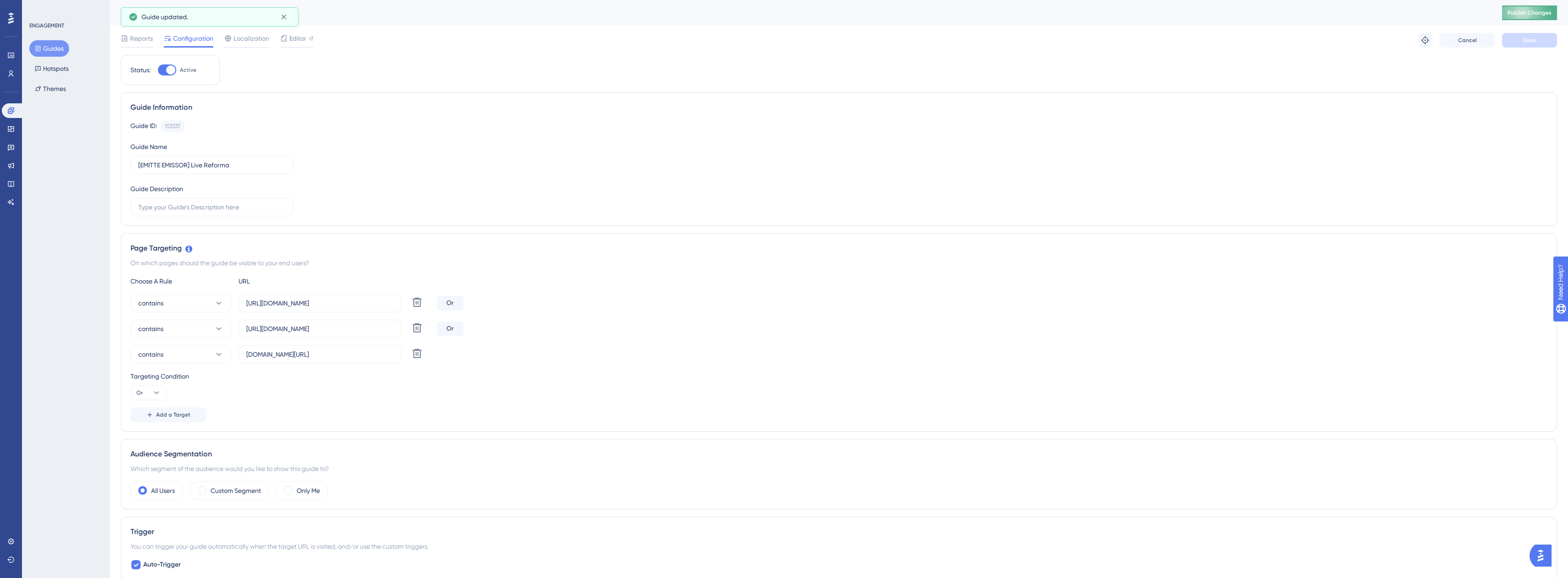
click at [1521, 10] on span "Publish Changes" at bounding box center [1530, 13] width 44 height 7
click at [557, 150] on div "Guide ID: 153337 Copy Guide Name [EMITTE EMISSOR] Live Reforma Guide Description" at bounding box center [839, 168] width 1417 height 96
click at [293, 35] on span "Editor" at bounding box center [298, 38] width 17 height 11
click at [1057, 136] on div "Guide ID: 153337 Copy Guide Name [EMITTE EMISSOR] Live Reforma Guide Description" at bounding box center [839, 168] width 1417 height 96
click at [1519, 15] on span "Publish Changes" at bounding box center [1530, 13] width 44 height 7
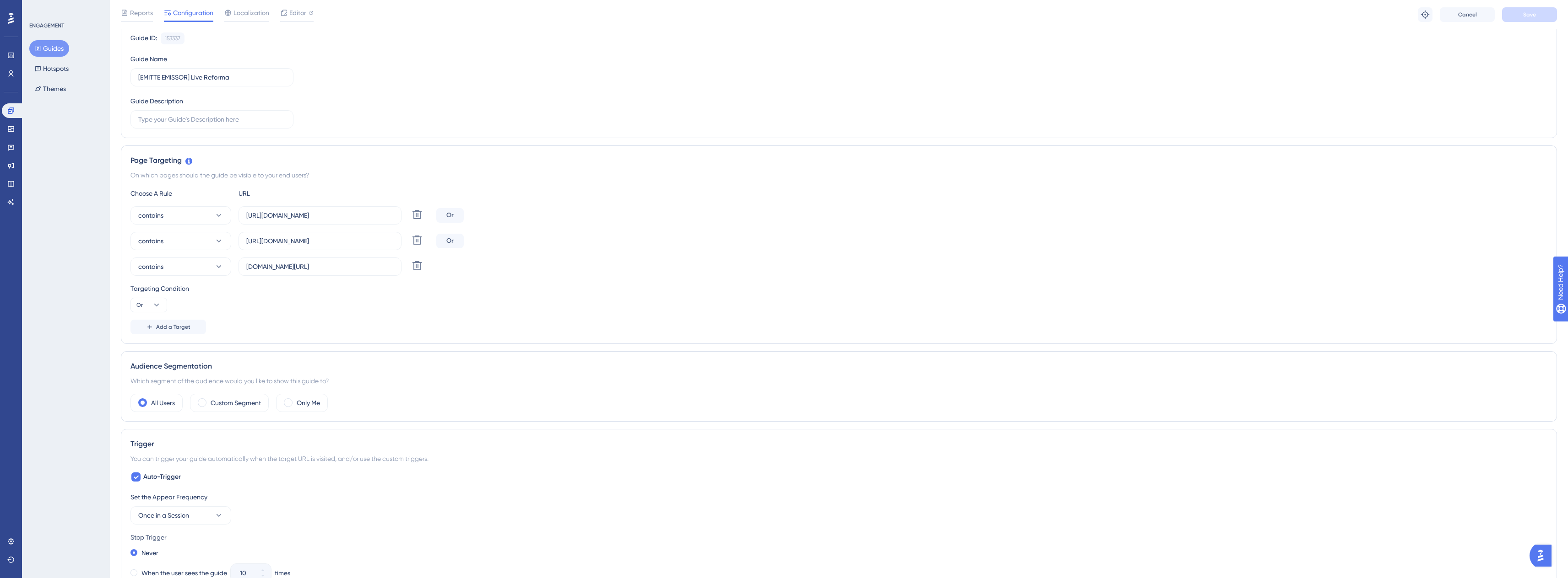
scroll to position [137, 0]
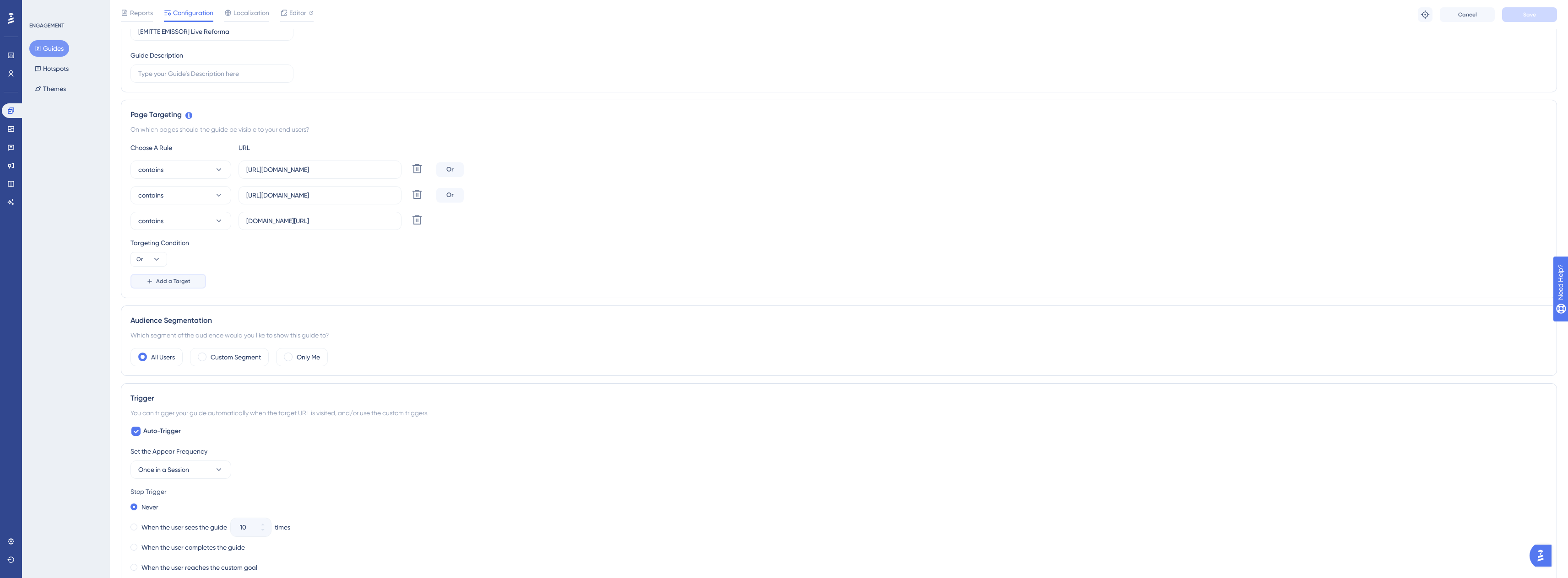
click at [167, 281] on span "Add a Target" at bounding box center [173, 281] width 35 height 7
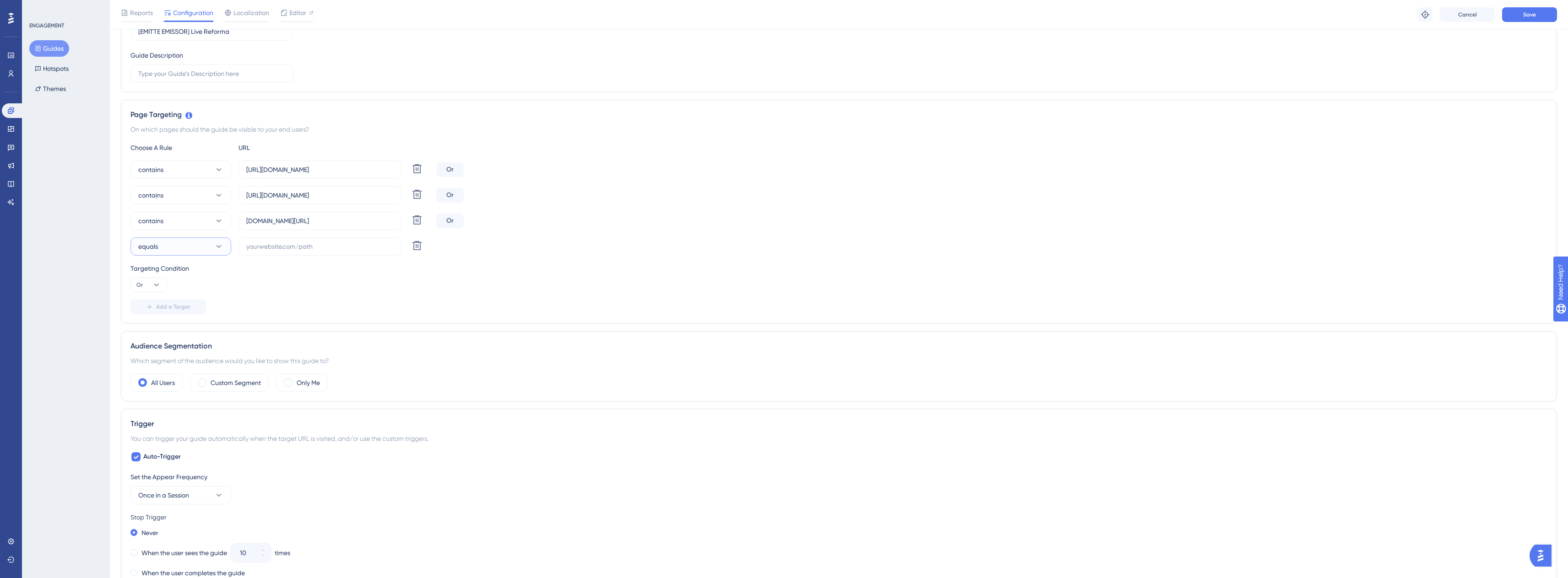
click at [148, 253] on button "equals" at bounding box center [181, 246] width 101 height 18
click at [178, 317] on div "contains contains" at bounding box center [181, 311] width 74 height 18
click at [301, 246] on input "text" at bounding box center [320, 247] width 147 height 10
paste input "https://contabil.emitte.com.br/dashboard"
drag, startPoint x: 271, startPoint y: 247, endPoint x: 205, endPoint y: 244, distance: 66.1
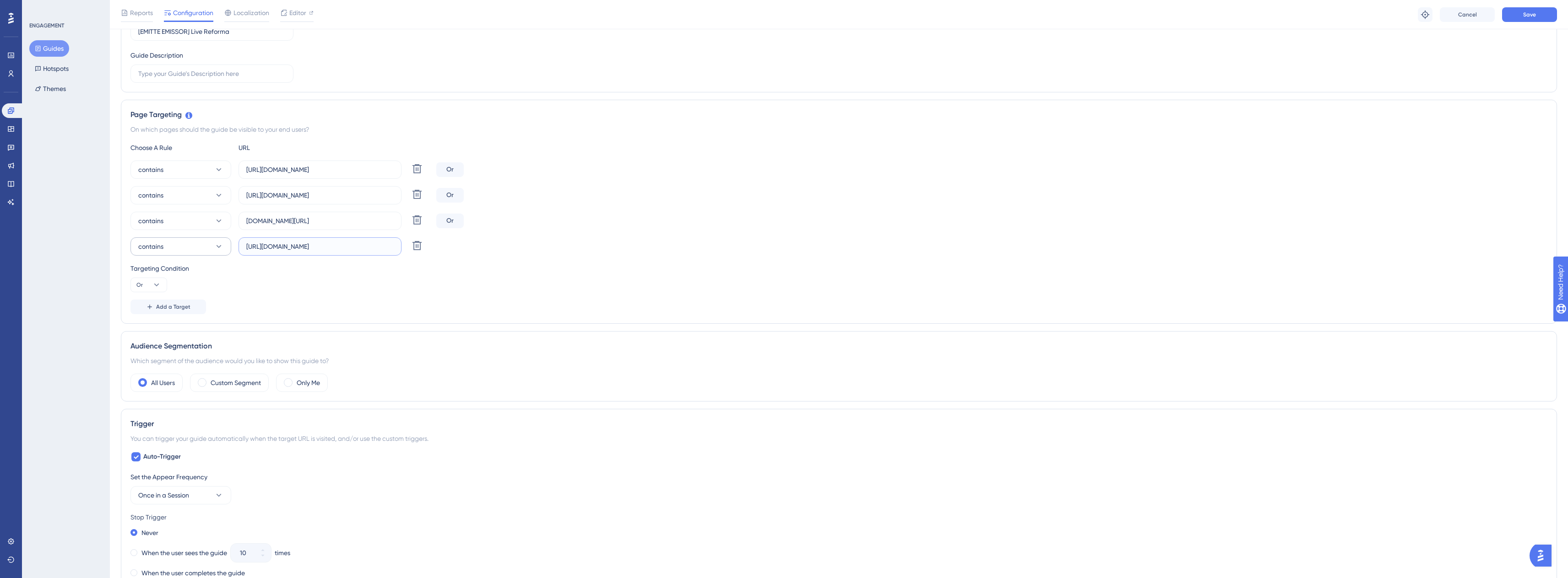
click at [205, 244] on div "contains https://contabil.emitte.com.br/dashboard Delete" at bounding box center [281, 246] width 302 height 18
click at [264, 244] on input "https://contabil.emitte.com.br/dashboard" at bounding box center [320, 247] width 147 height 10
drag, startPoint x: 269, startPoint y: 246, endPoint x: 229, endPoint y: 245, distance: 40.0
click at [229, 245] on div "contains https://contabil.emitte.com.br/dashboard Delete" at bounding box center [281, 246] width 302 height 18
type input "contabil.emitte.com.br/dashboard"
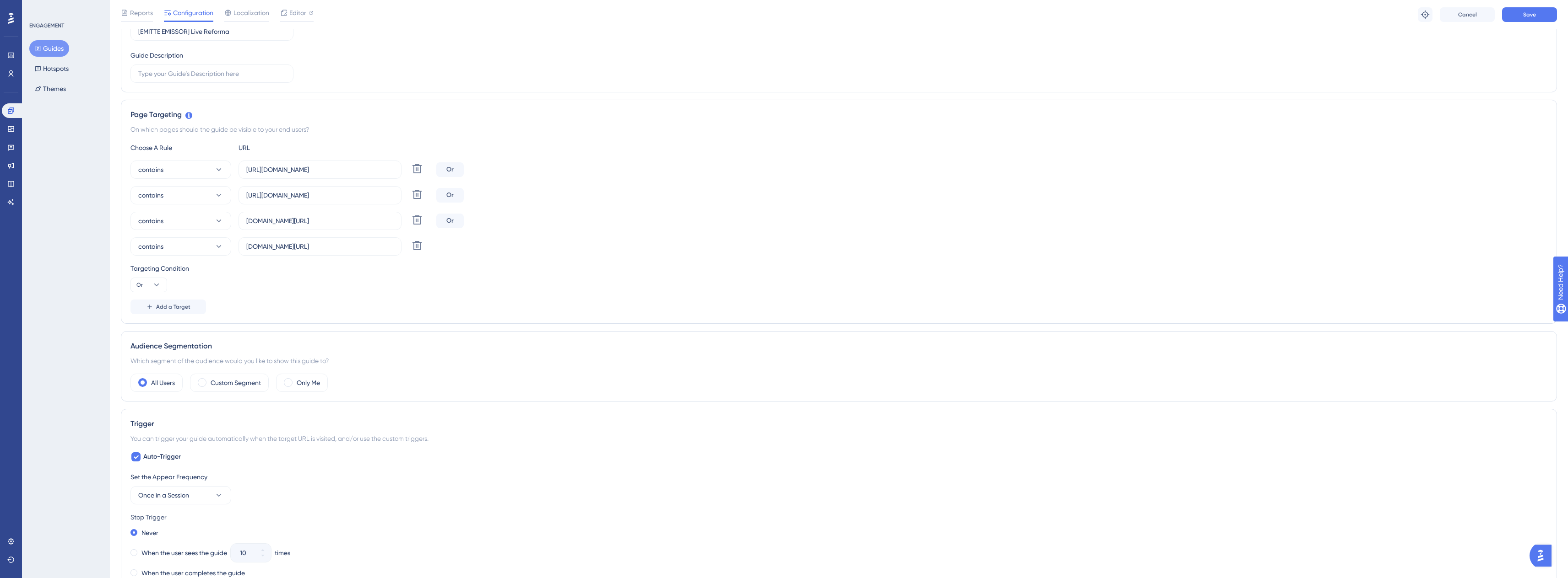
click at [258, 300] on div "Add a Target" at bounding box center [839, 307] width 1417 height 15
click at [1543, 18] on button "Save" at bounding box center [1530, 15] width 55 height 15
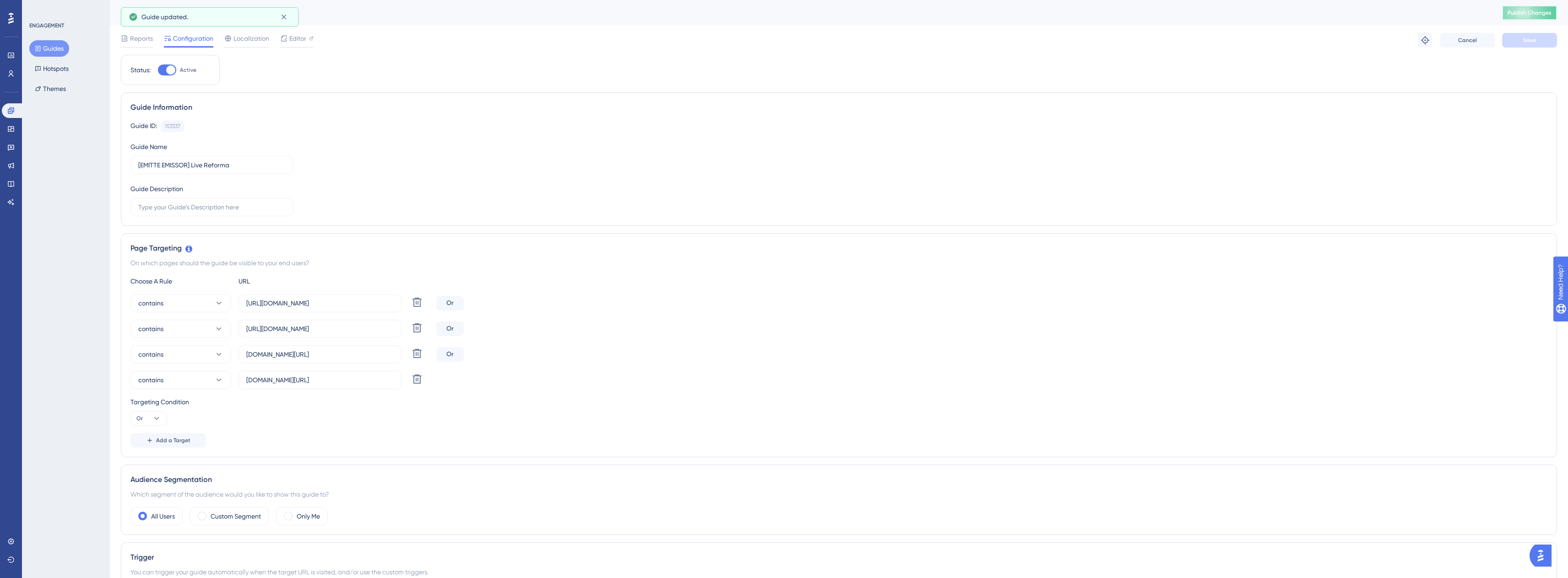
click at [1523, 6] on button "Publish Changes" at bounding box center [1530, 13] width 55 height 15
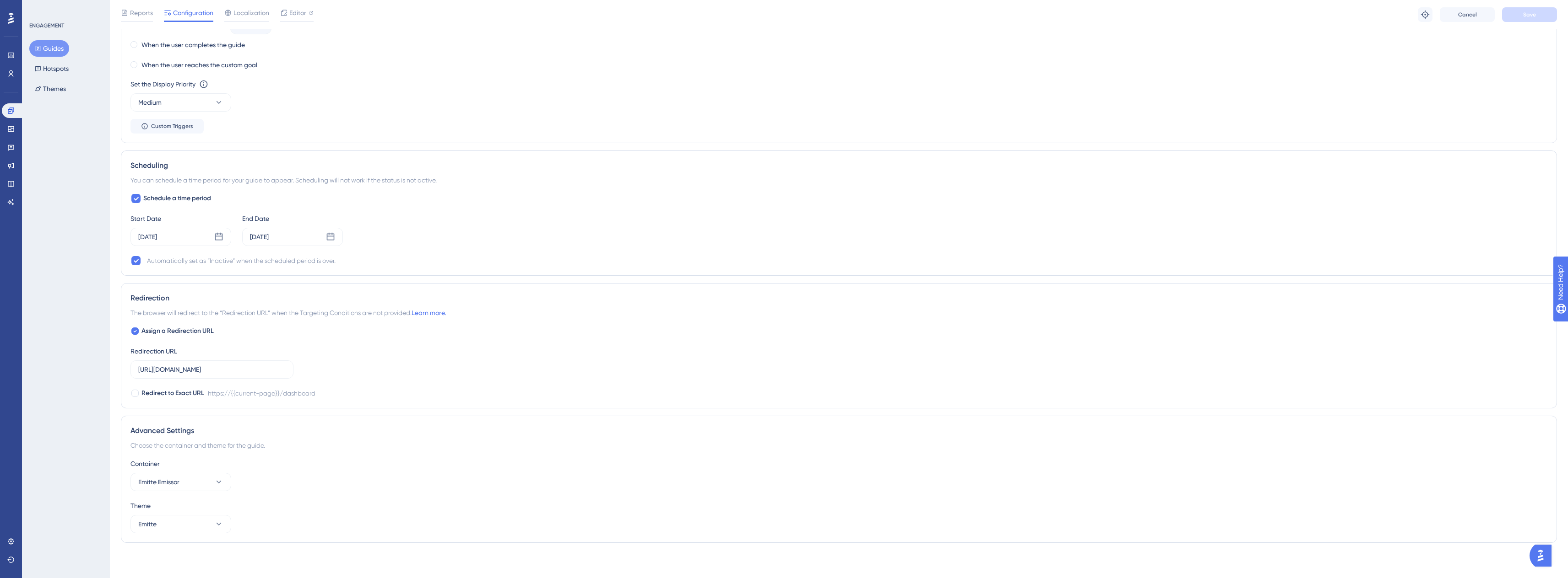
scroll to position [667, 0]
click at [178, 332] on span "Assign a Redirection URL" at bounding box center [178, 330] width 72 height 11
checkbox input "false"
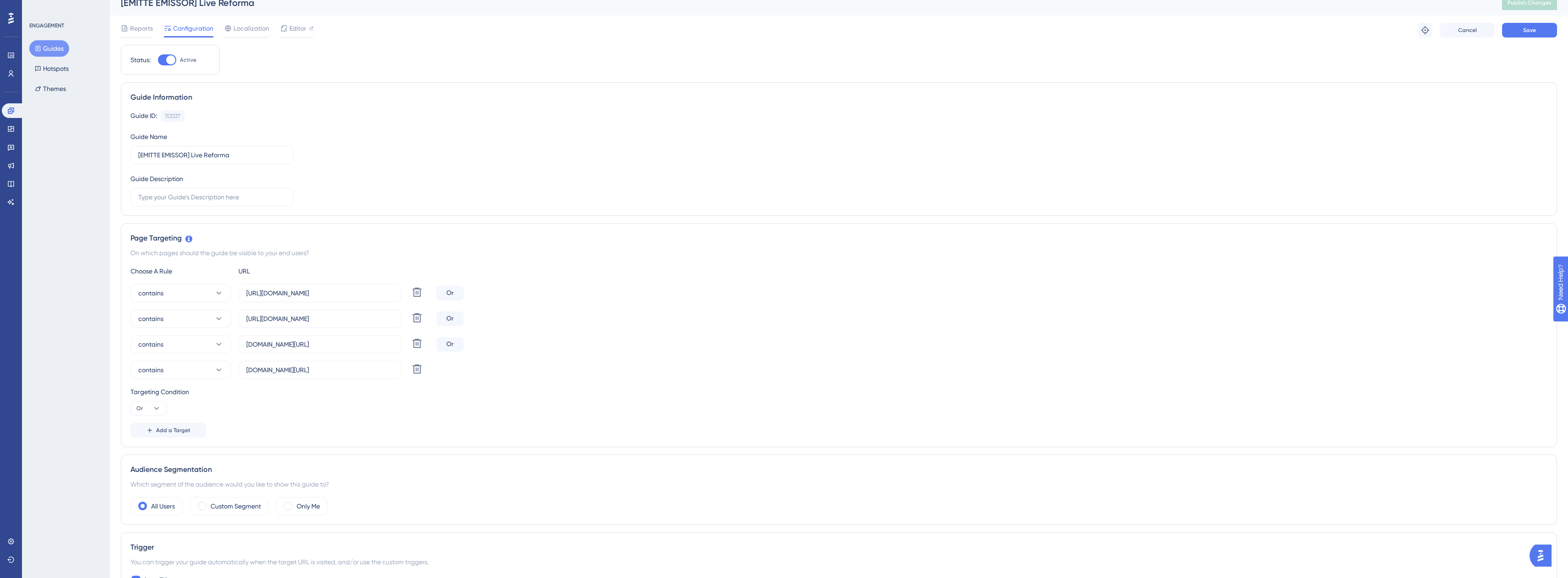
scroll to position [0, 0]
click at [1546, 35] on button "Save" at bounding box center [1530, 40] width 55 height 15
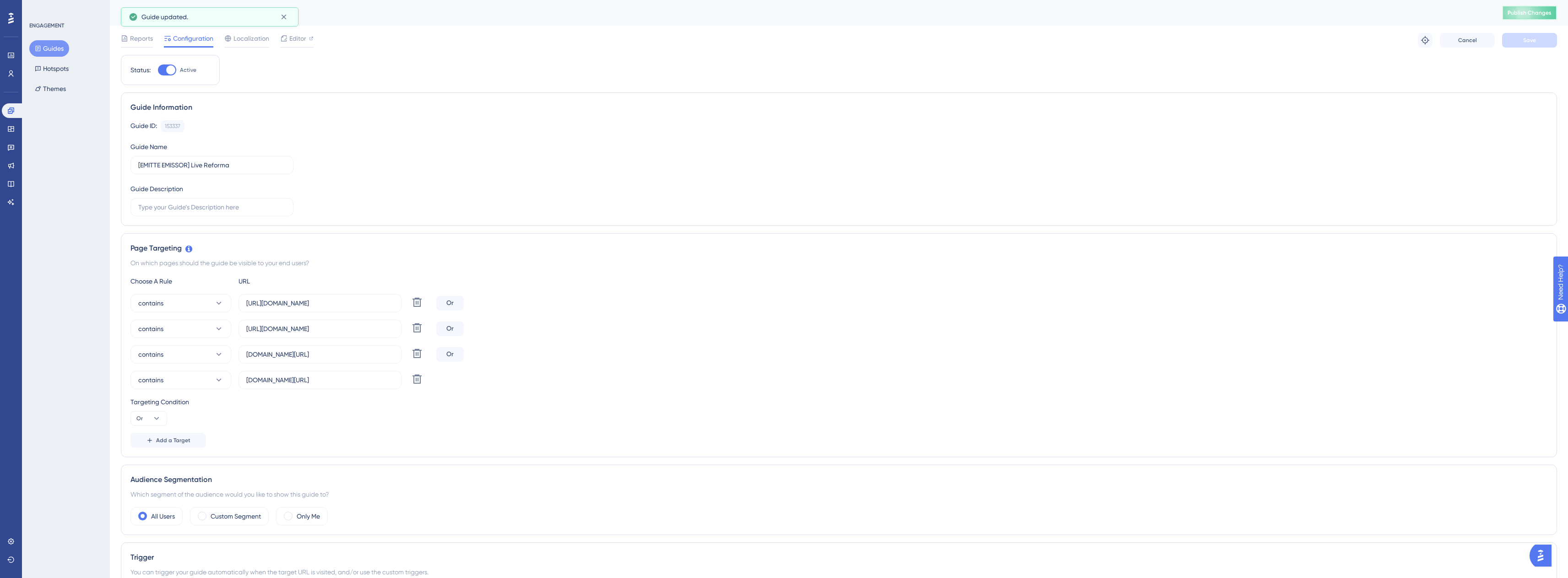
click at [1533, 18] on button "Publish Changes" at bounding box center [1530, 13] width 55 height 15
click at [280, 37] on icon at bounding box center [284, 38] width 7 height 7
click at [684, 258] on div "On which pages should the guide be visible to your end users?" at bounding box center [839, 263] width 1417 height 11
click at [10, 113] on icon at bounding box center [11, 110] width 6 height 6
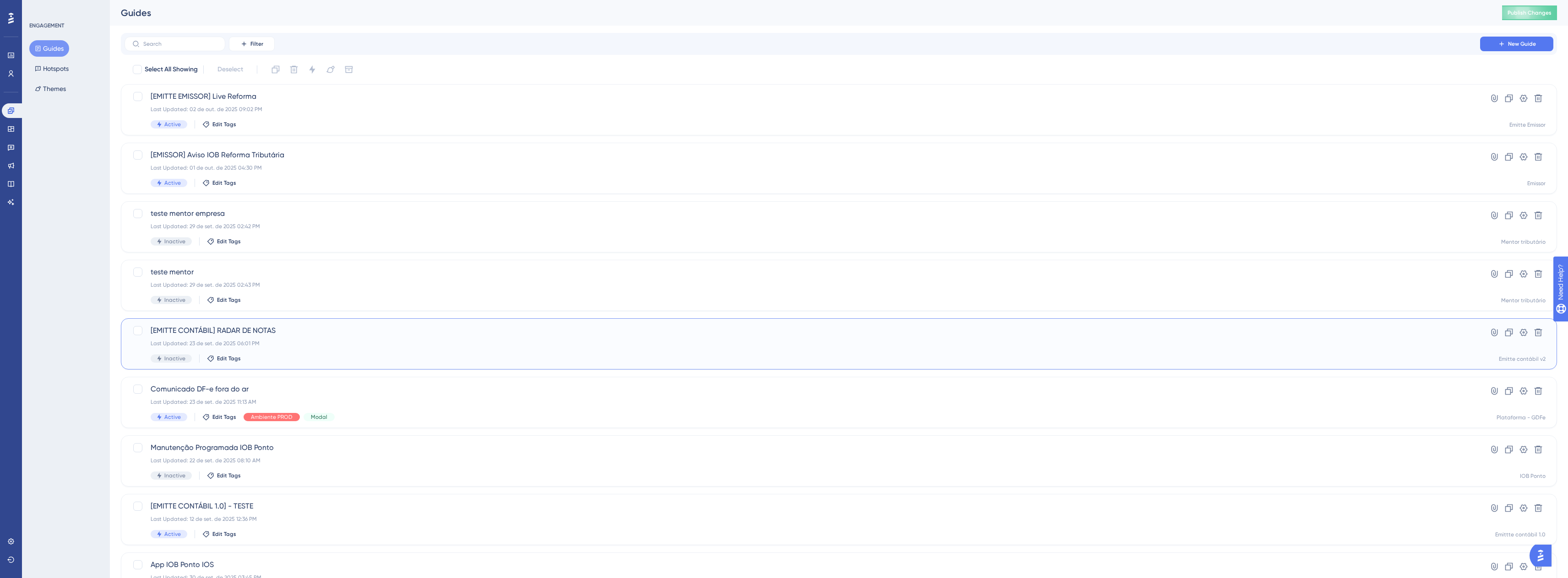
click at [287, 342] on div "Last Updated: 23 de set. de 2025 06:01 PM" at bounding box center [802, 344] width 1303 height 7
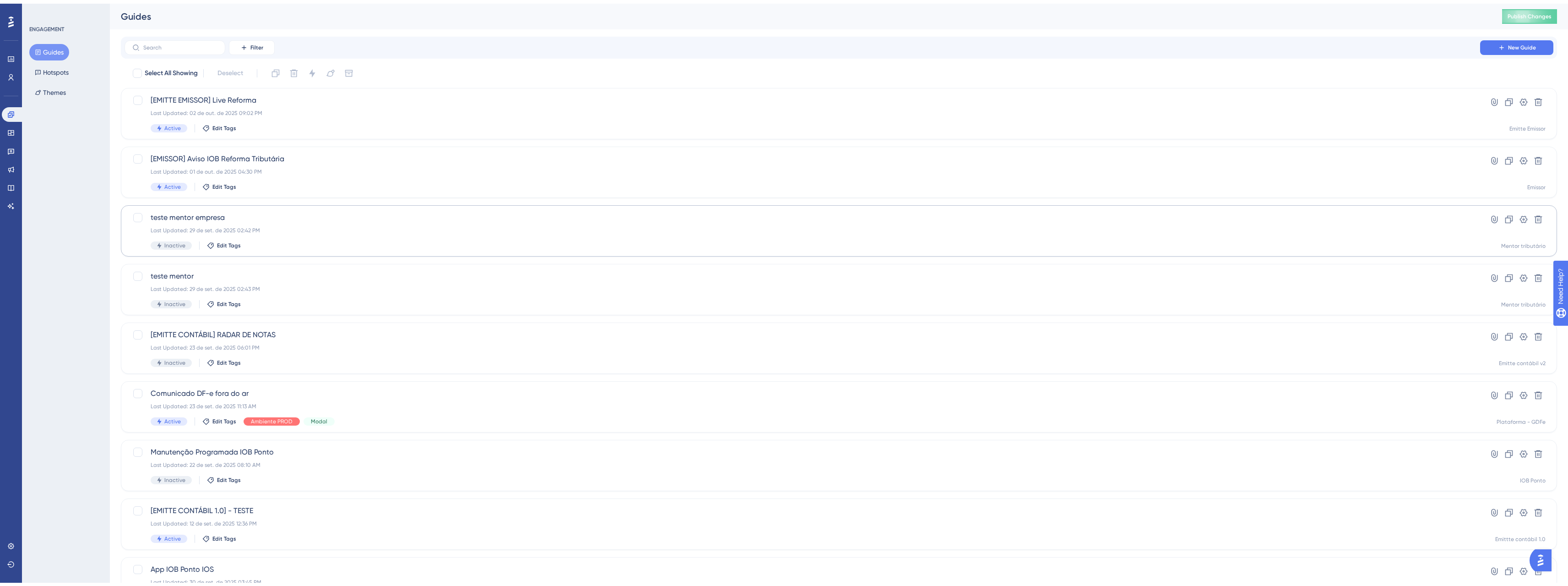
scroll to position [125, 0]
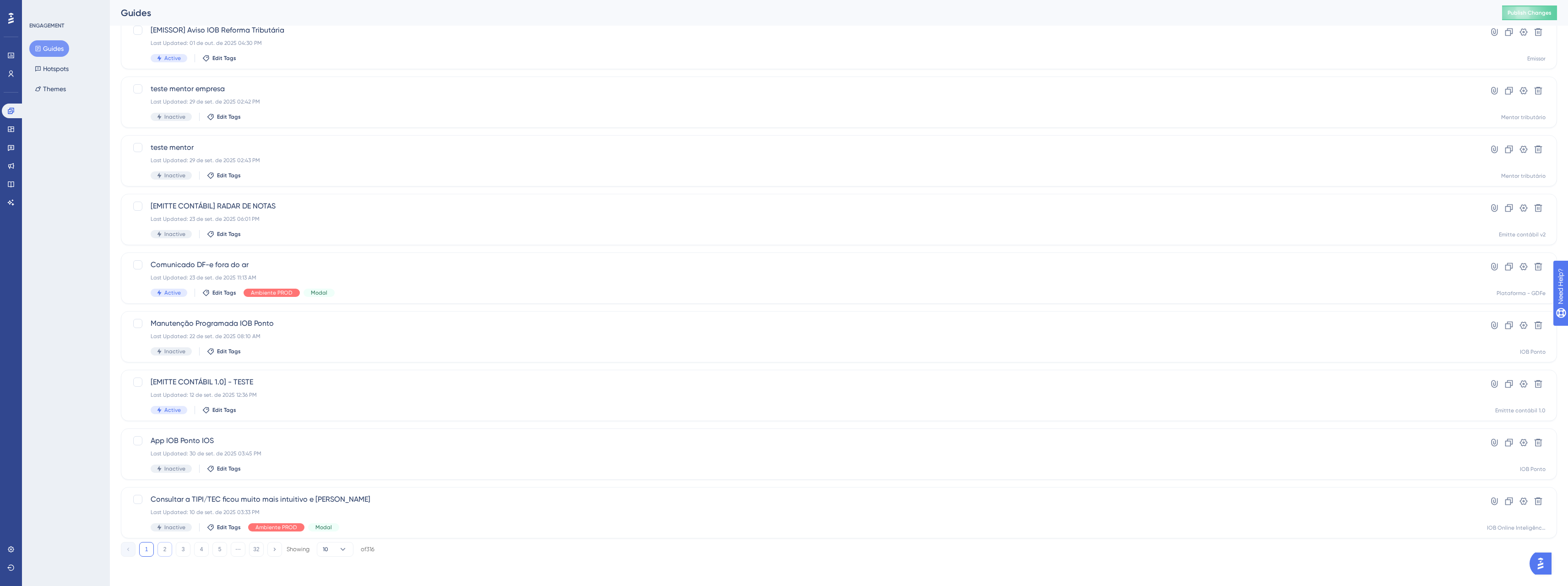
click at [159, 550] on button "2" at bounding box center [165, 549] width 15 height 15
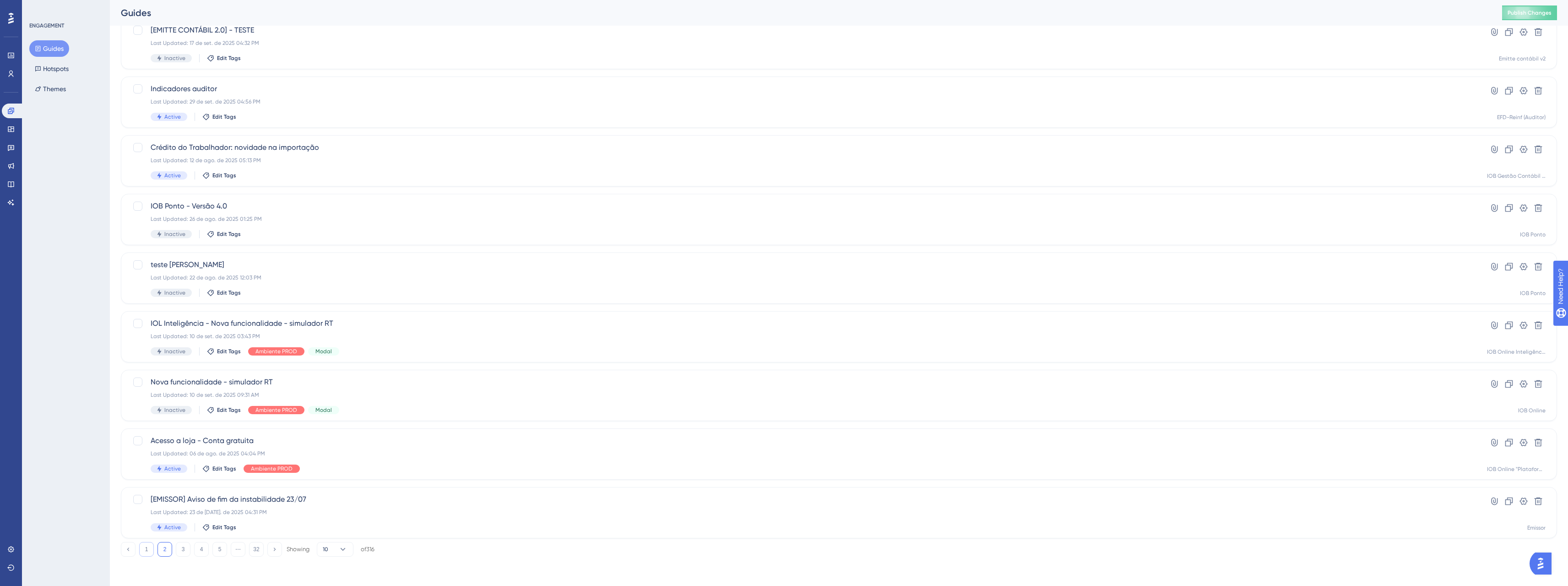
click at [147, 554] on button "1" at bounding box center [147, 549] width 15 height 15
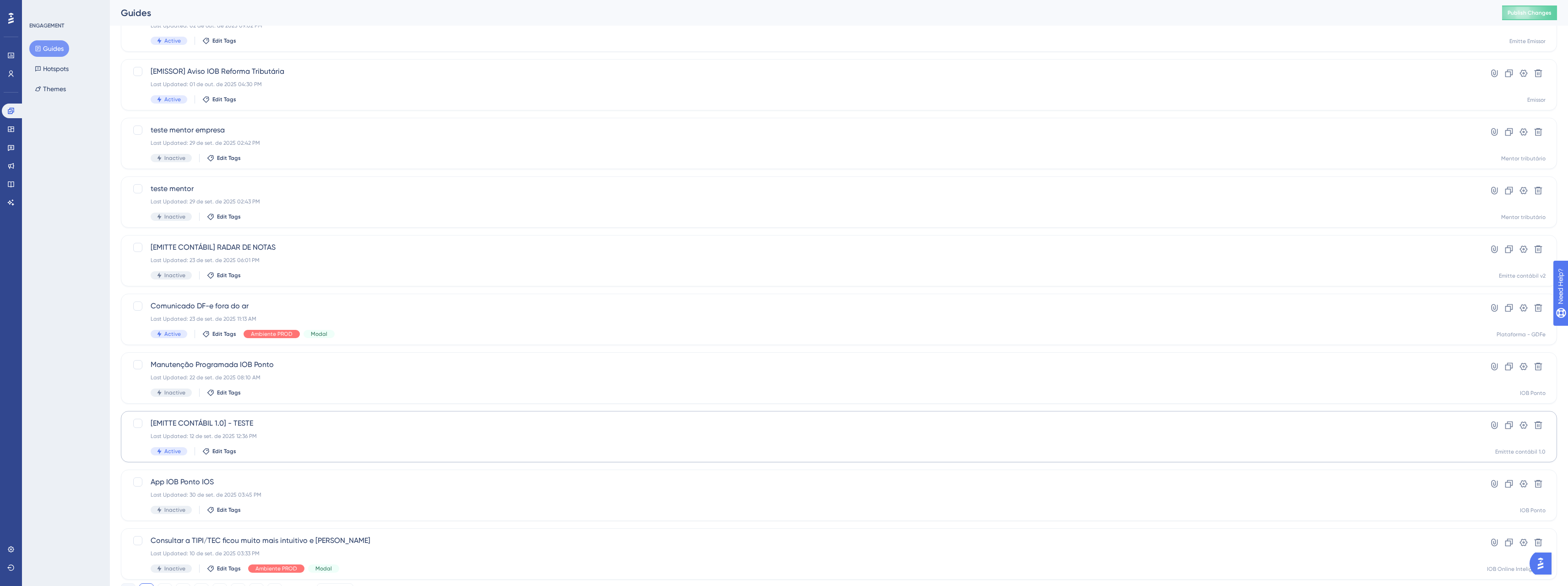
scroll to position [79, 0]
click at [252, 444] on div "[EMITTE CONTÁBIL 1.0] - TESTE Last Updated: 12 de set. de 2025 12:36 PM Active …" at bounding box center [802, 441] width 1303 height 38
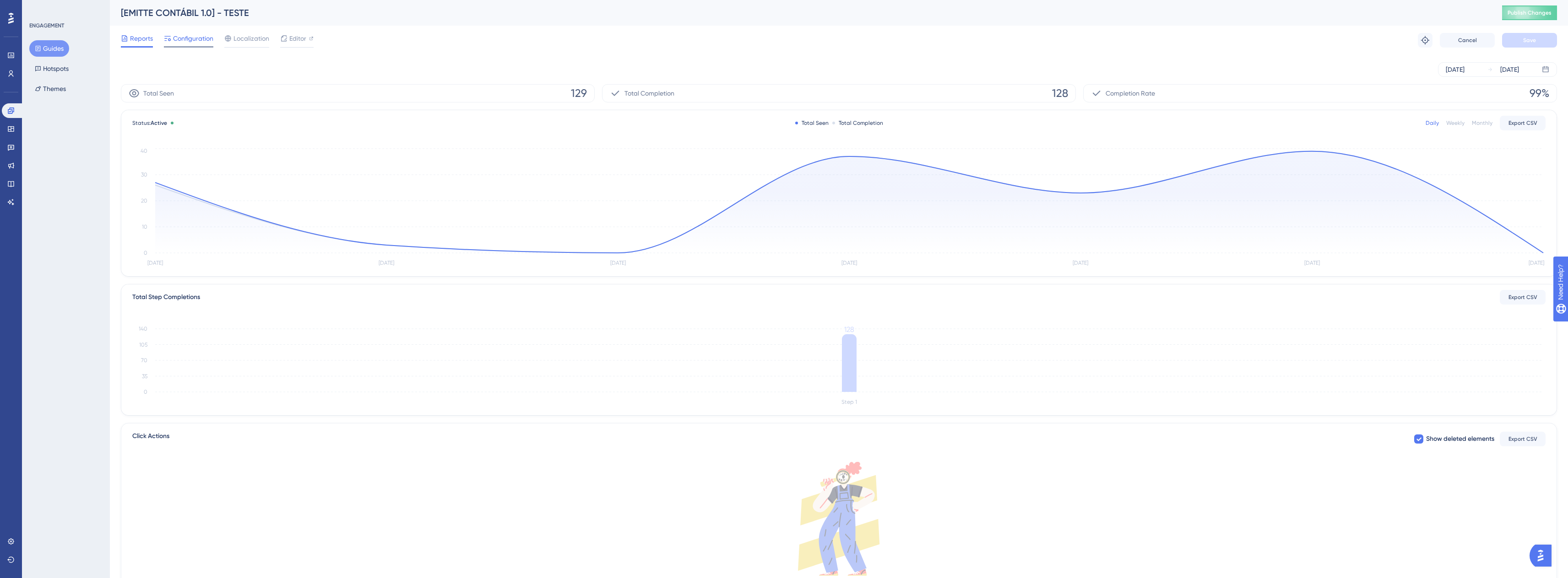
click at [194, 40] on span "Configuration" at bounding box center [193, 38] width 41 height 11
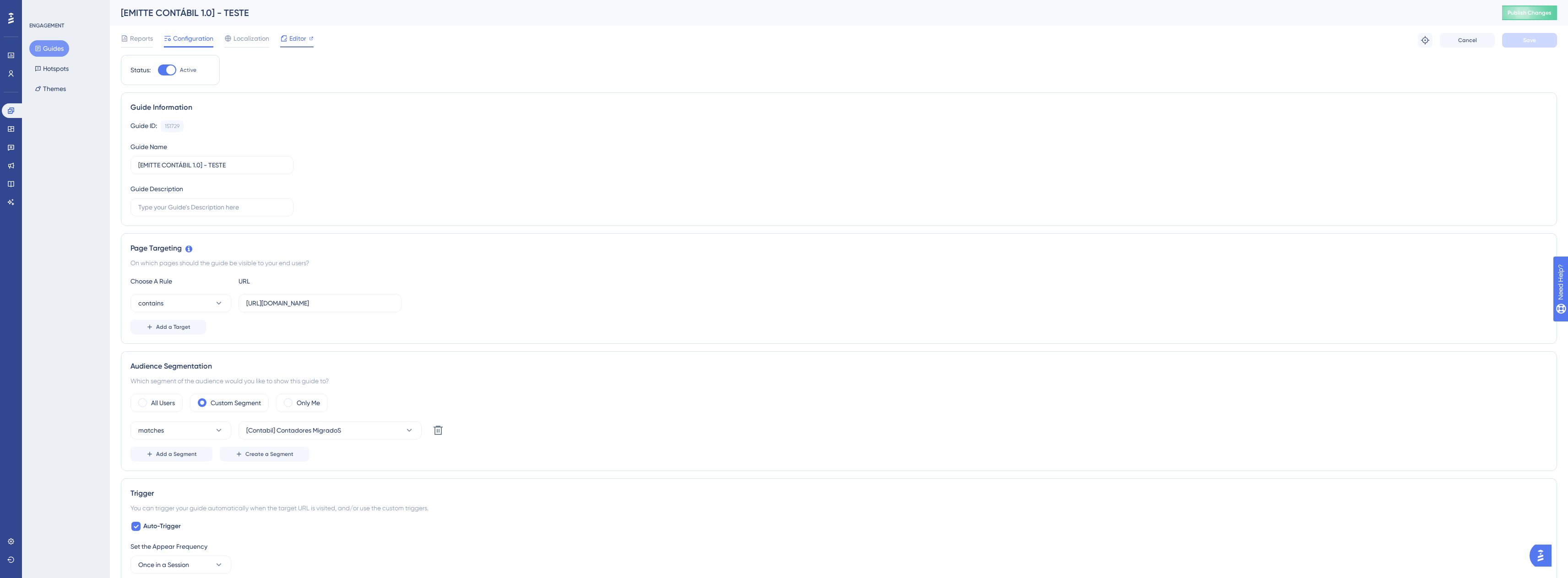
click at [297, 42] on span "Editor" at bounding box center [298, 38] width 17 height 11
